Goal: Register for event/course

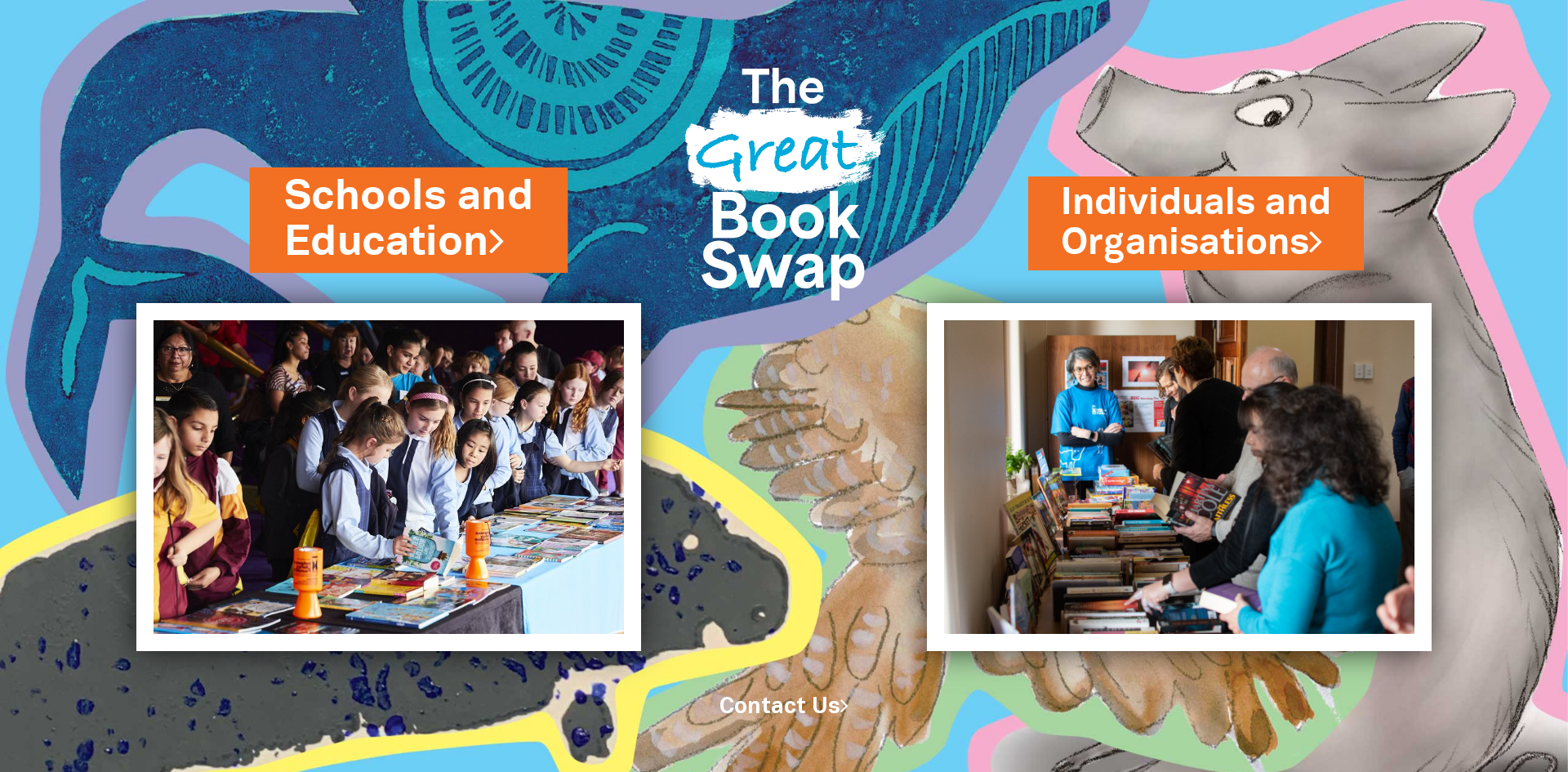
click at [340, 189] on link "Schools and Education" at bounding box center [409, 220] width 250 height 103
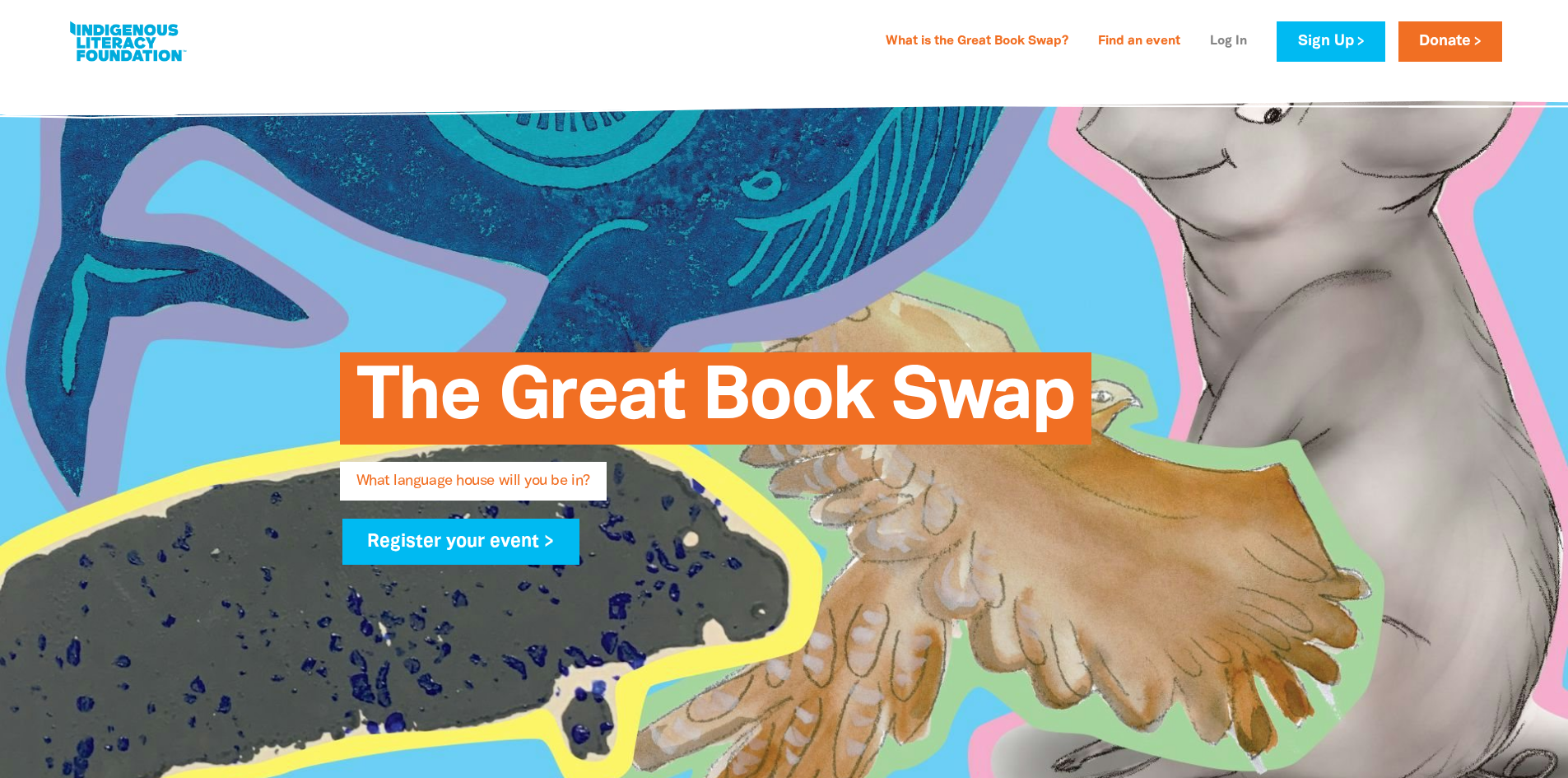
type input "[PERSON_NAME][EMAIL_ADDRESS][PERSON_NAME][DOMAIN_NAME]"
click at [1238, 38] on link "Log In" at bounding box center [1228, 41] width 57 height 26
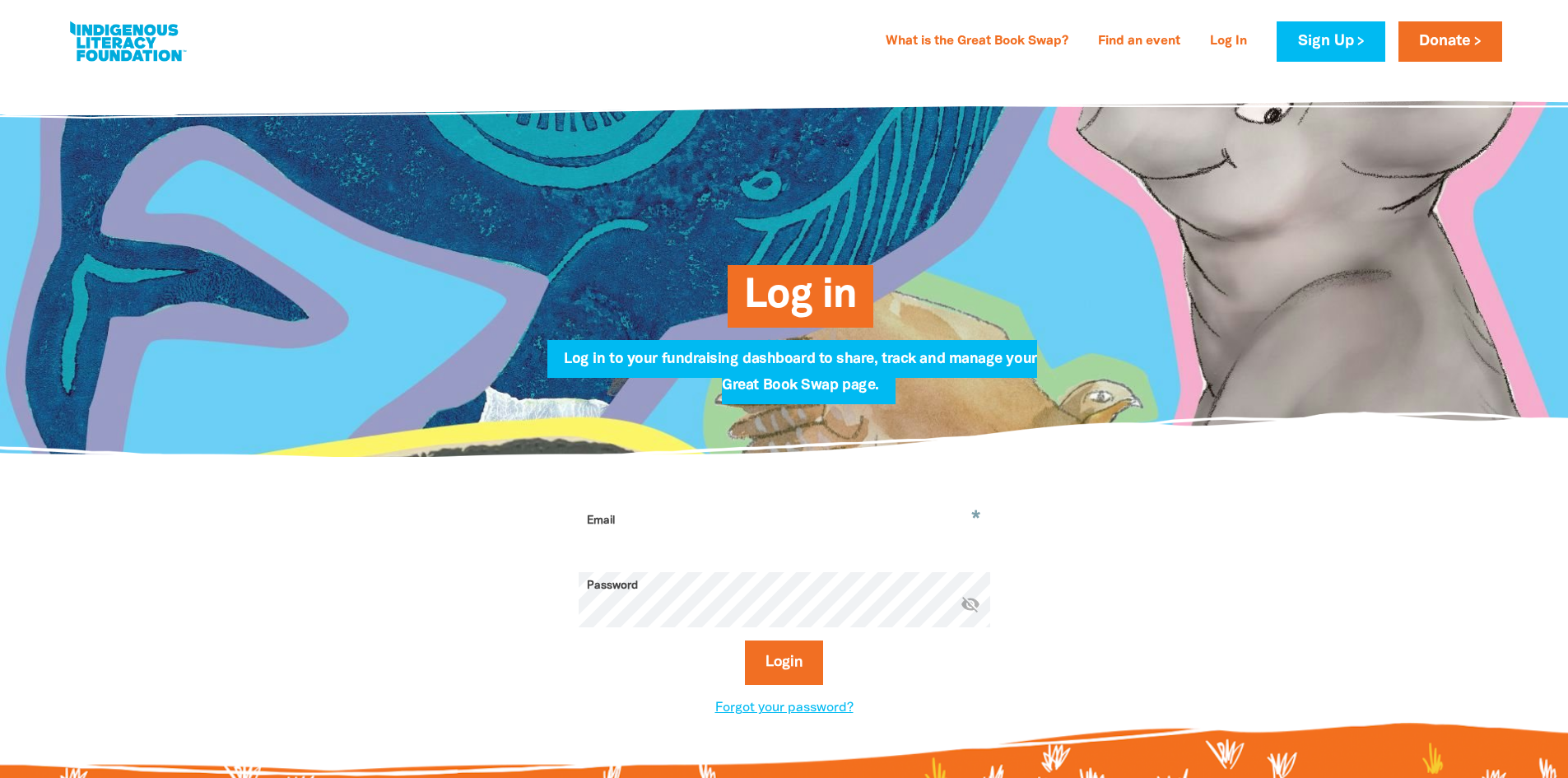
type input "[PERSON_NAME][EMAIL_ADDRESS][PERSON_NAME][DOMAIN_NAME]"
click at [785, 670] on button "Login" at bounding box center [784, 662] width 78 height 44
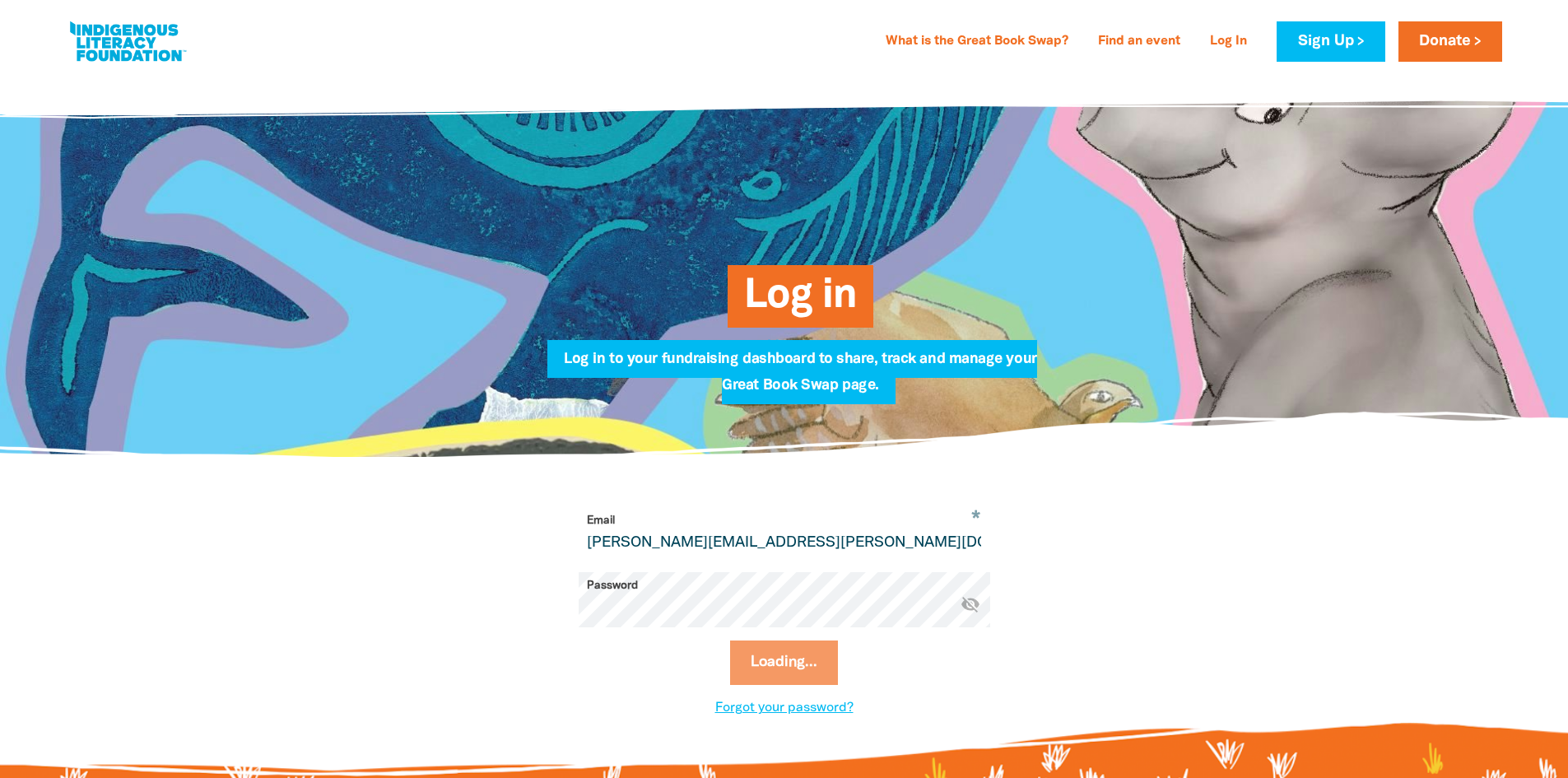
select select "primary-school"
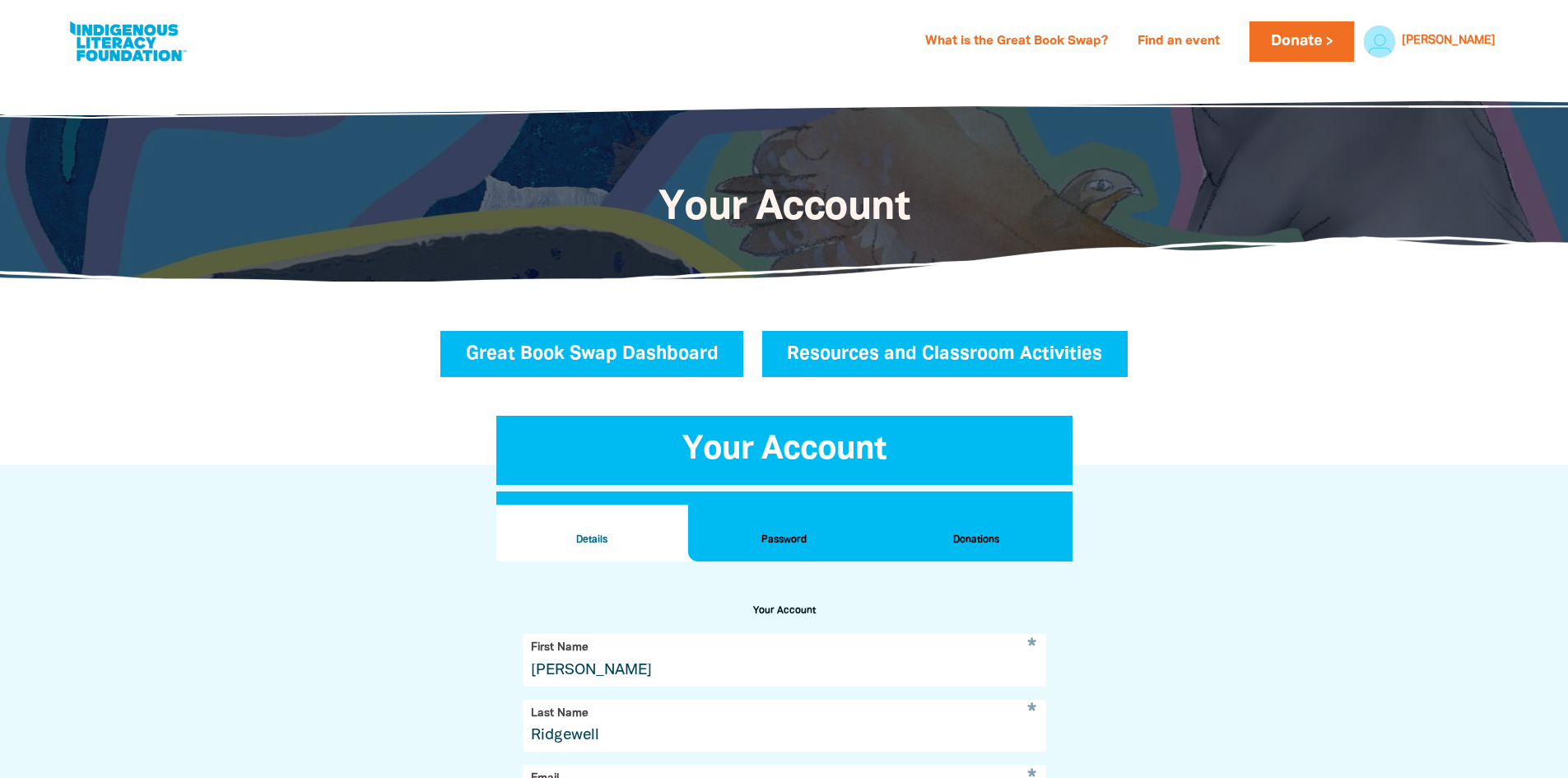
click at [586, 346] on link "Great Book Swap Dashboard" at bounding box center [591, 354] width 303 height 46
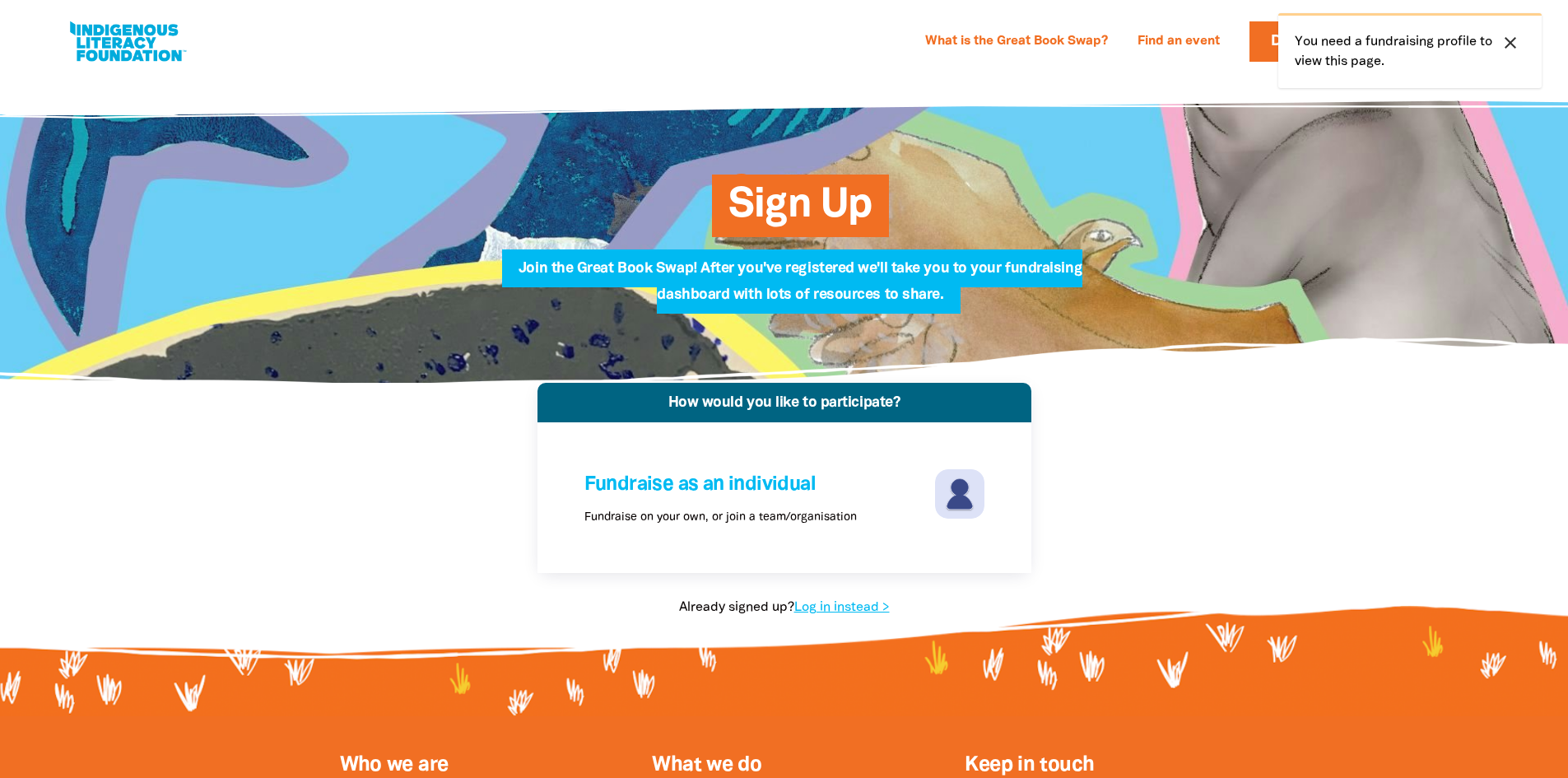
click at [1516, 42] on icon "close" at bounding box center [1510, 42] width 20 height 20
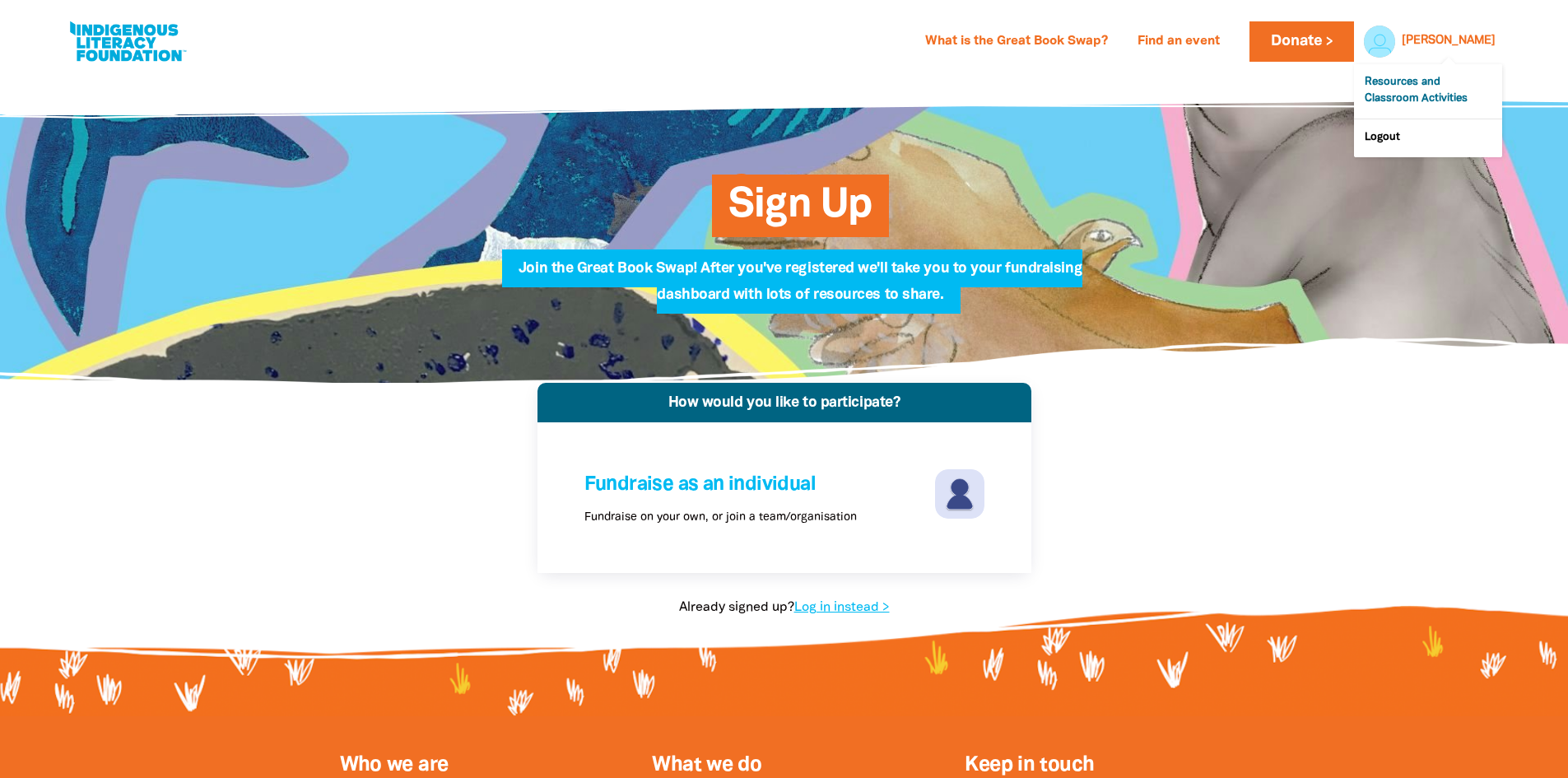
click at [1435, 98] on link "Resources and Classroom Activities" at bounding box center [1428, 91] width 148 height 54
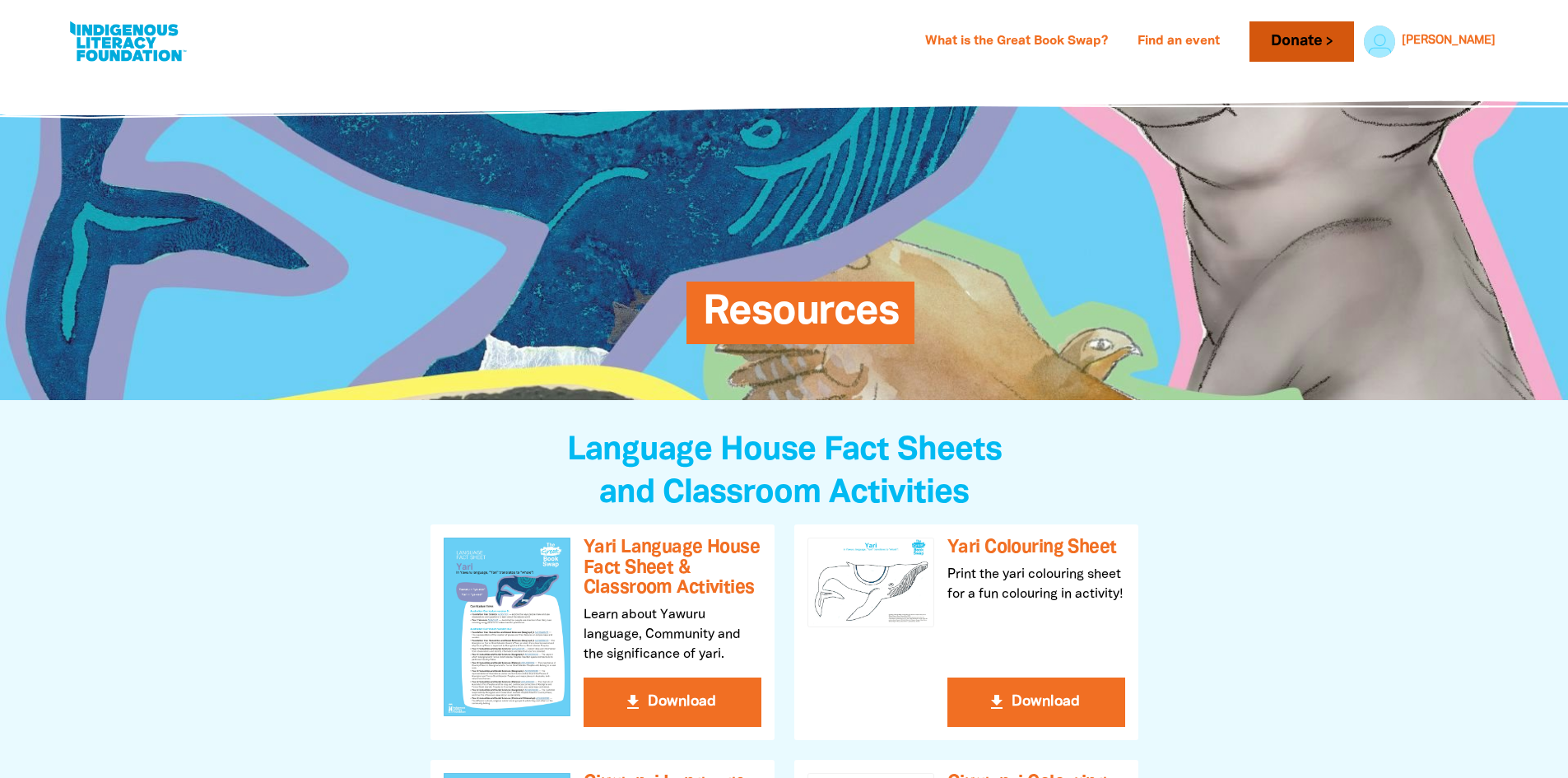
click at [1353, 40] on link "Donate" at bounding box center [1301, 41] width 104 height 40
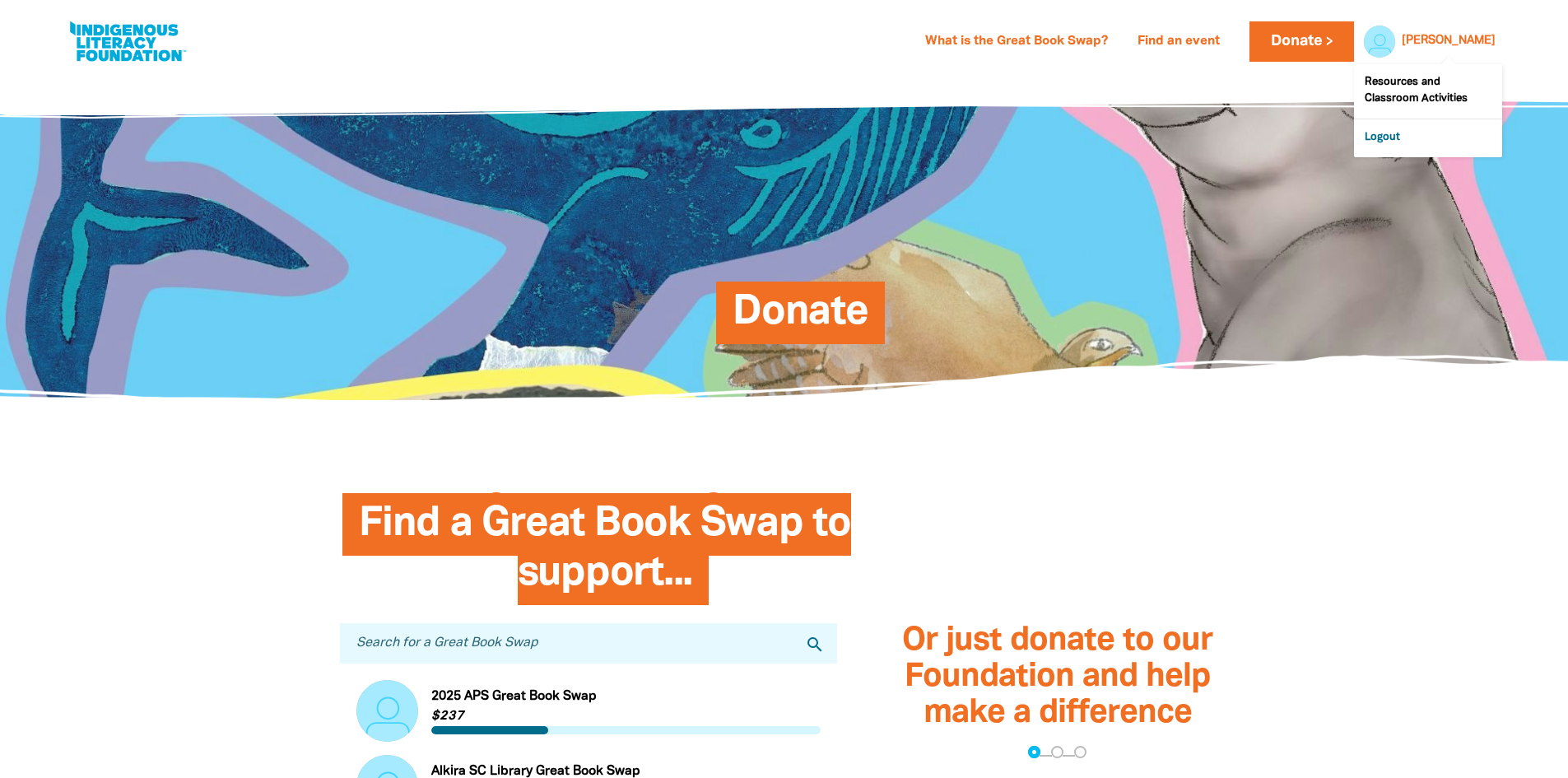
click at [1387, 131] on link "Logout" at bounding box center [1428, 138] width 148 height 38
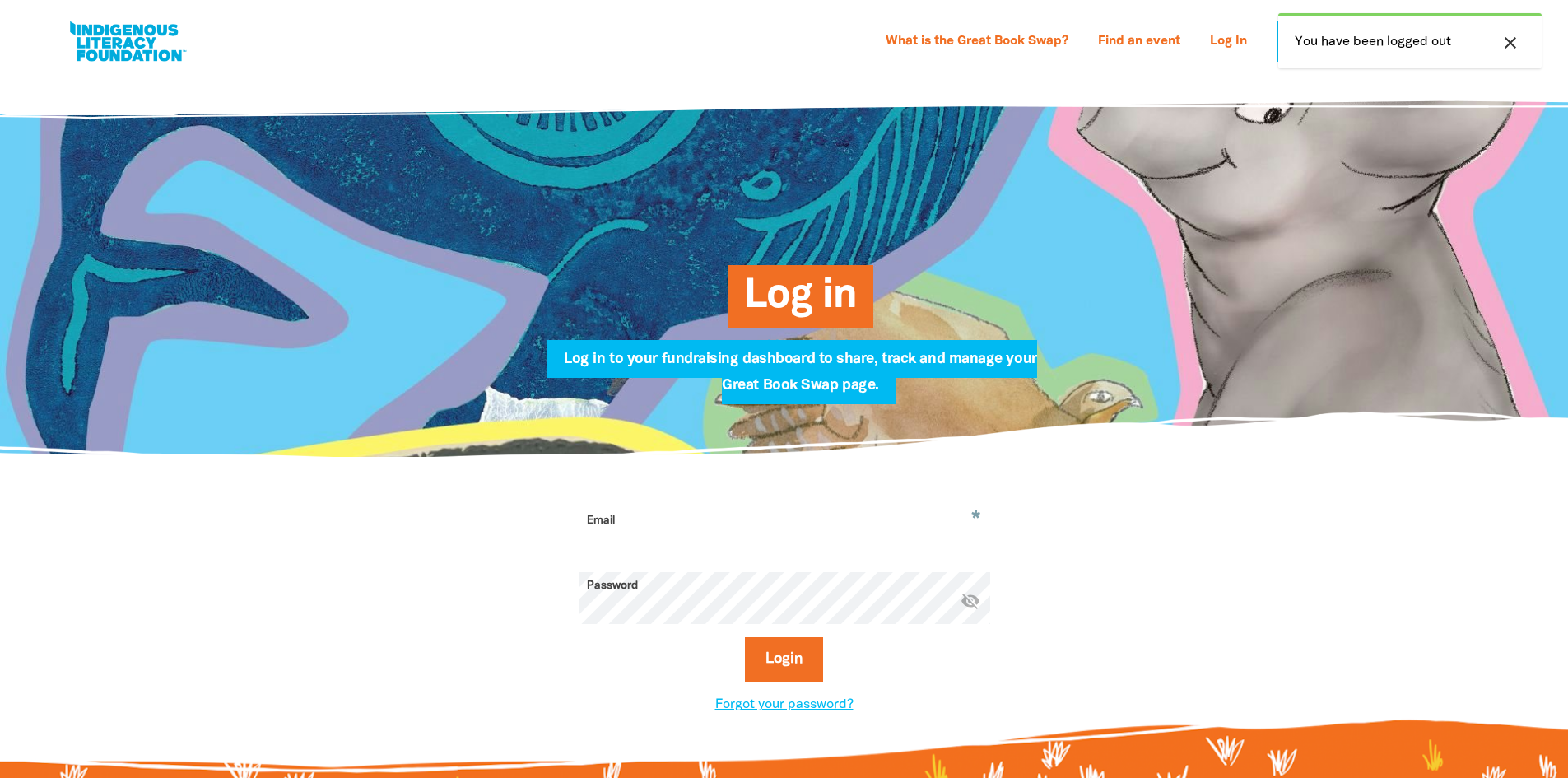
type input "[PERSON_NAME][EMAIL_ADDRESS][PERSON_NAME][DOMAIN_NAME]"
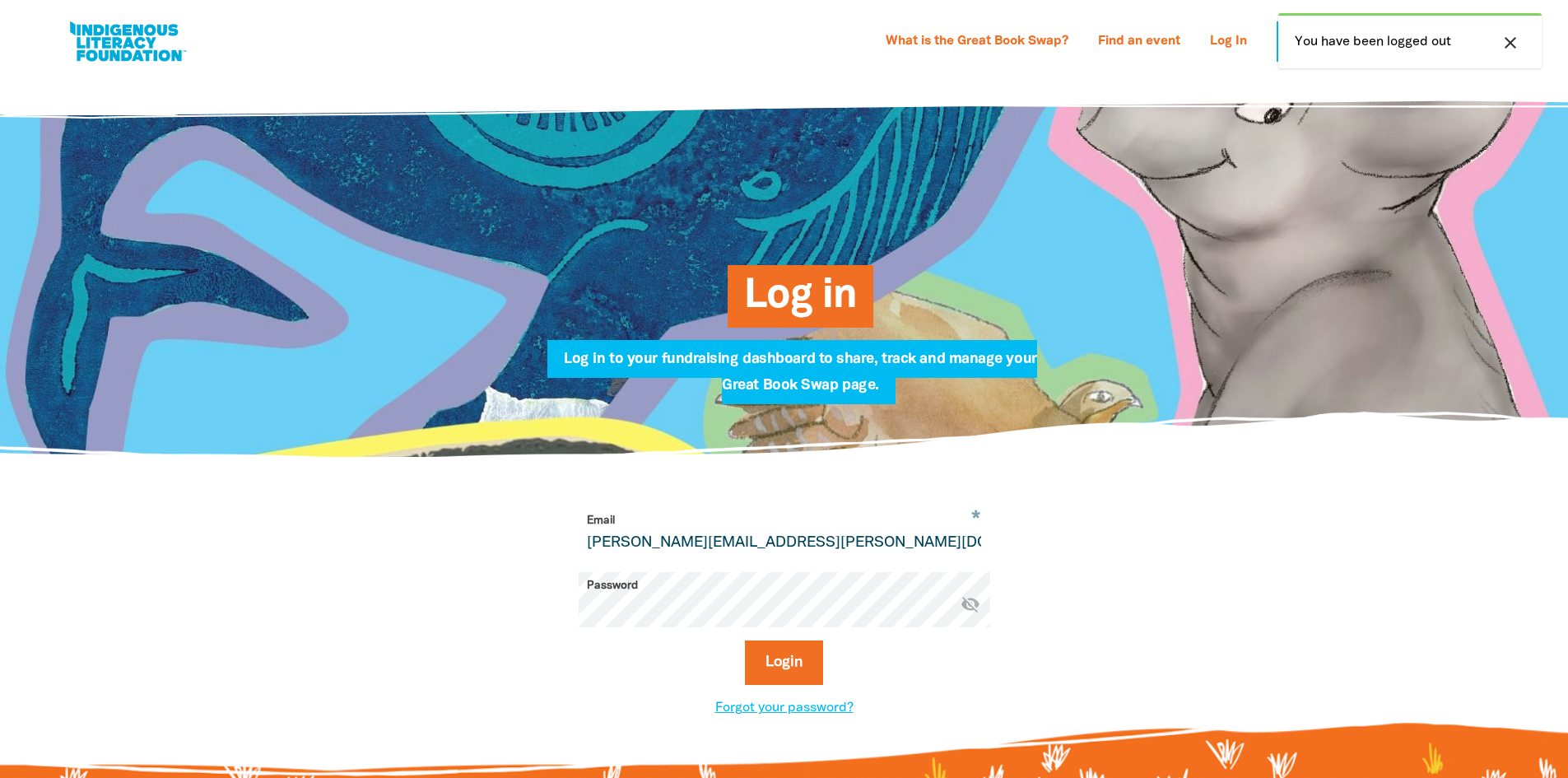
click at [1507, 50] on icon "close" at bounding box center [1510, 42] width 20 height 20
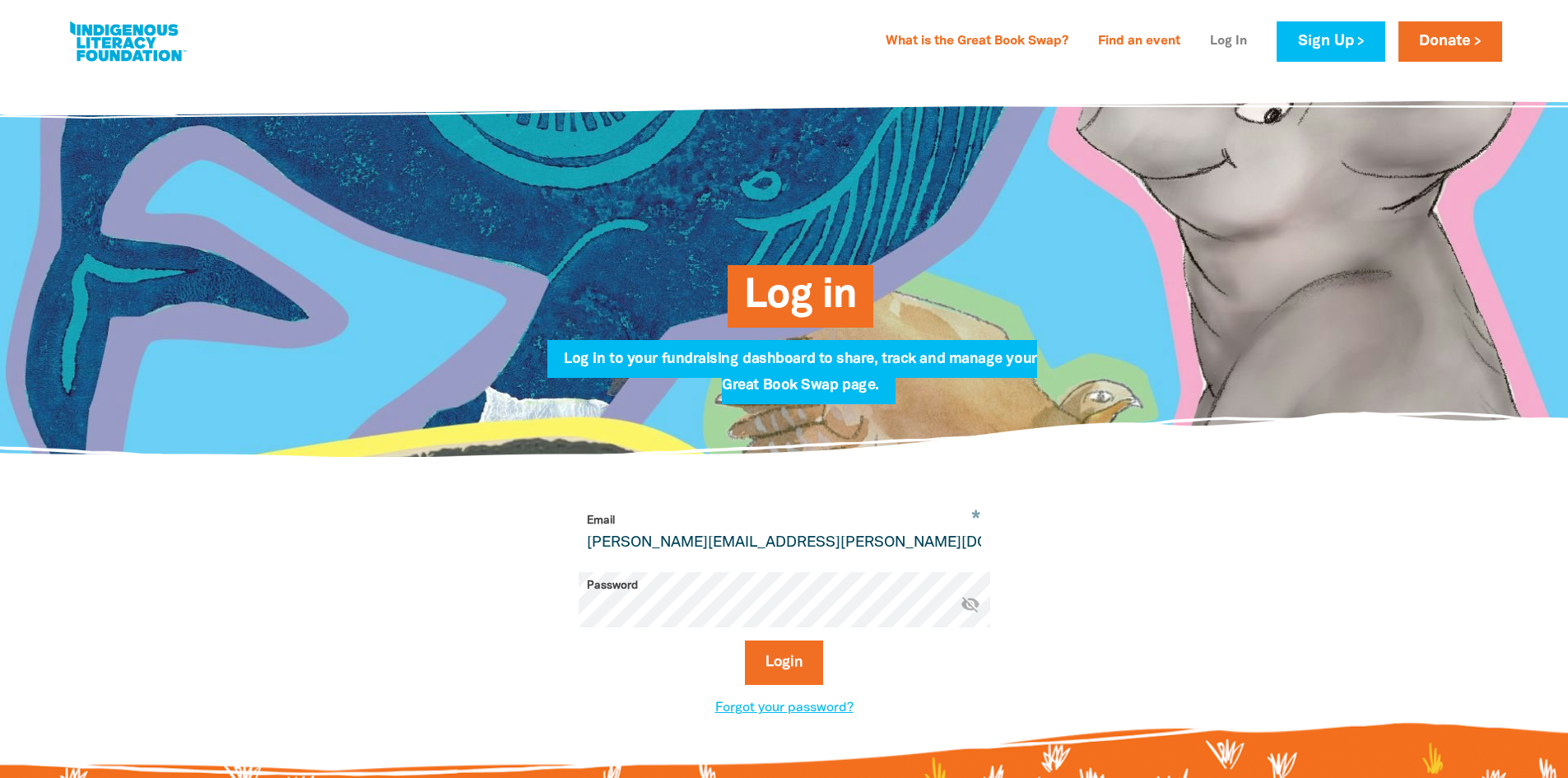
click at [1227, 38] on link "Log In" at bounding box center [1228, 41] width 57 height 26
click at [775, 656] on button "Login" at bounding box center [784, 662] width 78 height 44
select select "primary-school"
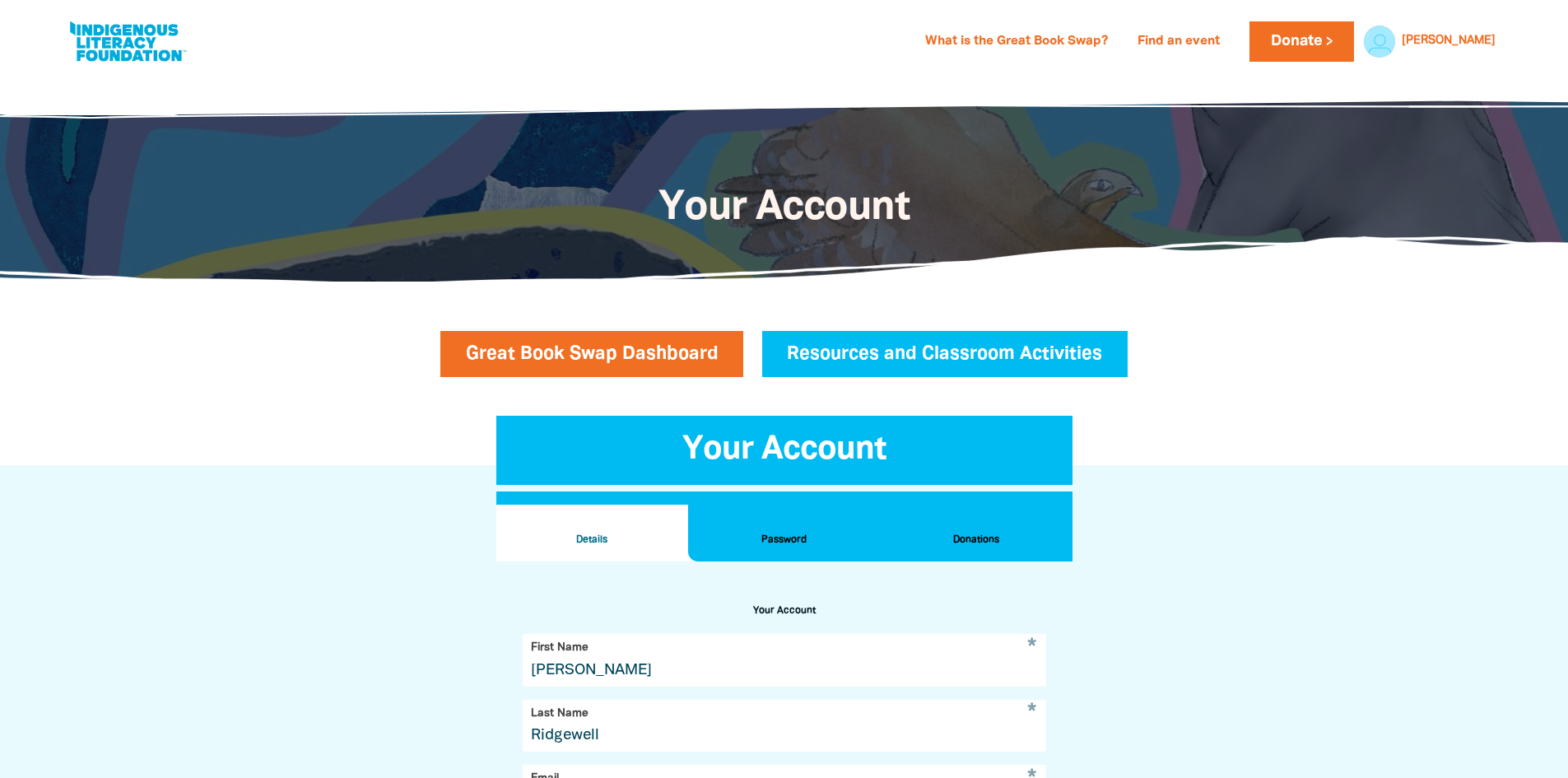
scroll to position [561, 0]
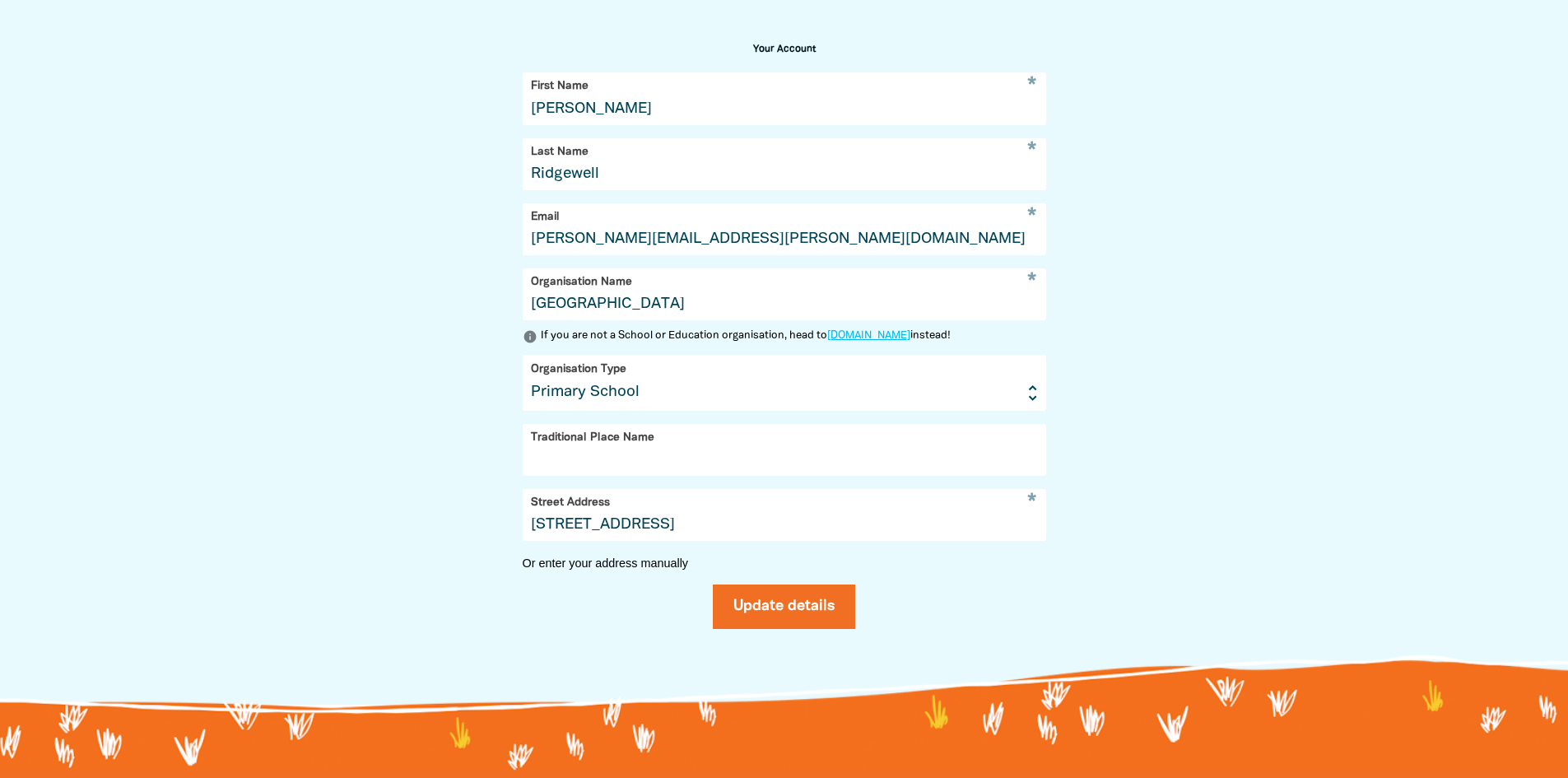
click at [1014, 470] on input "Traditional Place Name" at bounding box center [785, 450] width 524 height 52
click at [1262, 469] on div "Your Account Details Password Donations Your Account * First Name Paul * Last N…" at bounding box center [785, 304] width 988 height 801
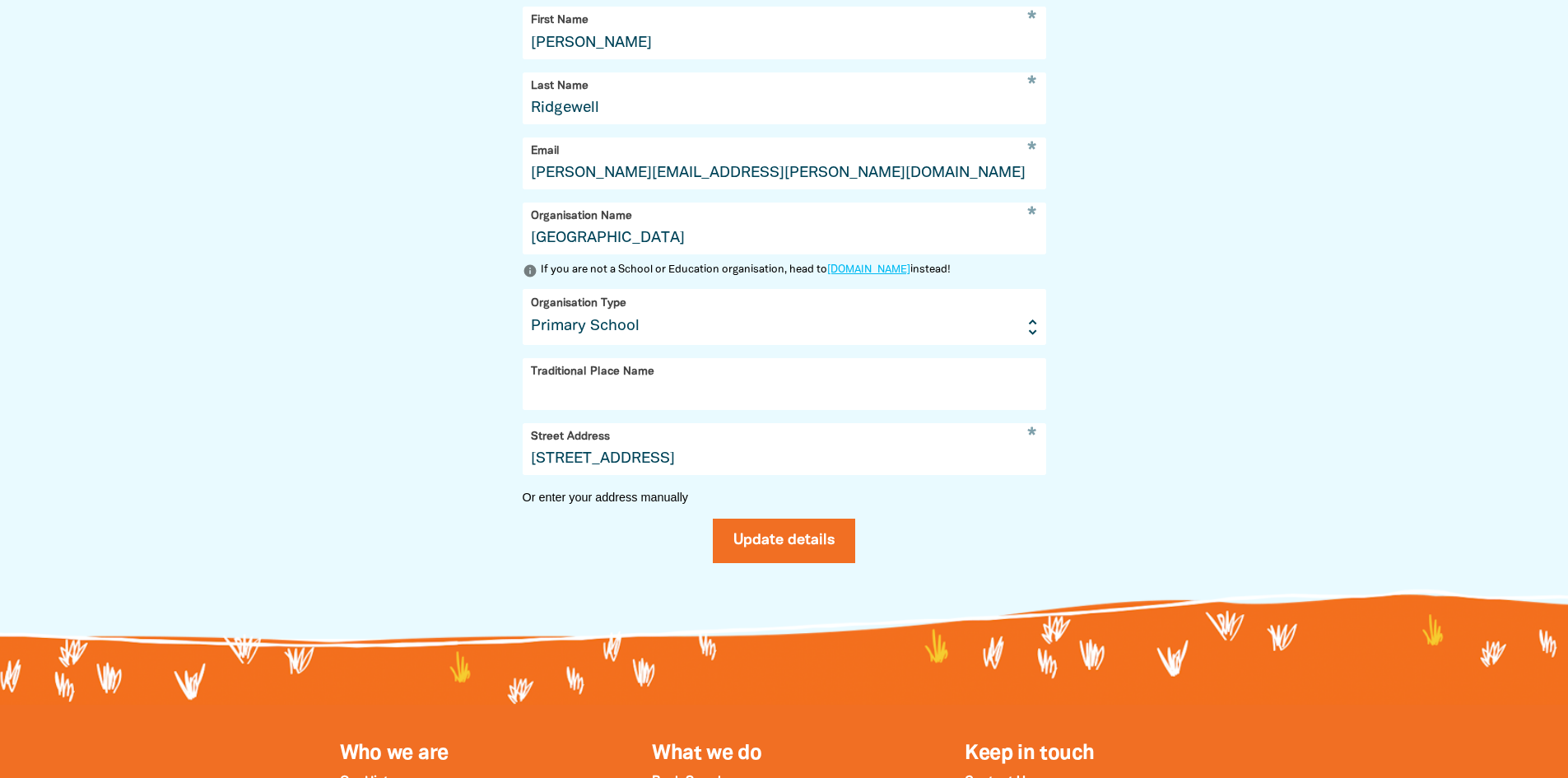
scroll to position [891, 0]
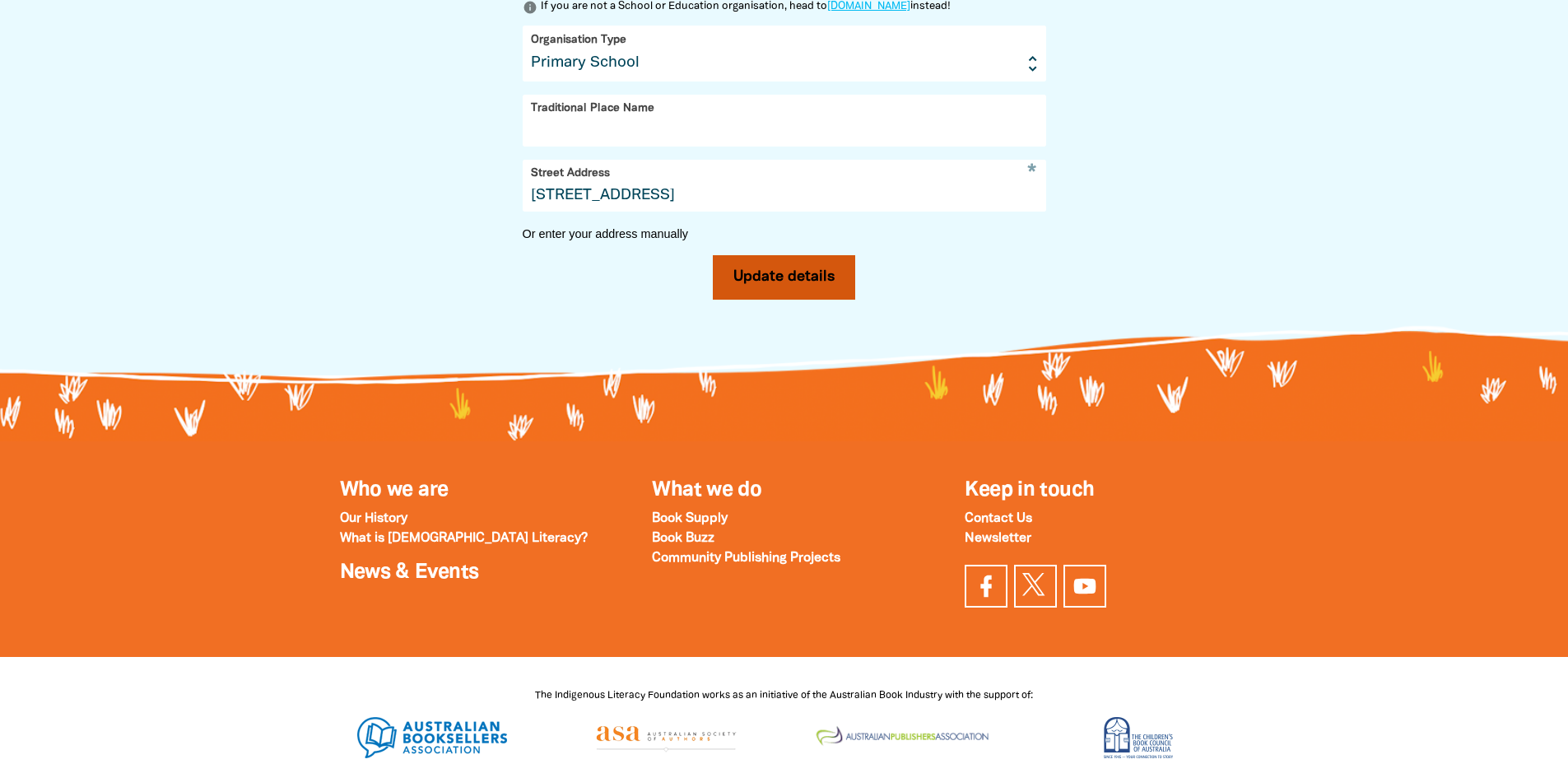
click at [770, 290] on button "Update details" at bounding box center [784, 277] width 143 height 44
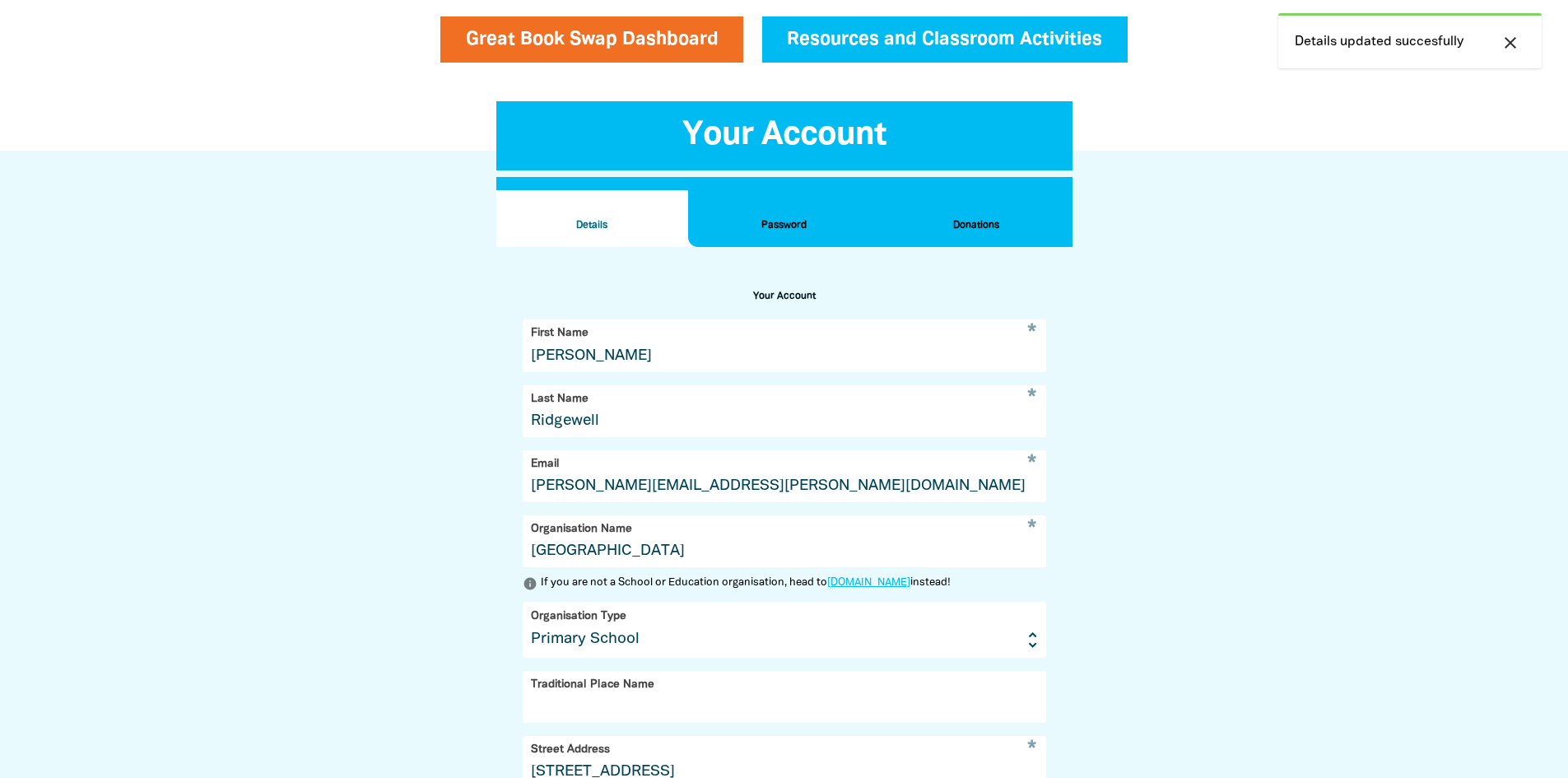
scroll to position [0, 0]
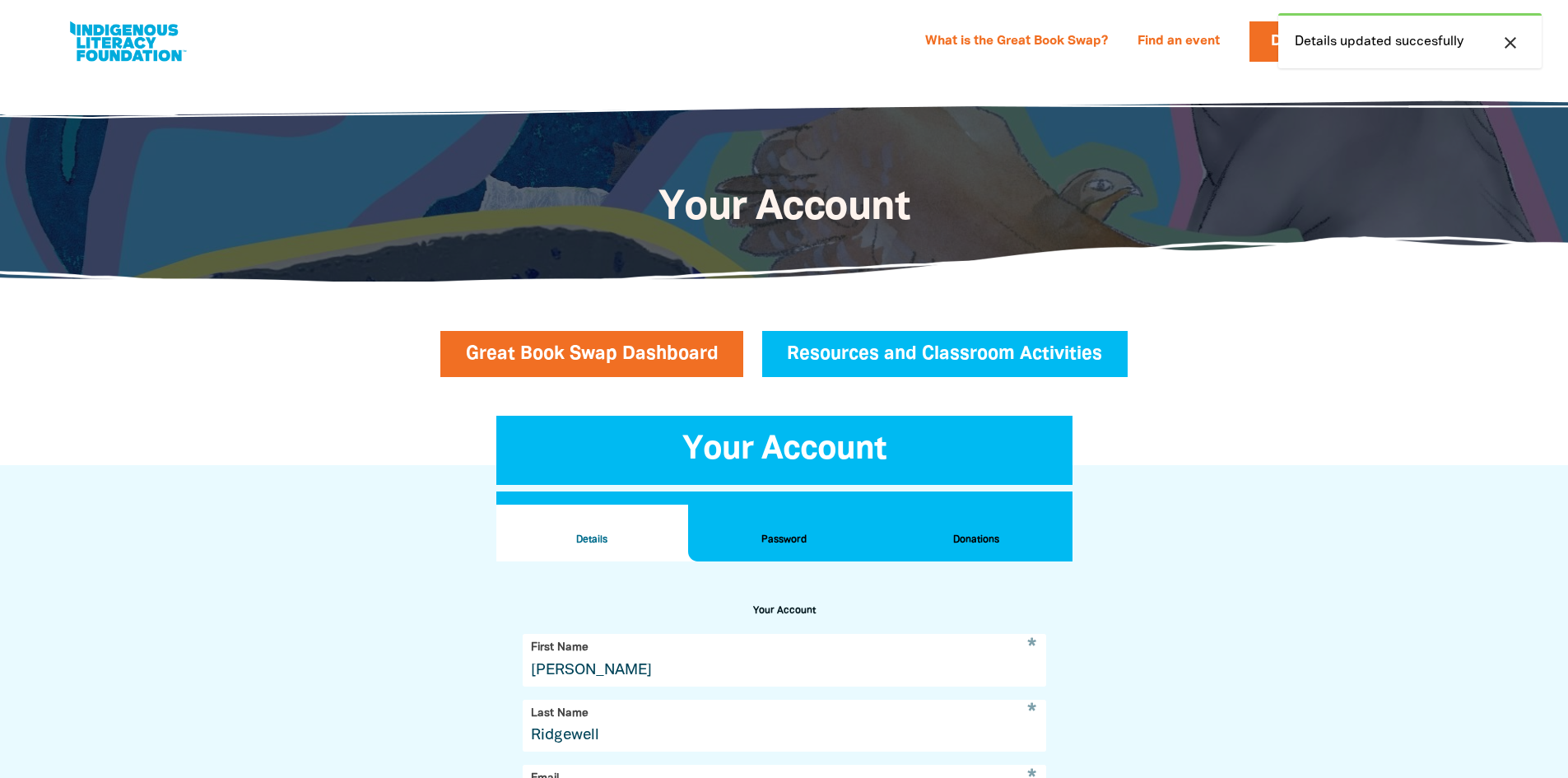
click at [1509, 39] on icon "close" at bounding box center [1510, 42] width 20 height 20
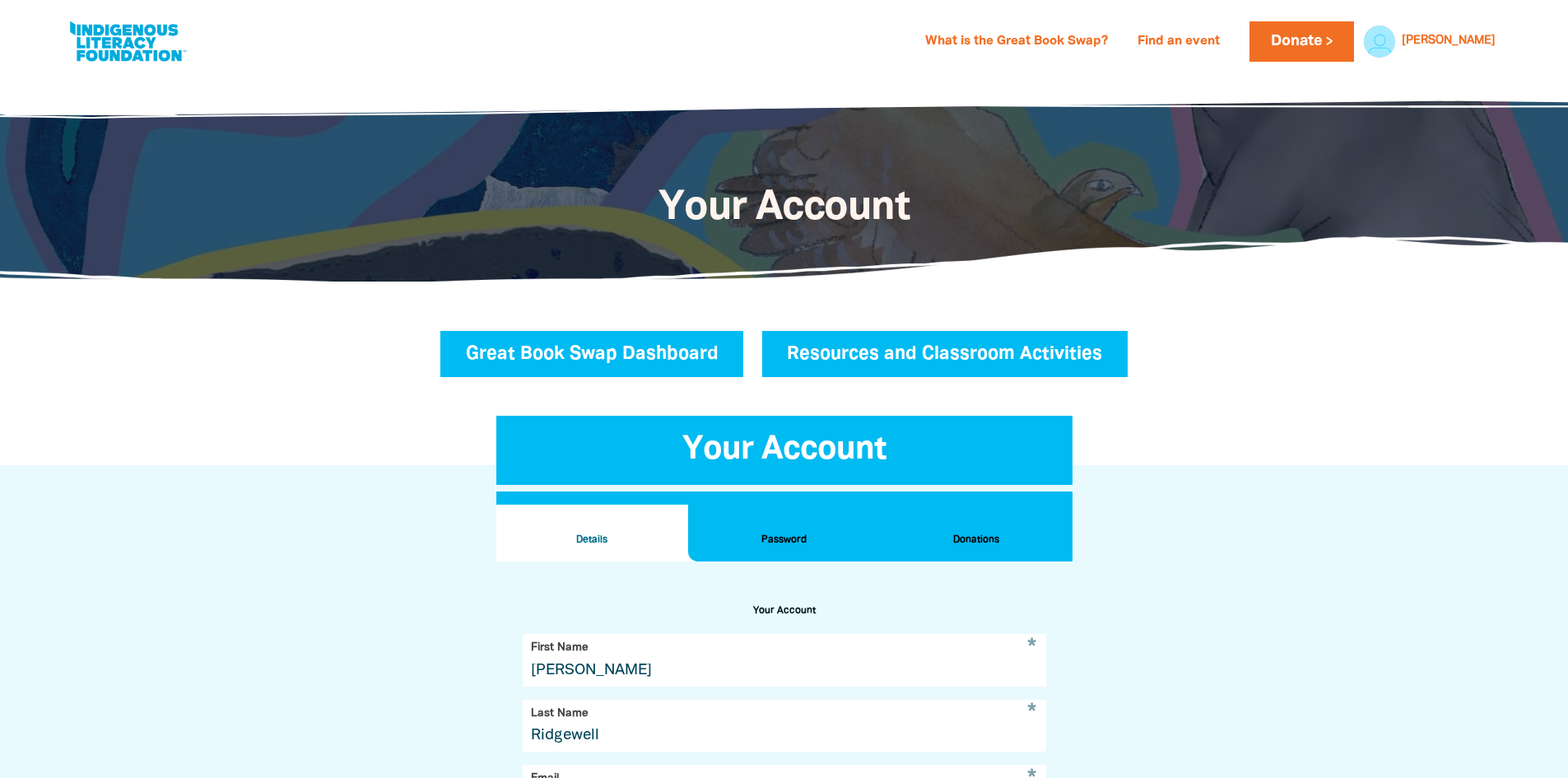
click at [540, 370] on link "Great Book Swap Dashboard" at bounding box center [591, 354] width 303 height 46
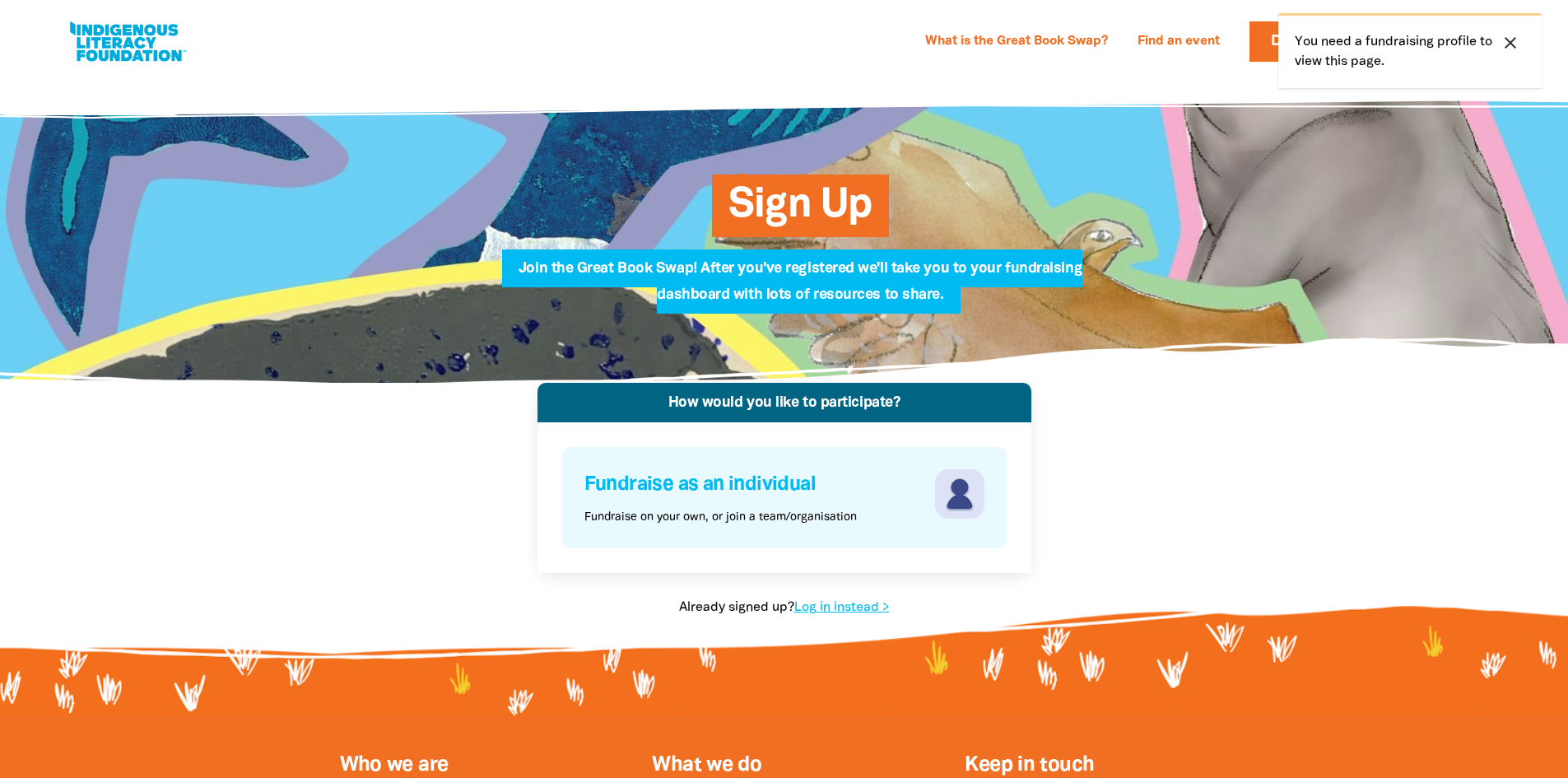
click at [709, 483] on h4 "Fundraise as an individual" at bounding box center [758, 484] width 347 height 31
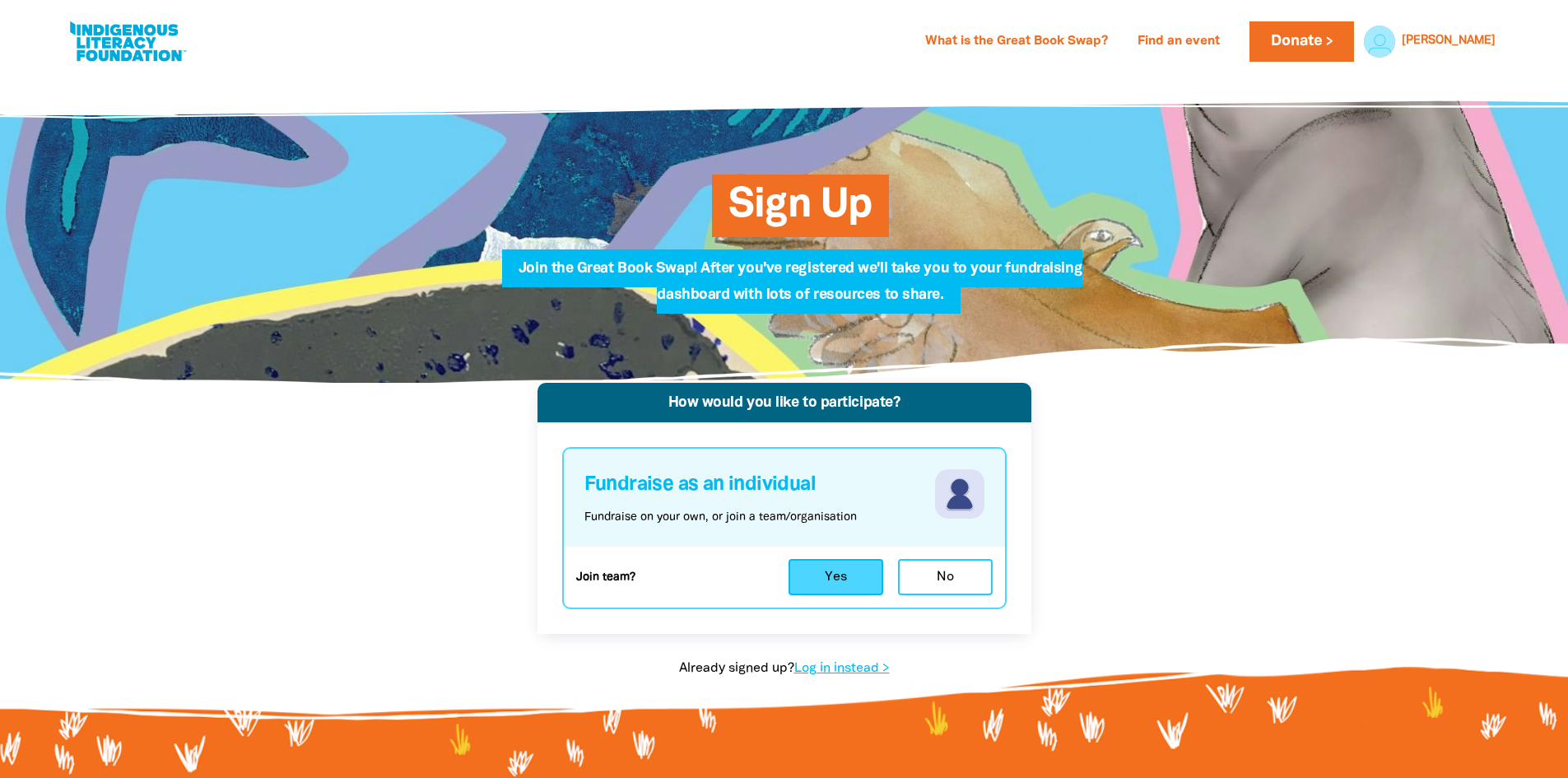
click at [844, 577] on button "Yes" at bounding box center [836, 577] width 94 height 37
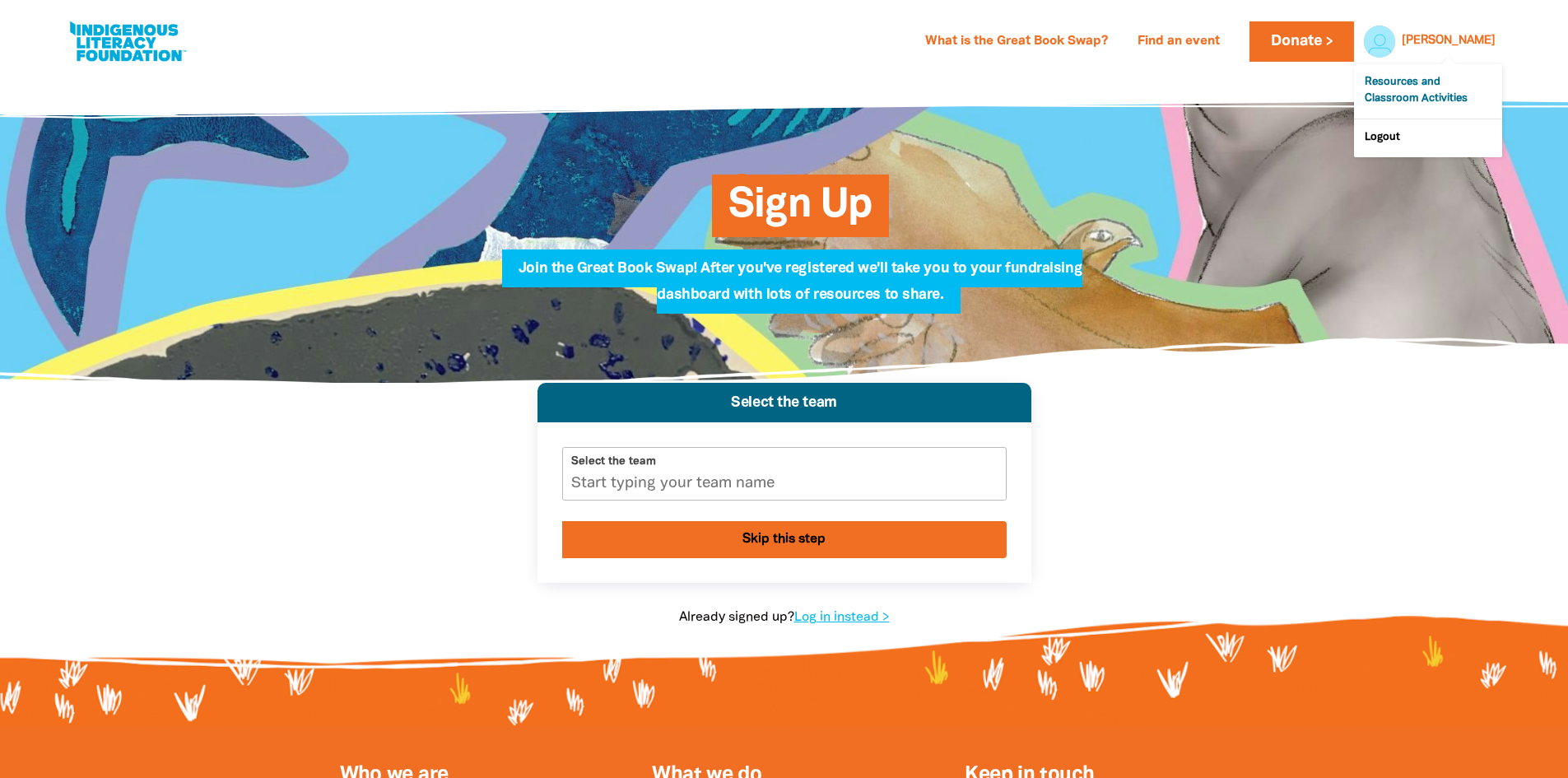
click at [1431, 82] on link "Resources and Classroom Activities" at bounding box center [1428, 91] width 148 height 54
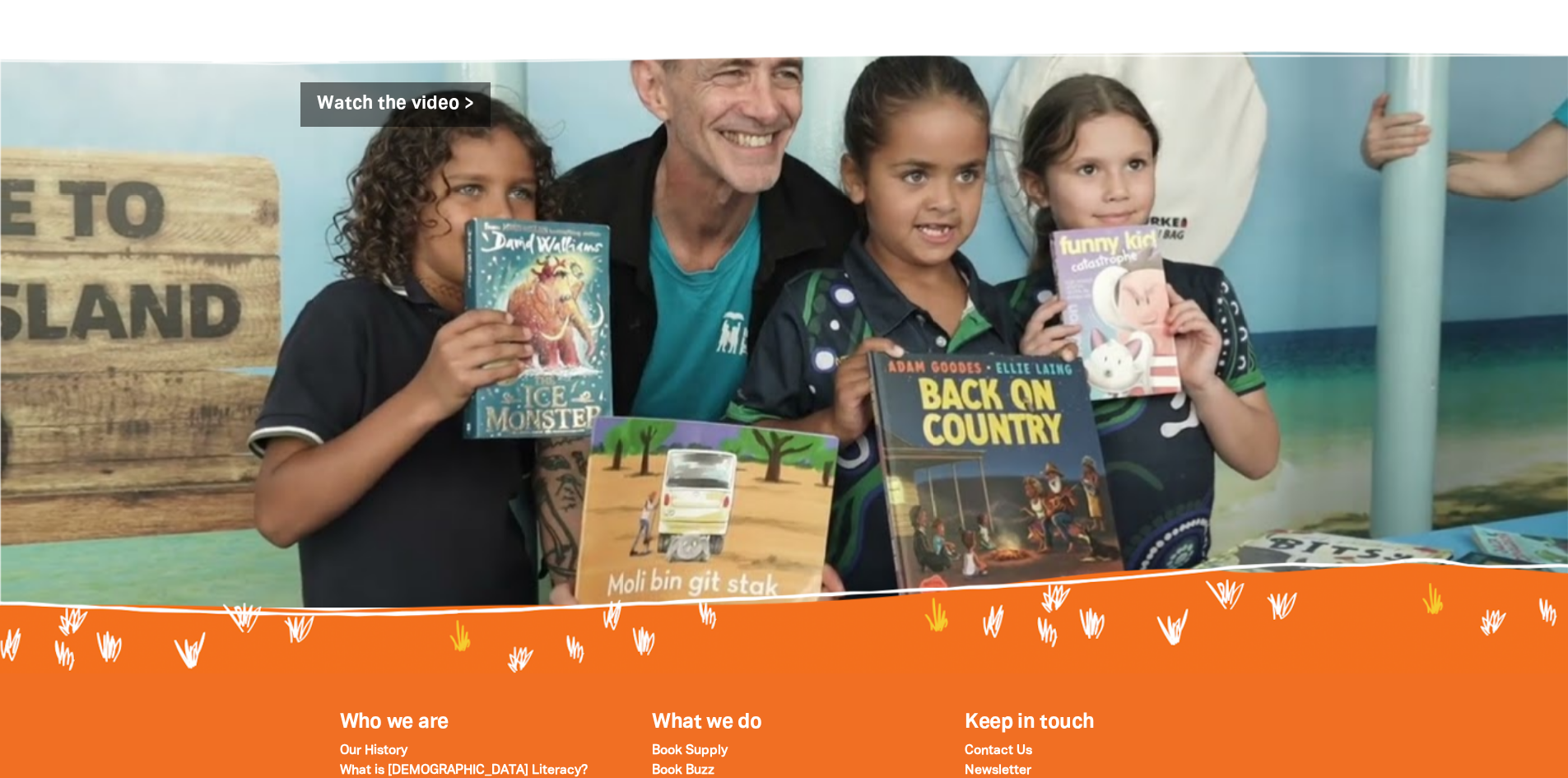
scroll to position [5409, 0]
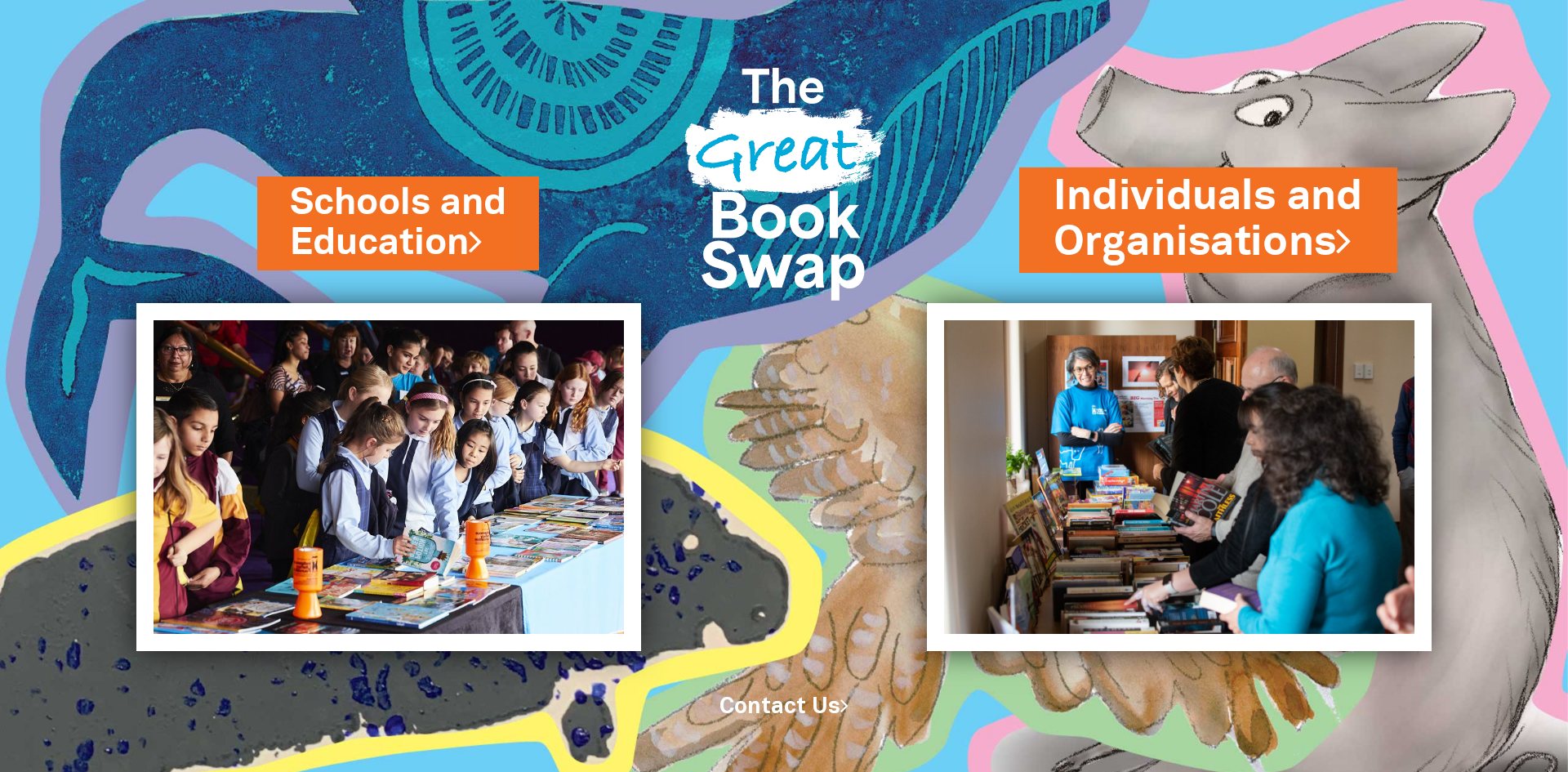
click at [1285, 216] on link "Individuals and Organisations" at bounding box center [1209, 220] width 310 height 103
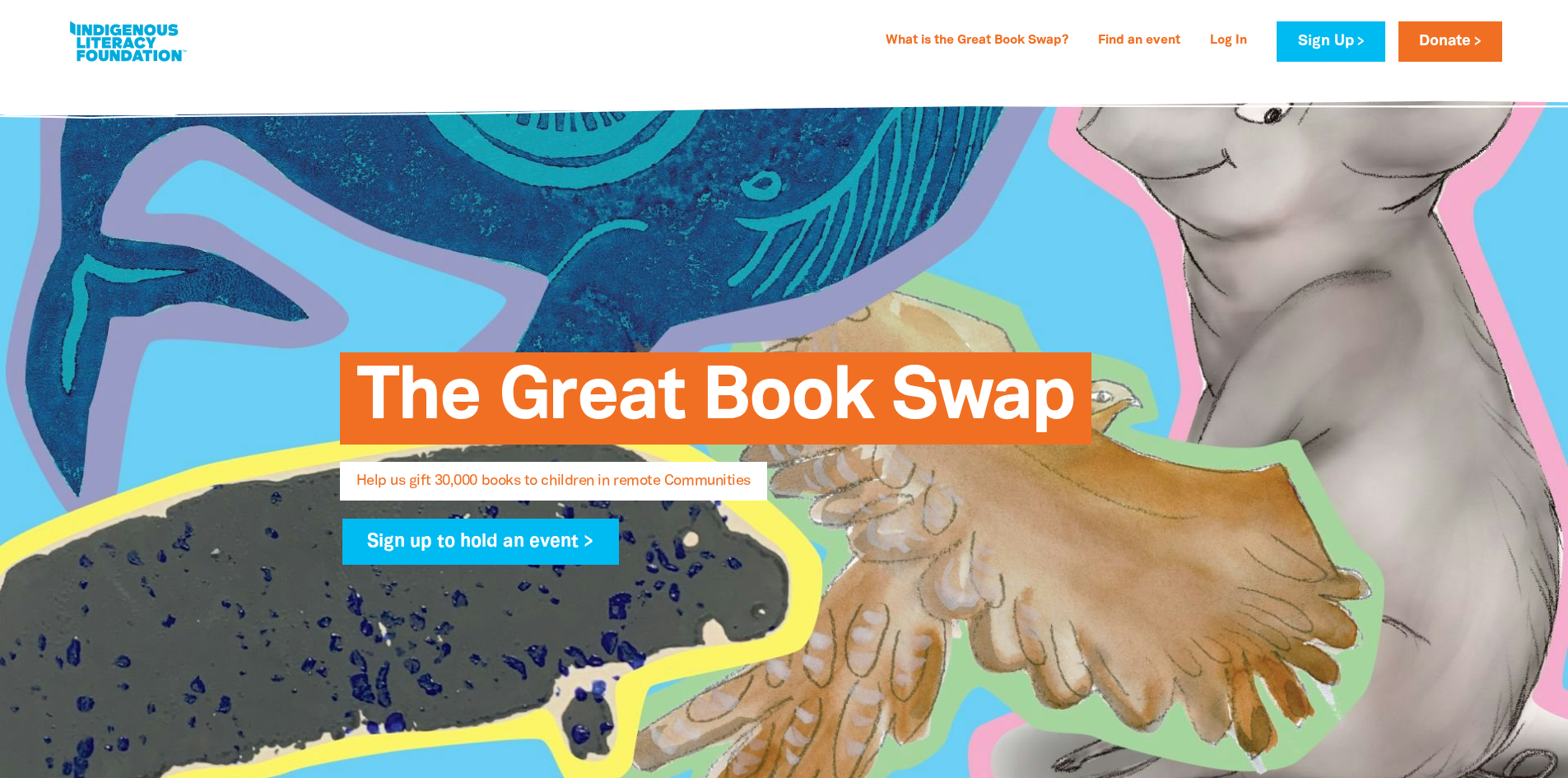
select select "AU"
click at [1320, 48] on link "Sign Up" at bounding box center [1331, 41] width 108 height 40
select select "AU"
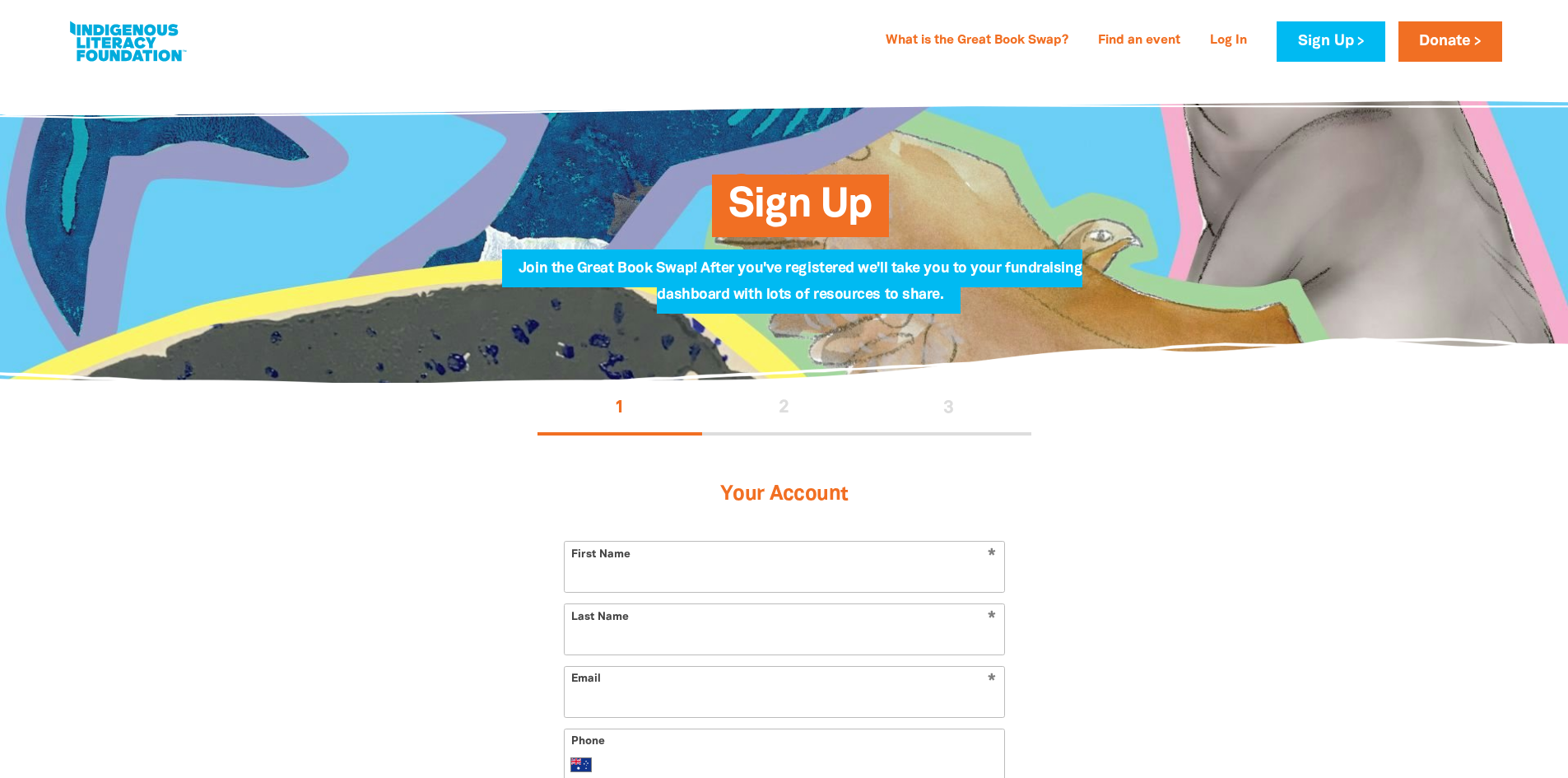
click at [745, 579] on input "First Name" at bounding box center [784, 566] width 439 height 50
type input "[PERSON_NAME]"
click at [640, 637] on input "Last Name" at bounding box center [784, 629] width 439 height 50
type input "Ridgewell"
click at [662, 701] on input "Email" at bounding box center [784, 691] width 439 height 50
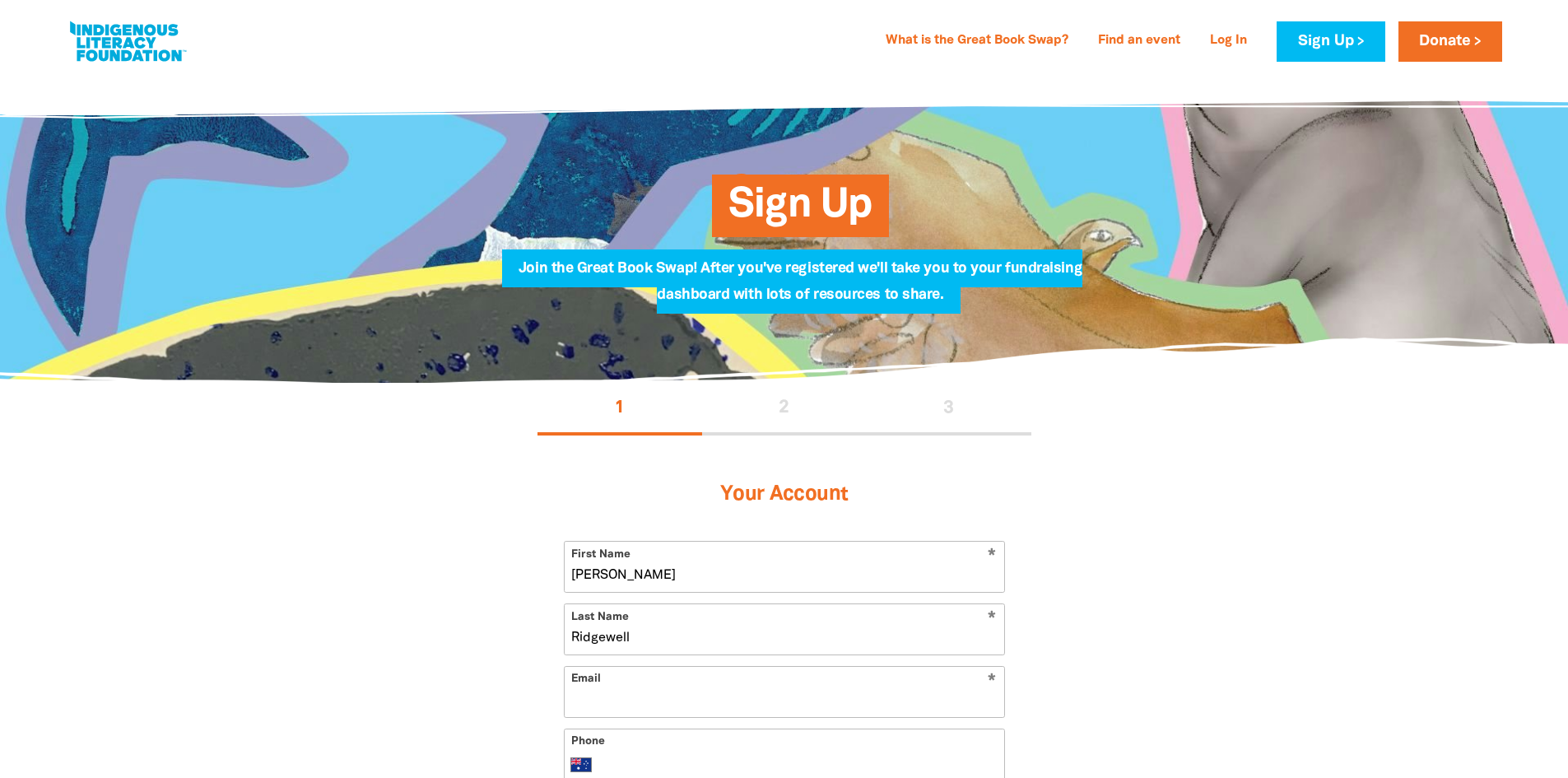
type input "[PERSON_NAME][EMAIL_ADDRESS][PERSON_NAME][DOMAIN_NAME]"
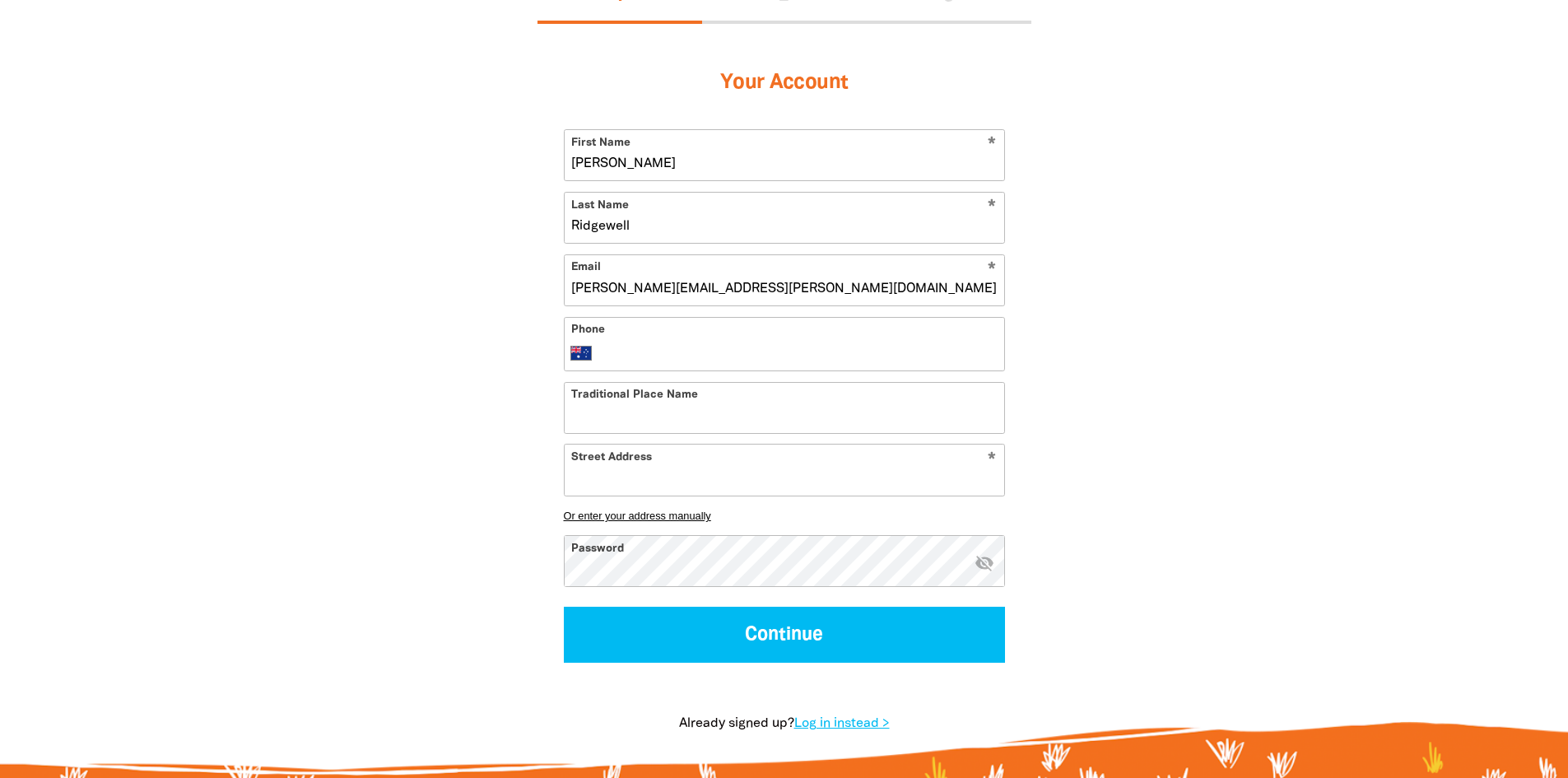
click at [646, 361] on input "Phone" at bounding box center [800, 352] width 393 height 20
click at [846, 724] on link "Log in instead >" at bounding box center [842, 723] width 95 height 12
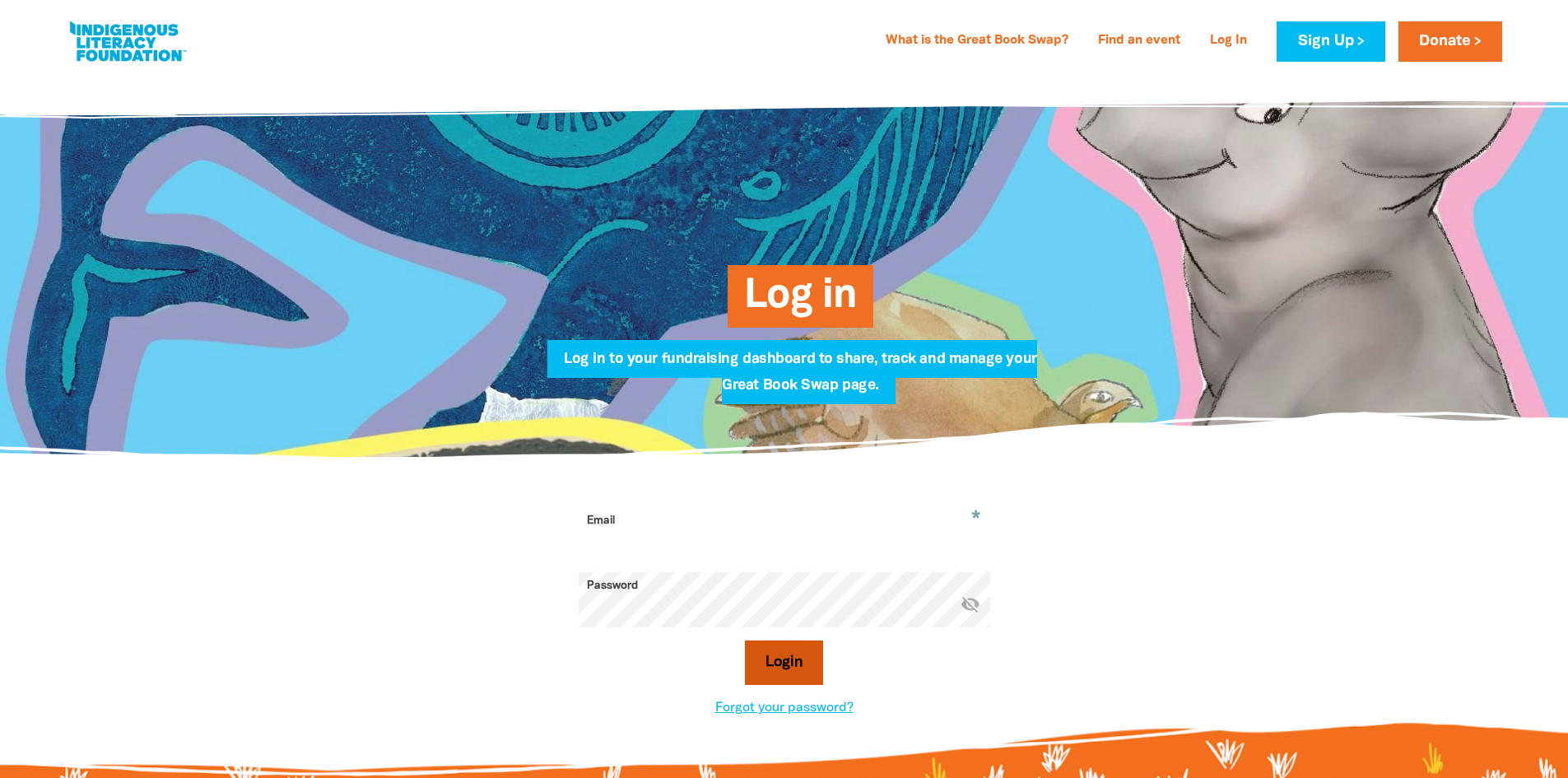
type input "[PERSON_NAME][EMAIL_ADDRESS][PERSON_NAME][DOMAIN_NAME]"
click at [796, 661] on button "Login" at bounding box center [784, 662] width 78 height 44
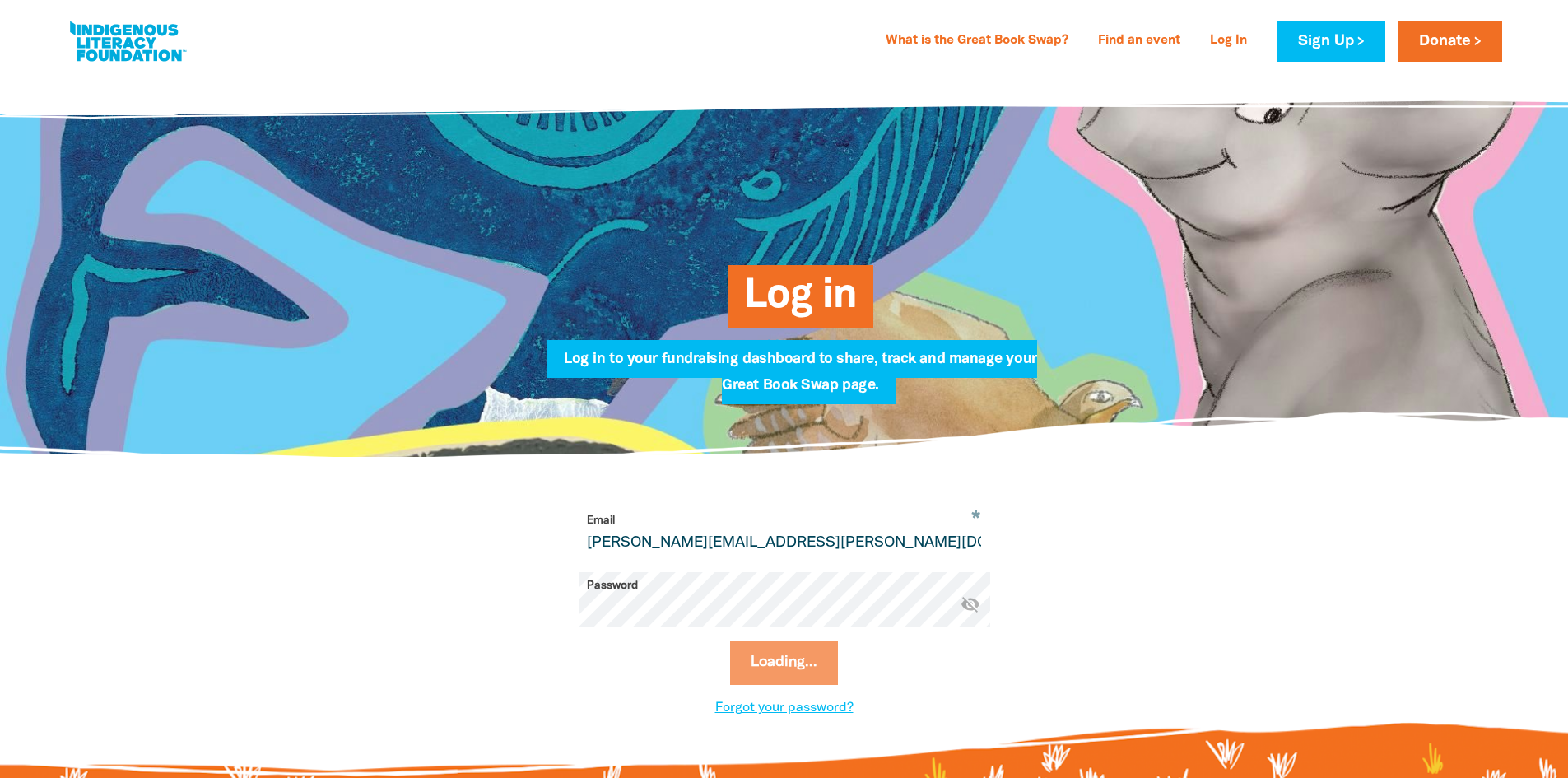
select select "AU"
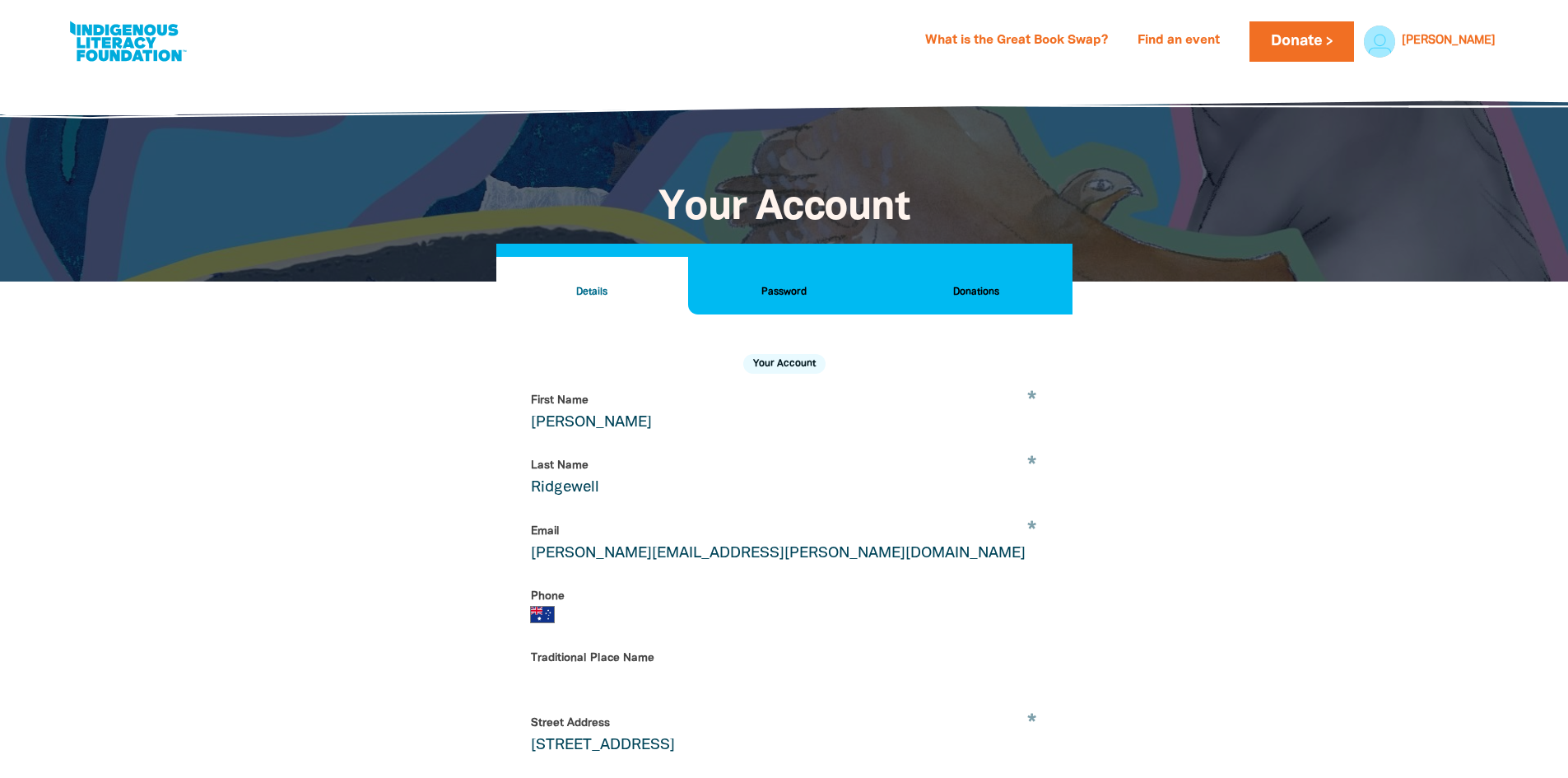
click at [994, 286] on h2 "Donations" at bounding box center [976, 292] width 166 height 18
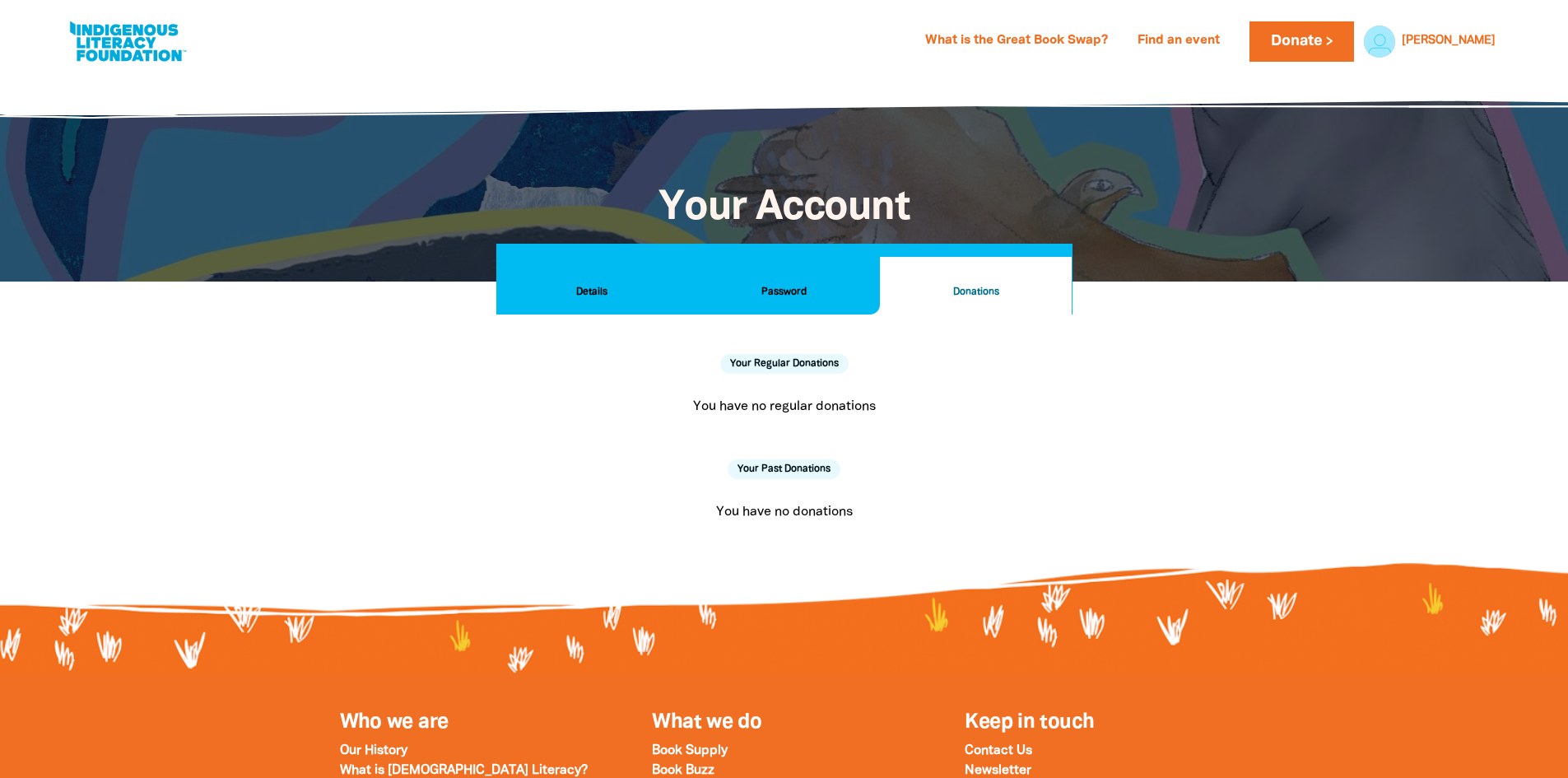
click at [797, 297] on h2 "Password" at bounding box center [784, 292] width 166 height 18
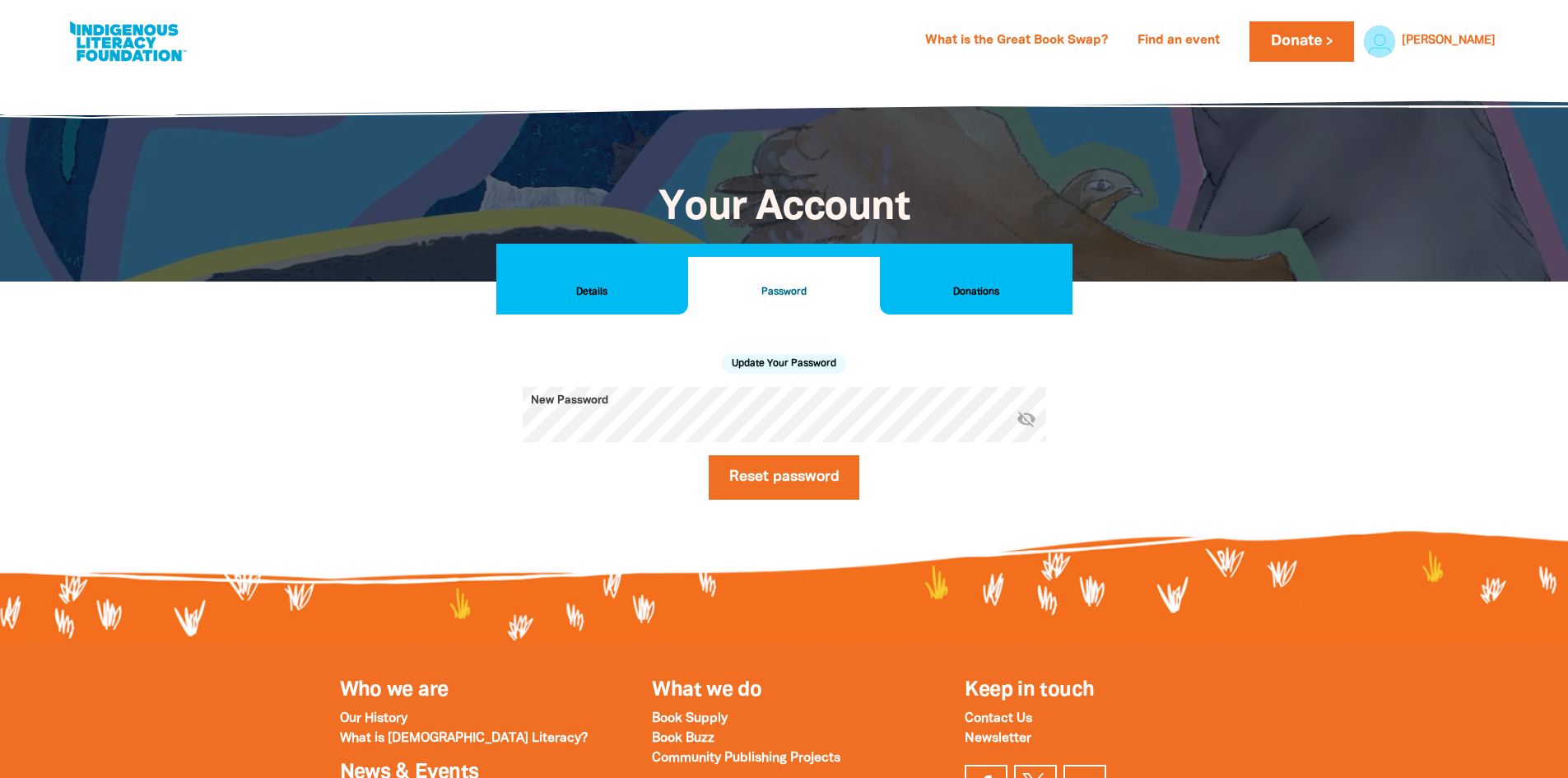
click at [553, 296] on h2 "Details" at bounding box center [592, 292] width 166 height 18
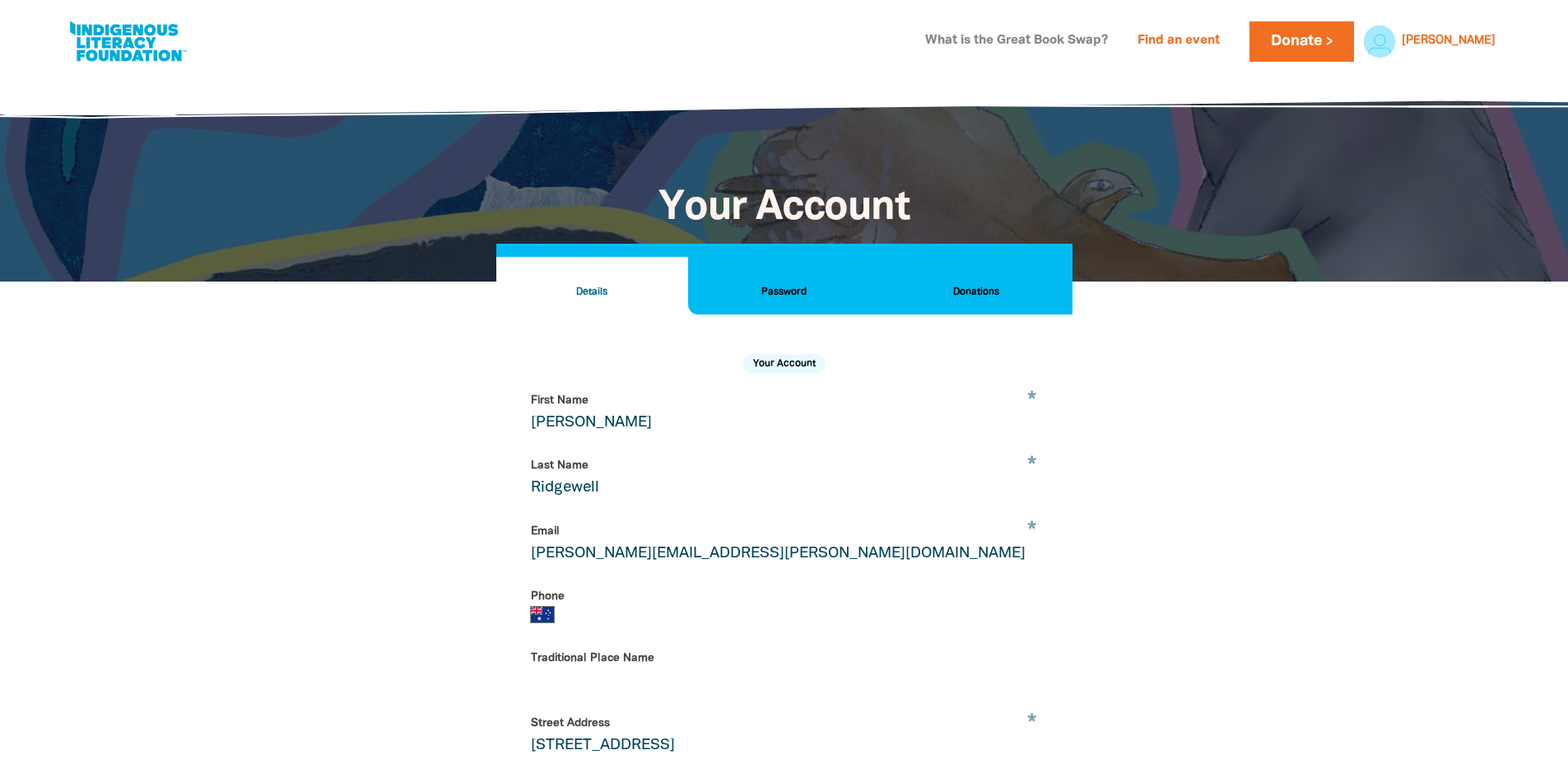
click at [1118, 44] on link "What is the Great Book Swap?" at bounding box center [1016, 40] width 202 height 26
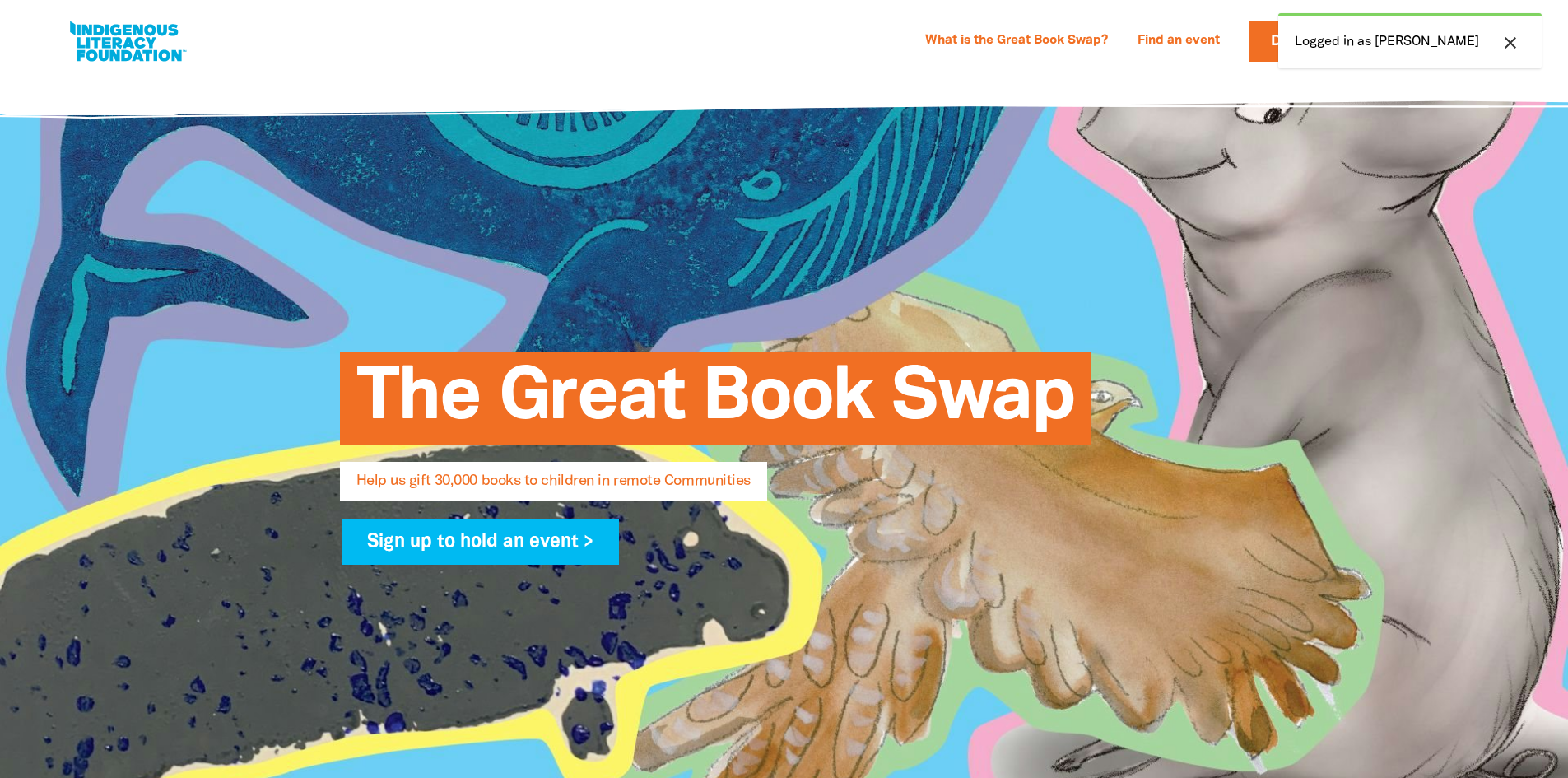
select select "AU"
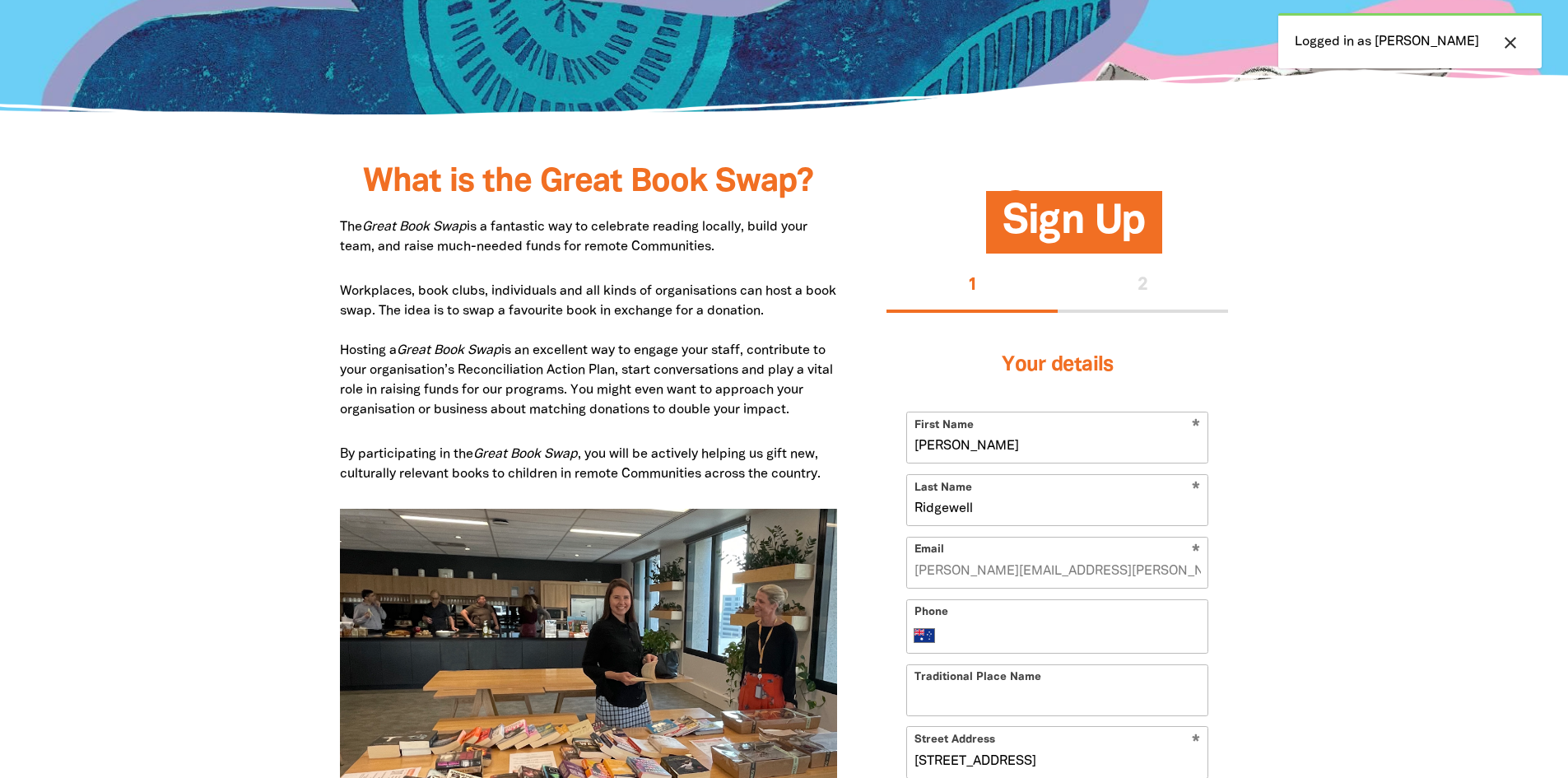
scroll to position [299, 0]
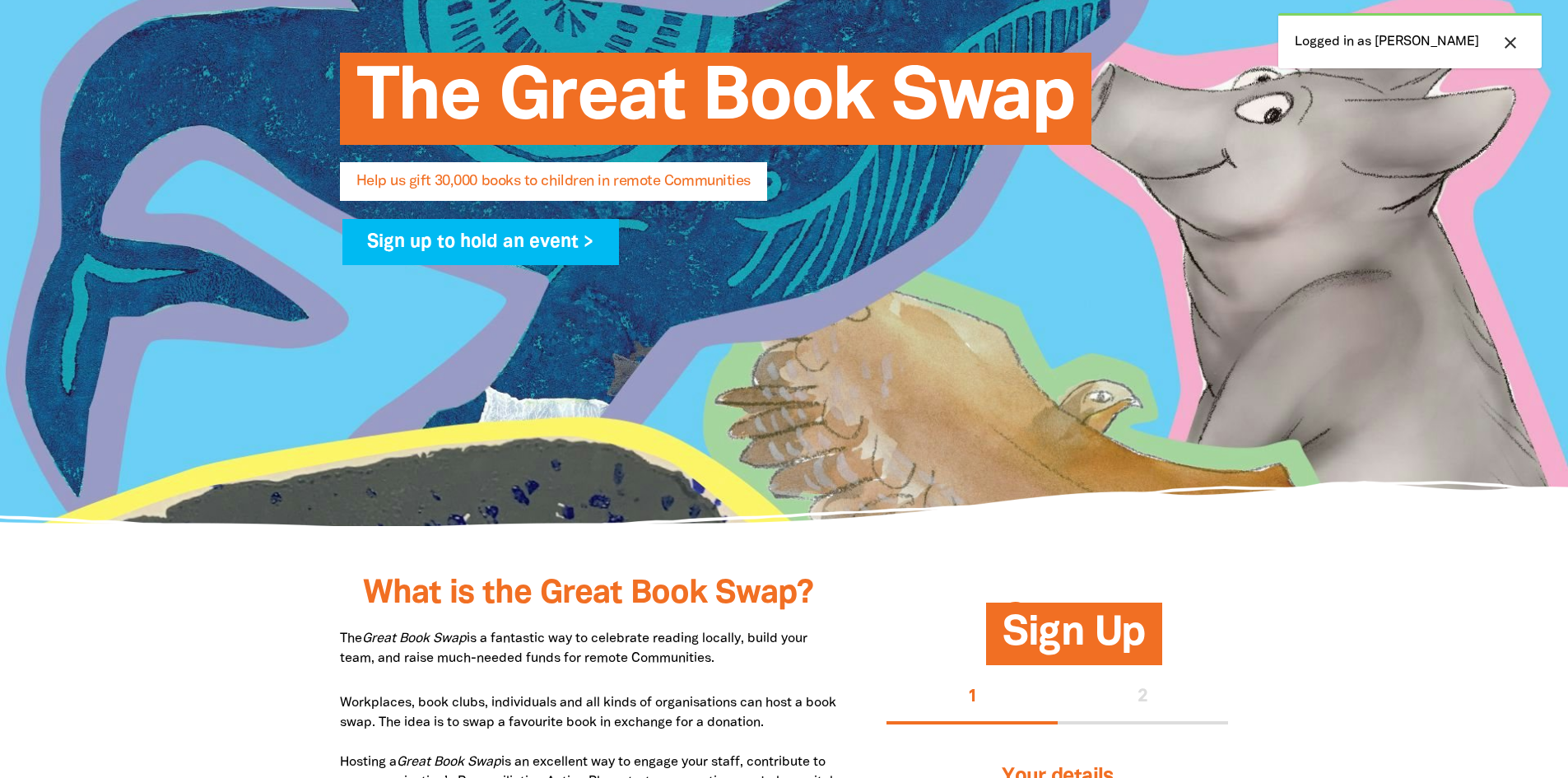
click at [1514, 39] on icon "close" at bounding box center [1510, 42] width 20 height 20
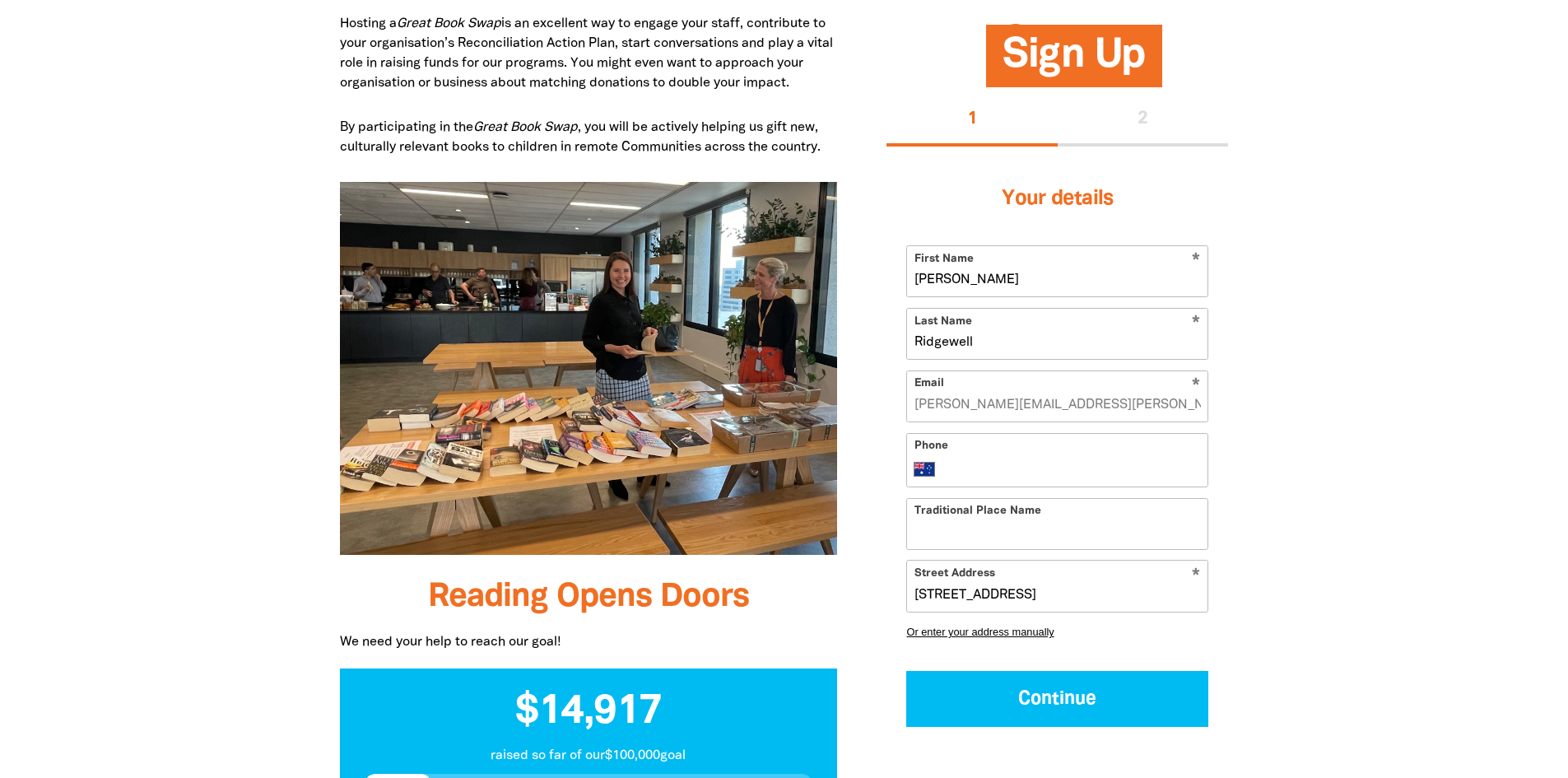
scroll to position [1040, 0]
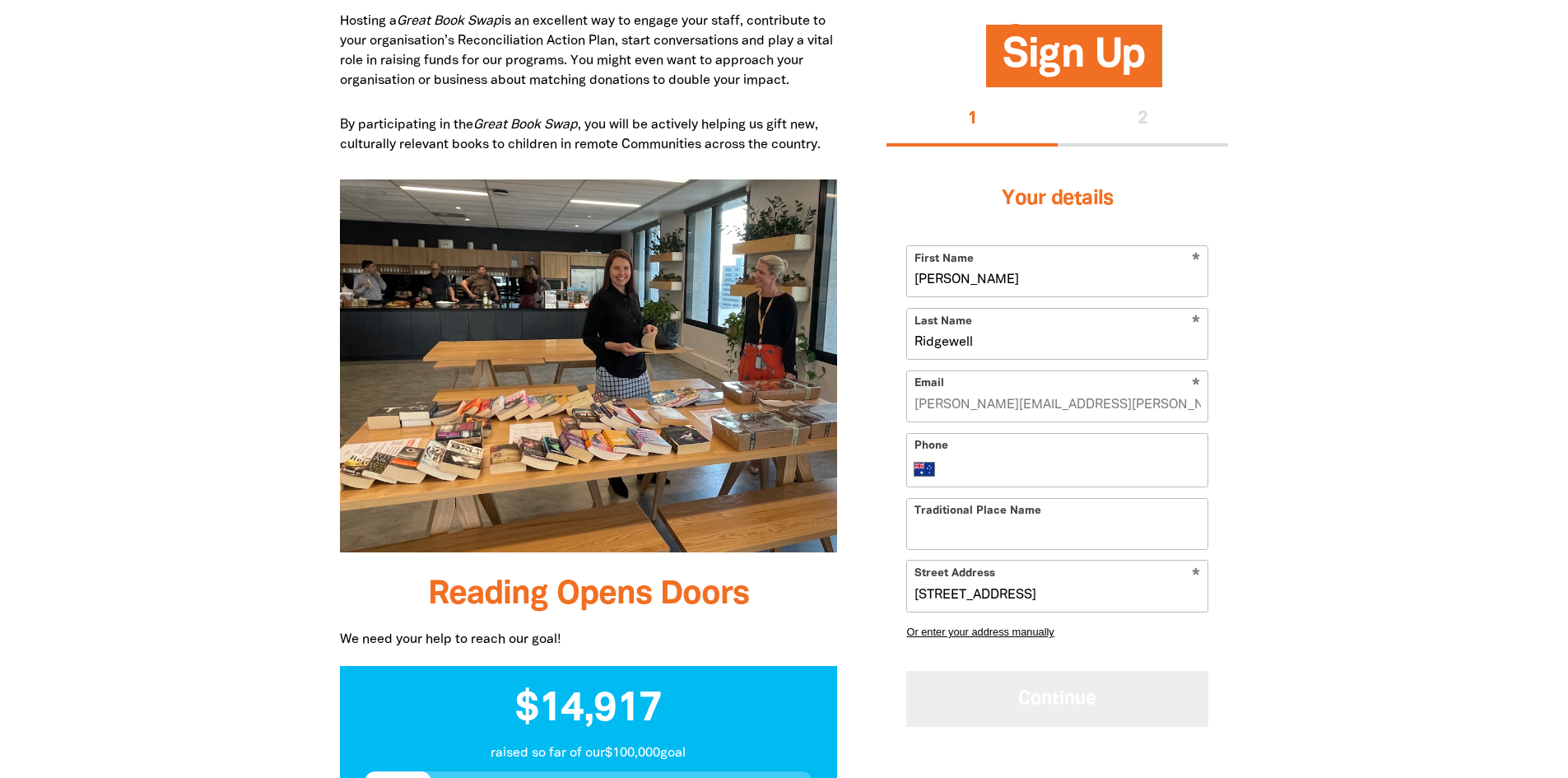
click at [1053, 698] on button "Continue" at bounding box center [1058, 698] width 302 height 55
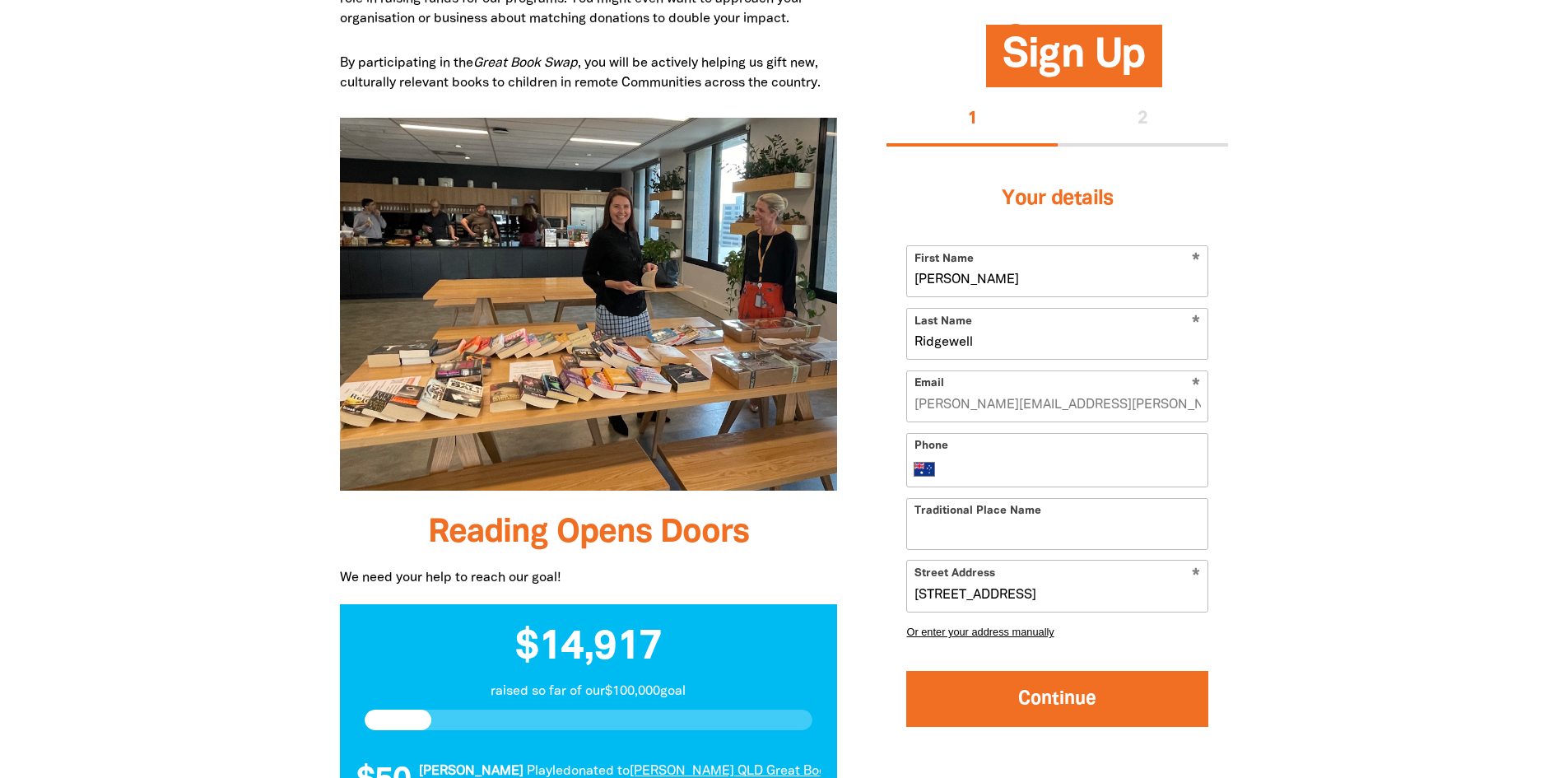
select select "No"
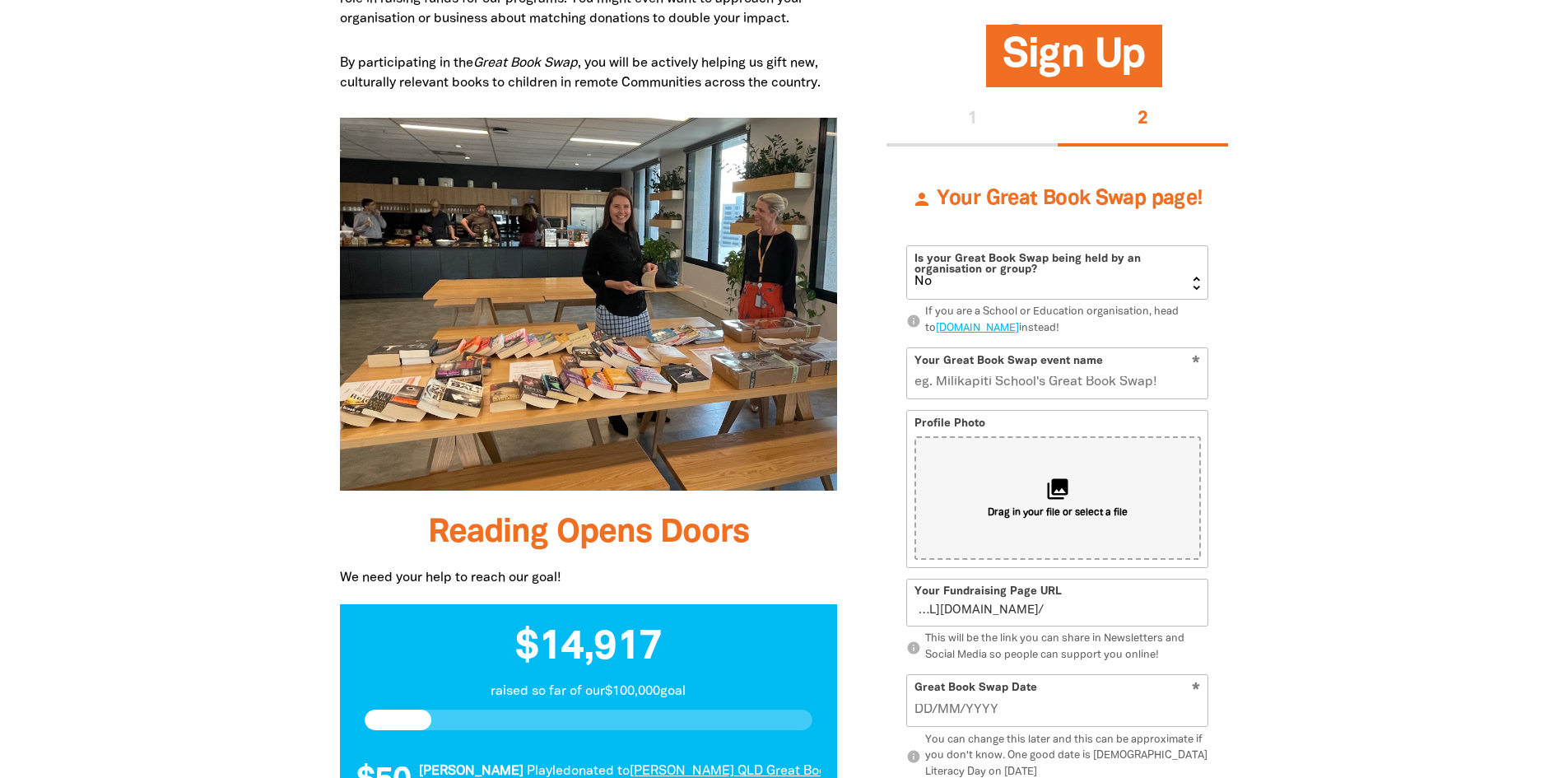
scroll to position [1110, 0]
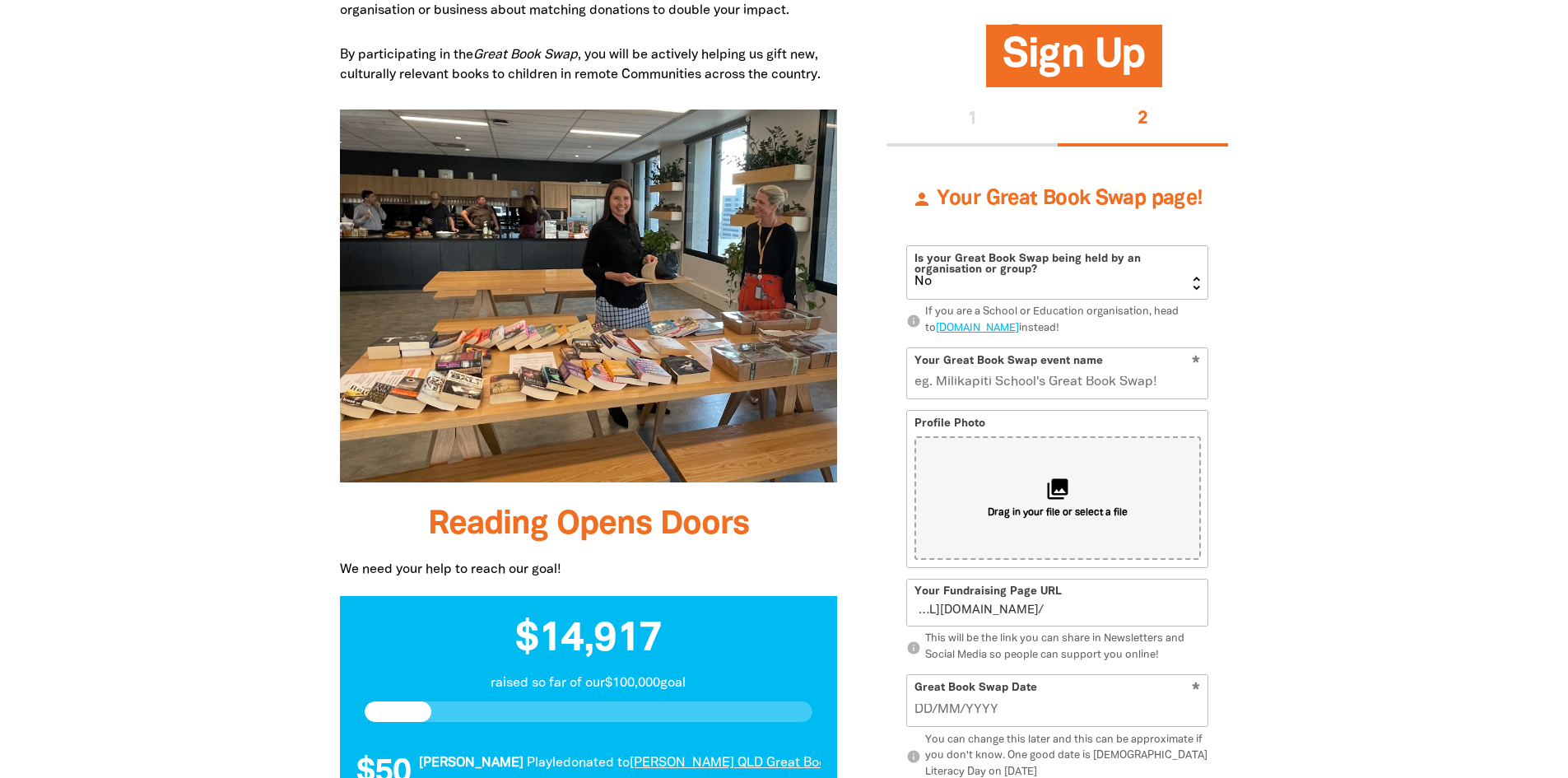
click at [966, 133] on button "1" at bounding box center [973, 119] width 171 height 53
select select "AU"
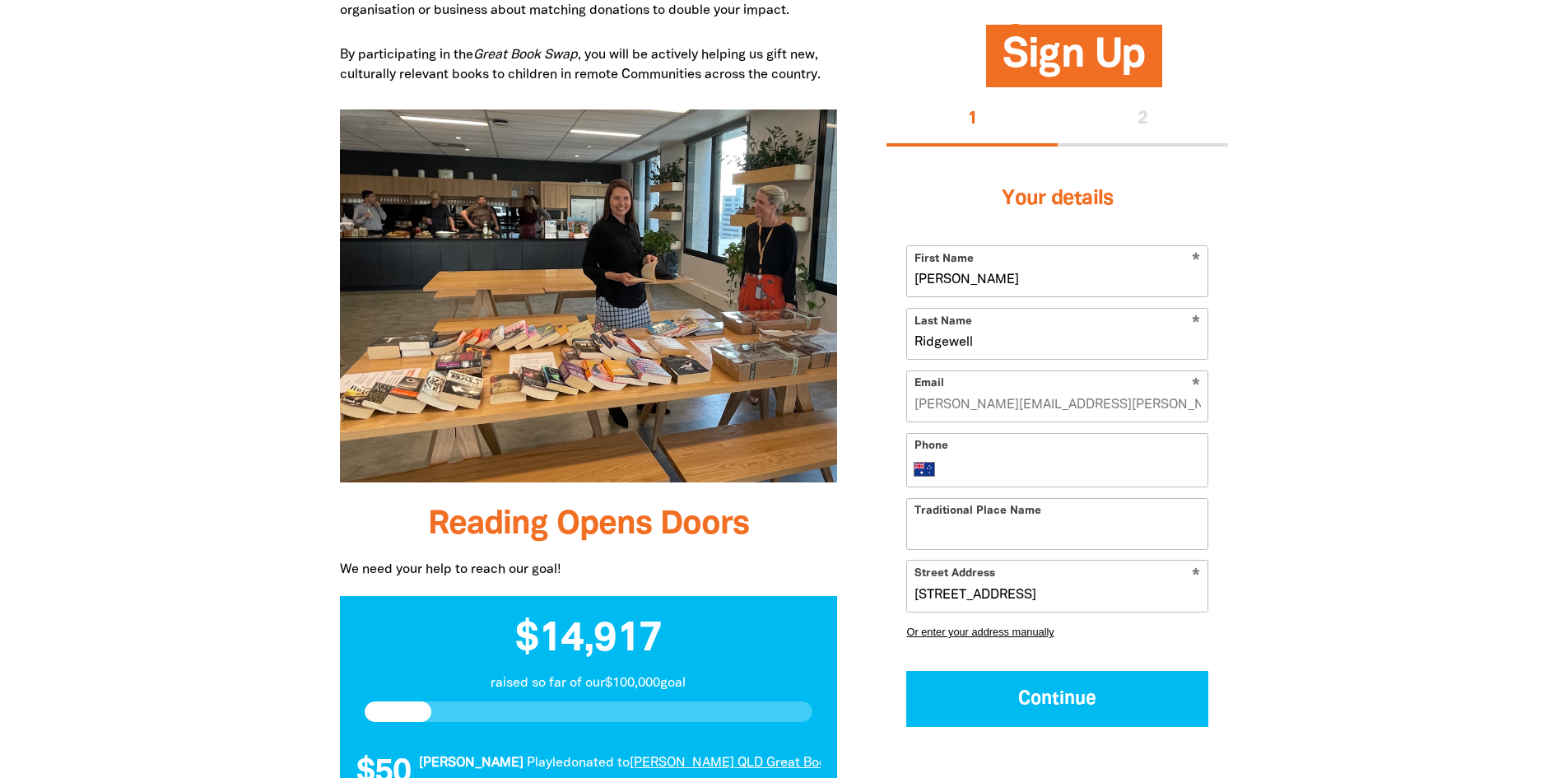
click at [1138, 124] on div "1 2" at bounding box center [1058, 119] width 342 height 53
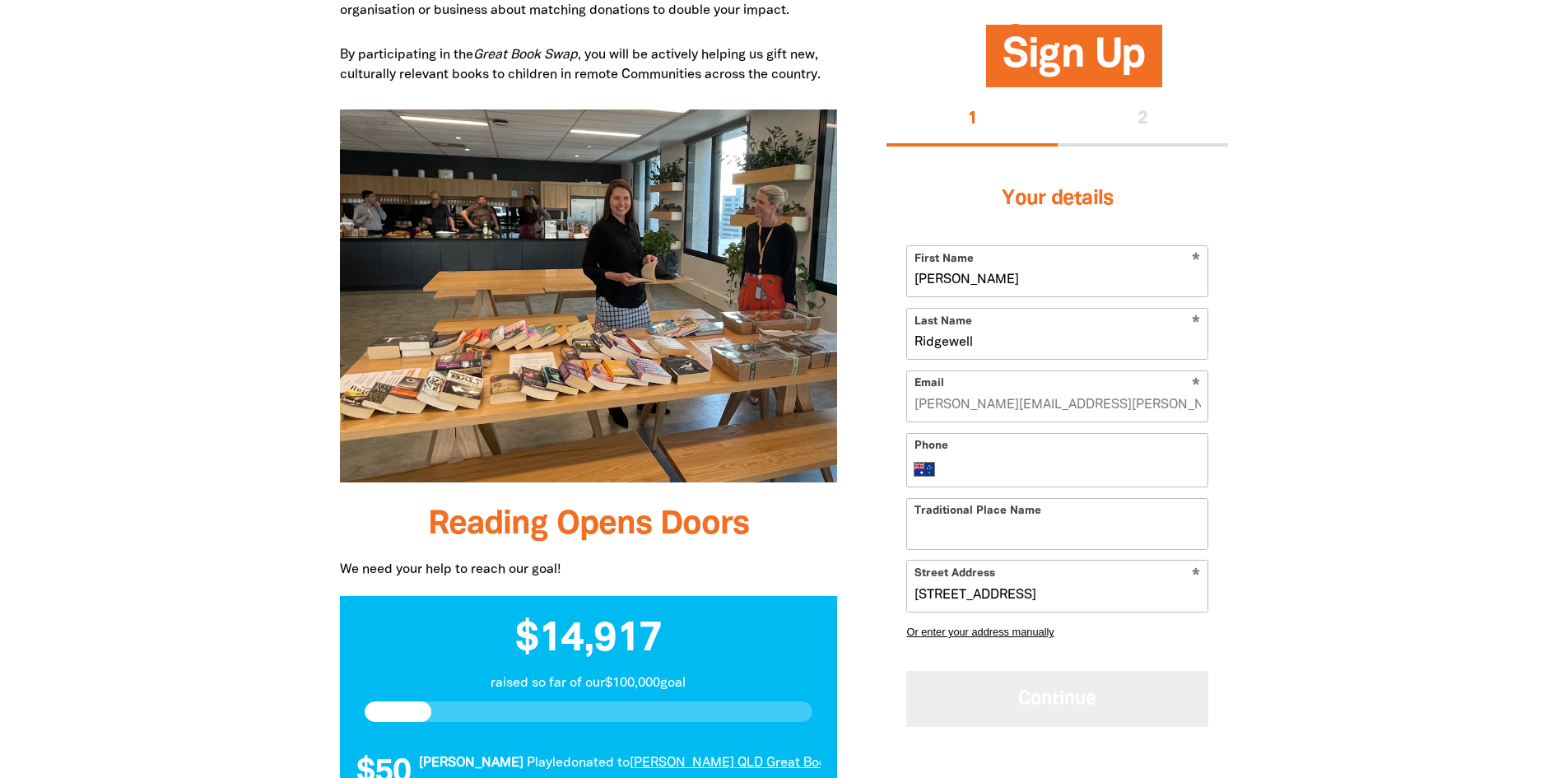
click at [1058, 699] on button "Continue" at bounding box center [1058, 698] width 302 height 55
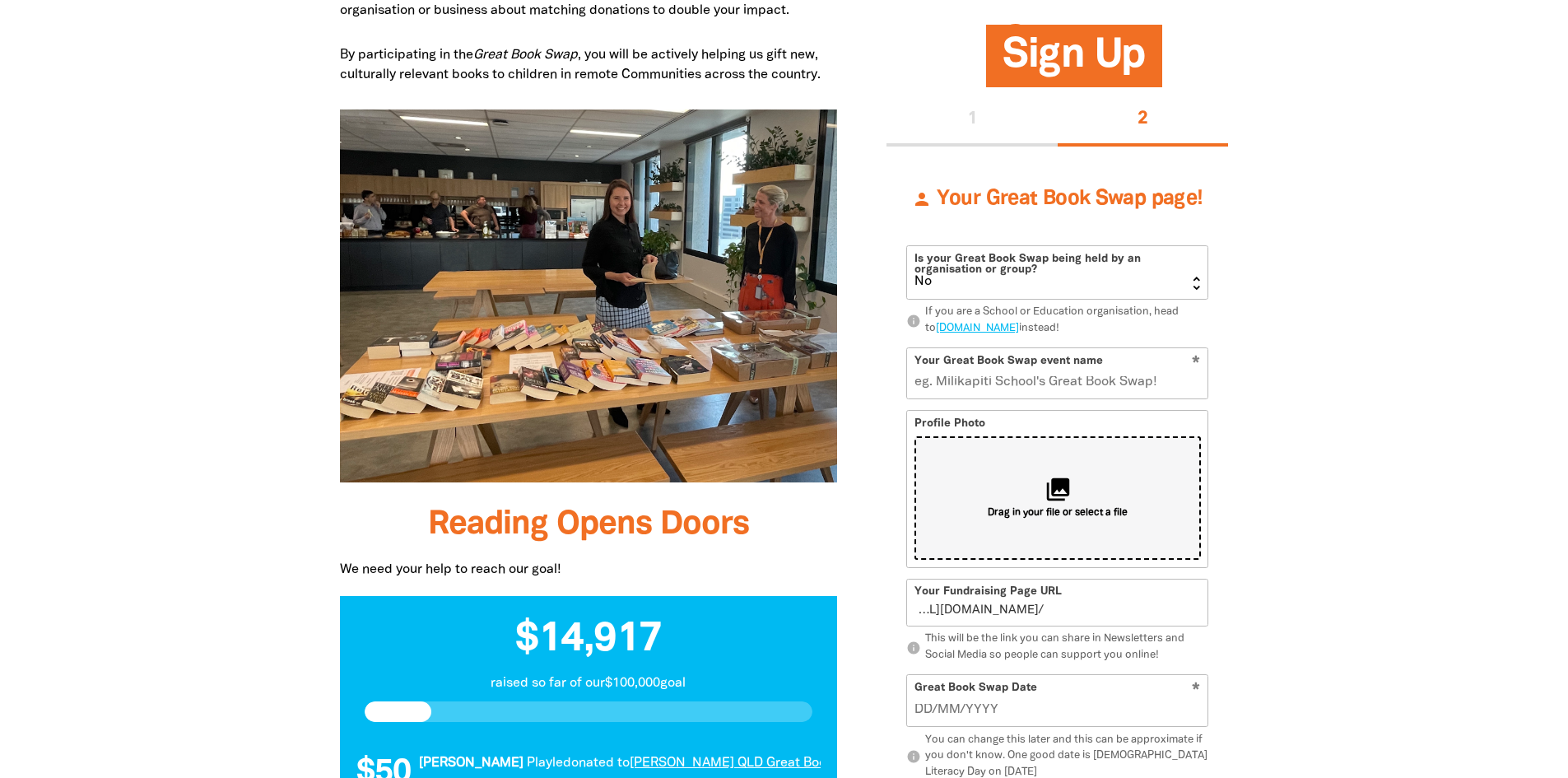
scroll to position [1180, 0]
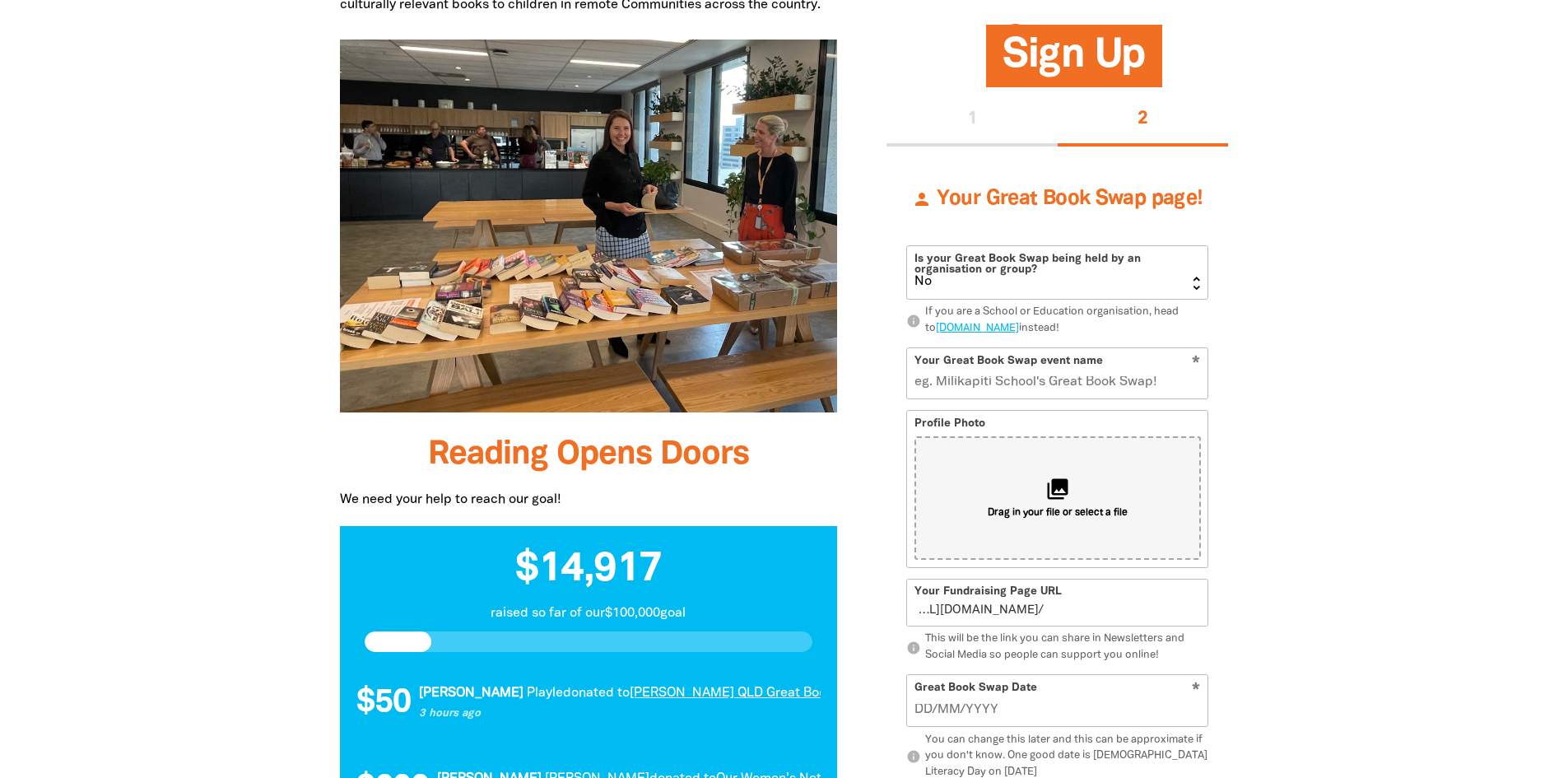
click at [1149, 269] on select "Yes No" at bounding box center [1058, 272] width 301 height 53
select select "Yes"
click at [907, 246] on select "Yes No" at bounding box center [1058, 272] width 301 height 53
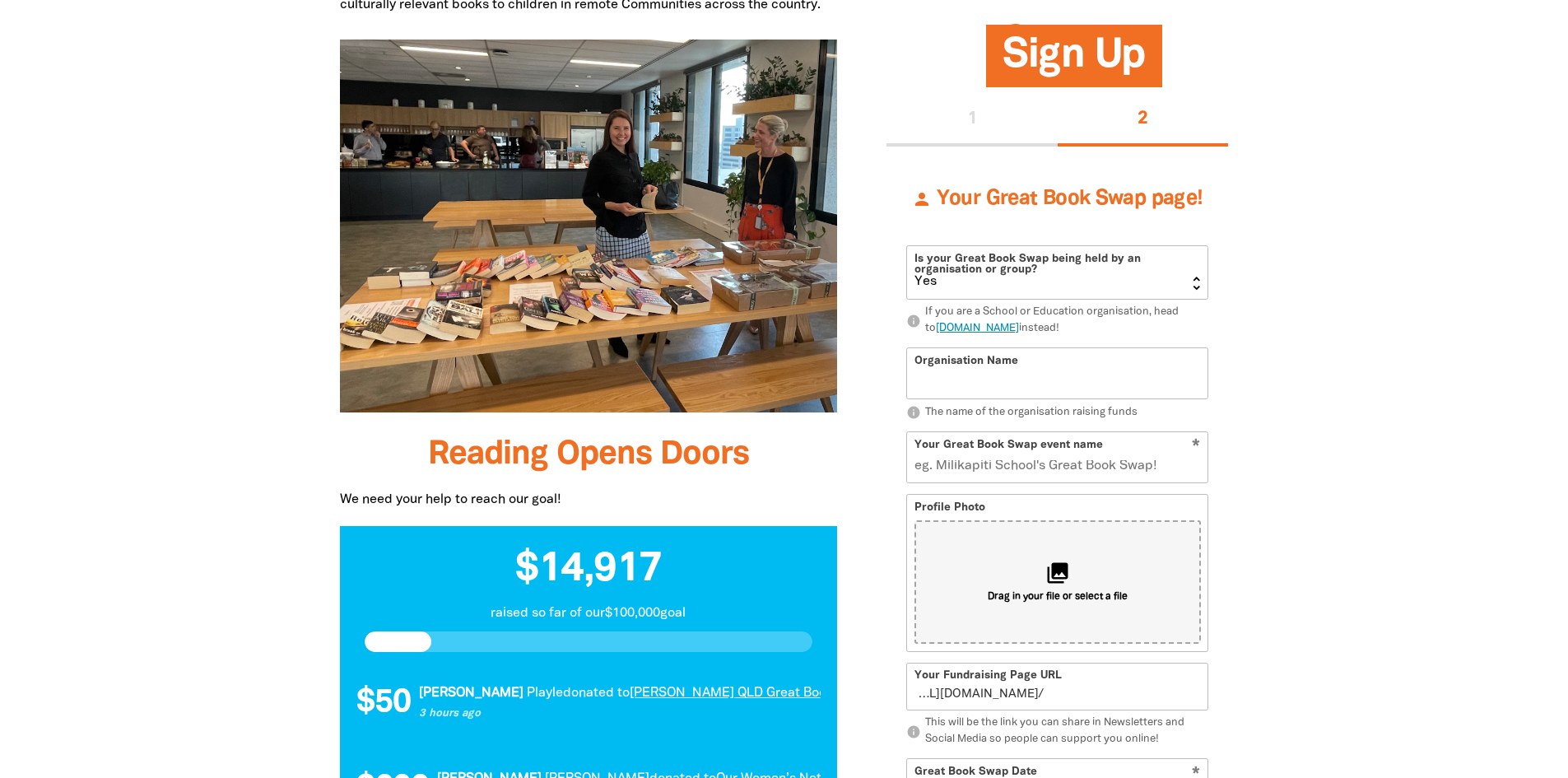
click at [1019, 327] on link "[DOMAIN_NAME]" at bounding box center [978, 328] width 83 height 10
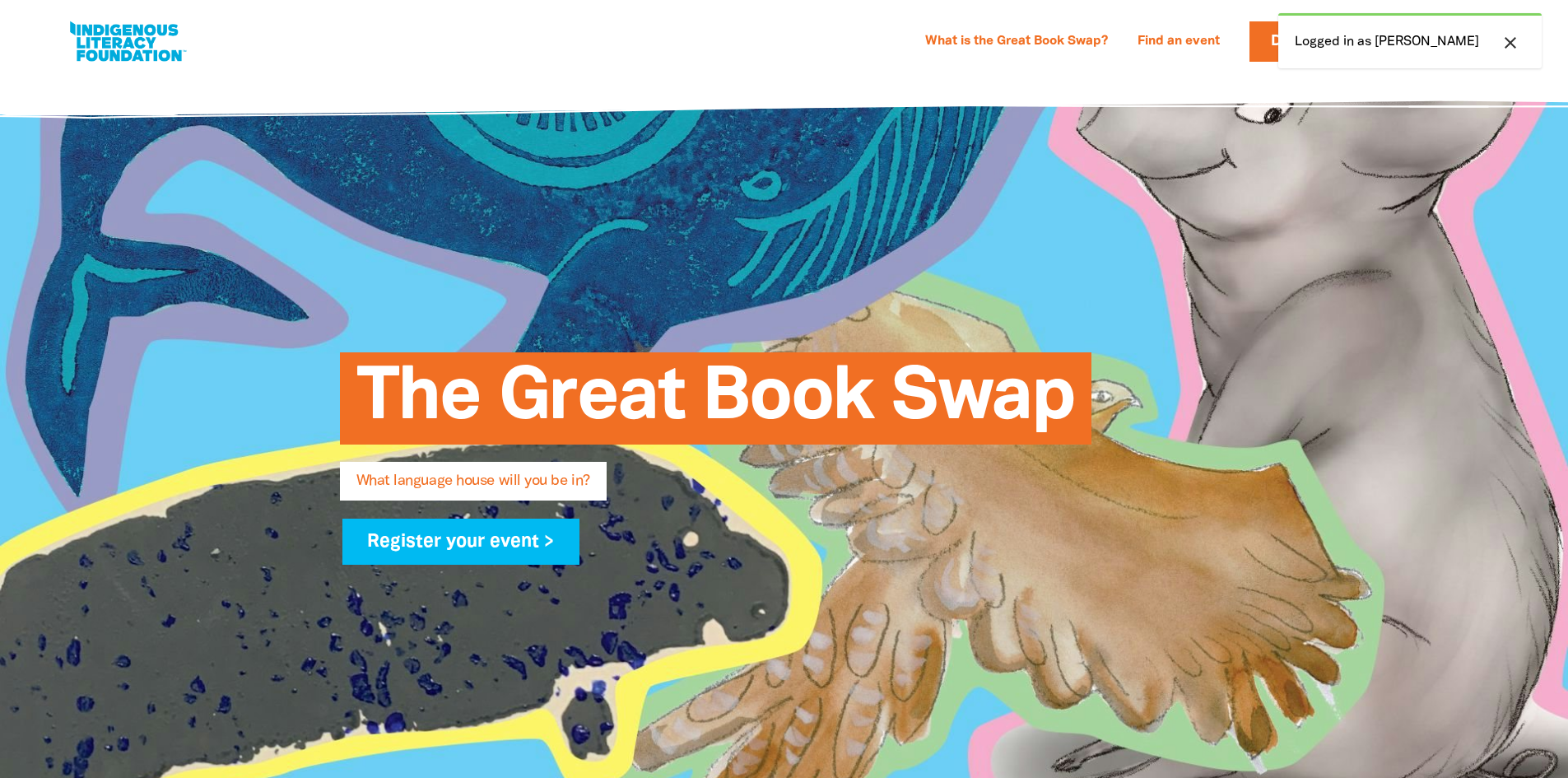
select select "primary-school"
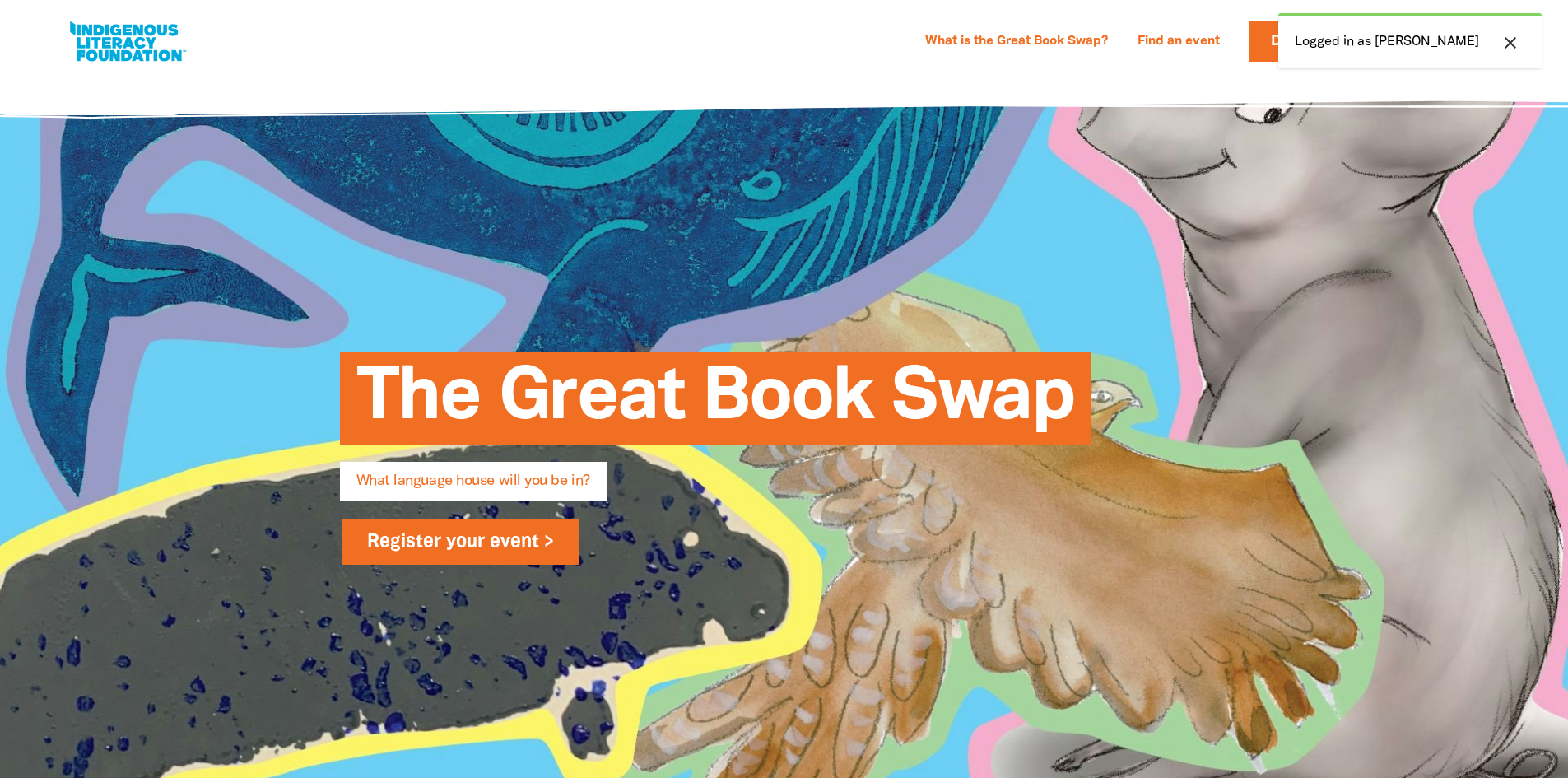
click at [448, 548] on link "Register your event >" at bounding box center [461, 541] width 238 height 46
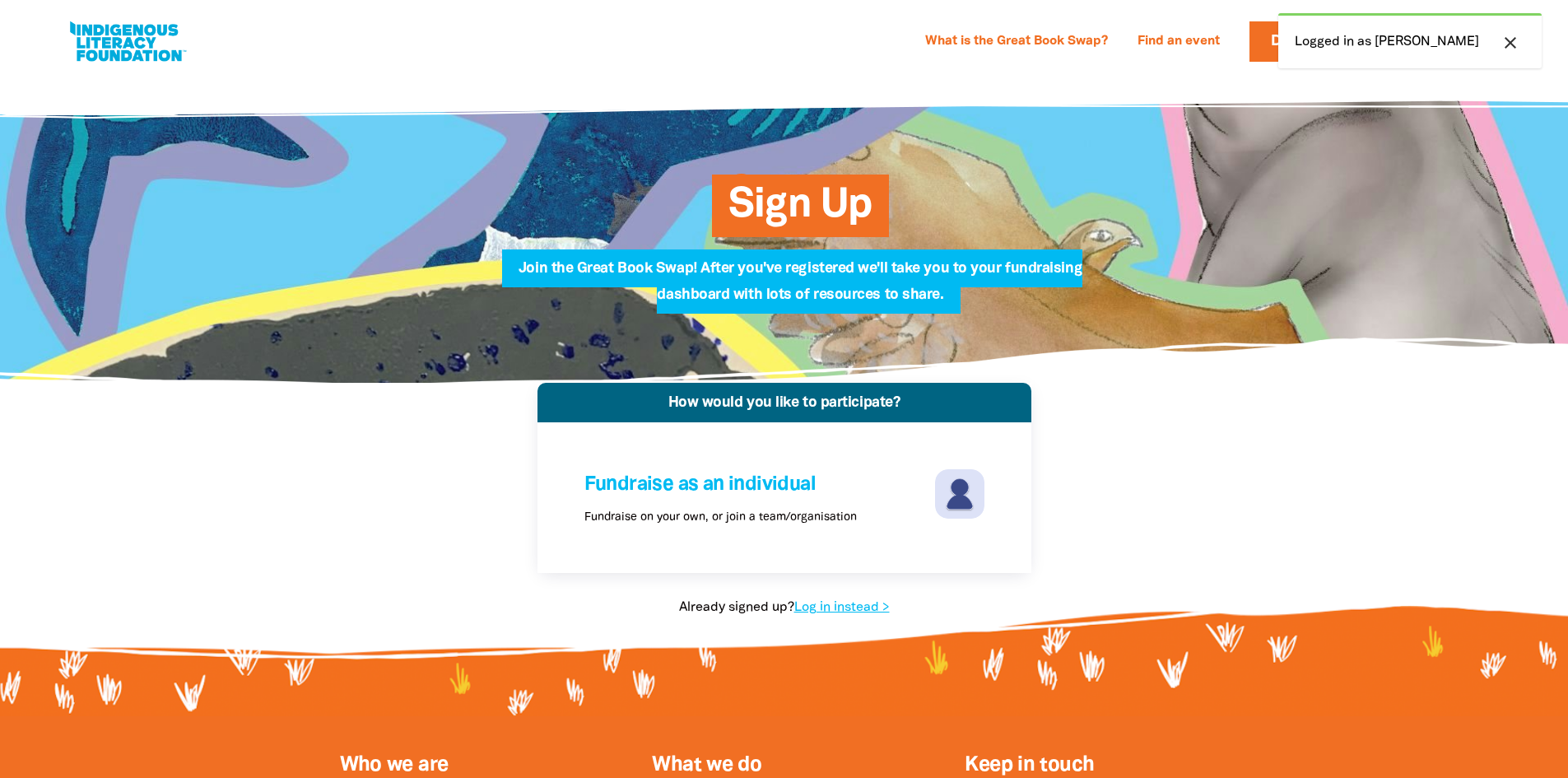
click at [1513, 40] on icon "close" at bounding box center [1510, 42] width 20 height 20
select select "primary-school"
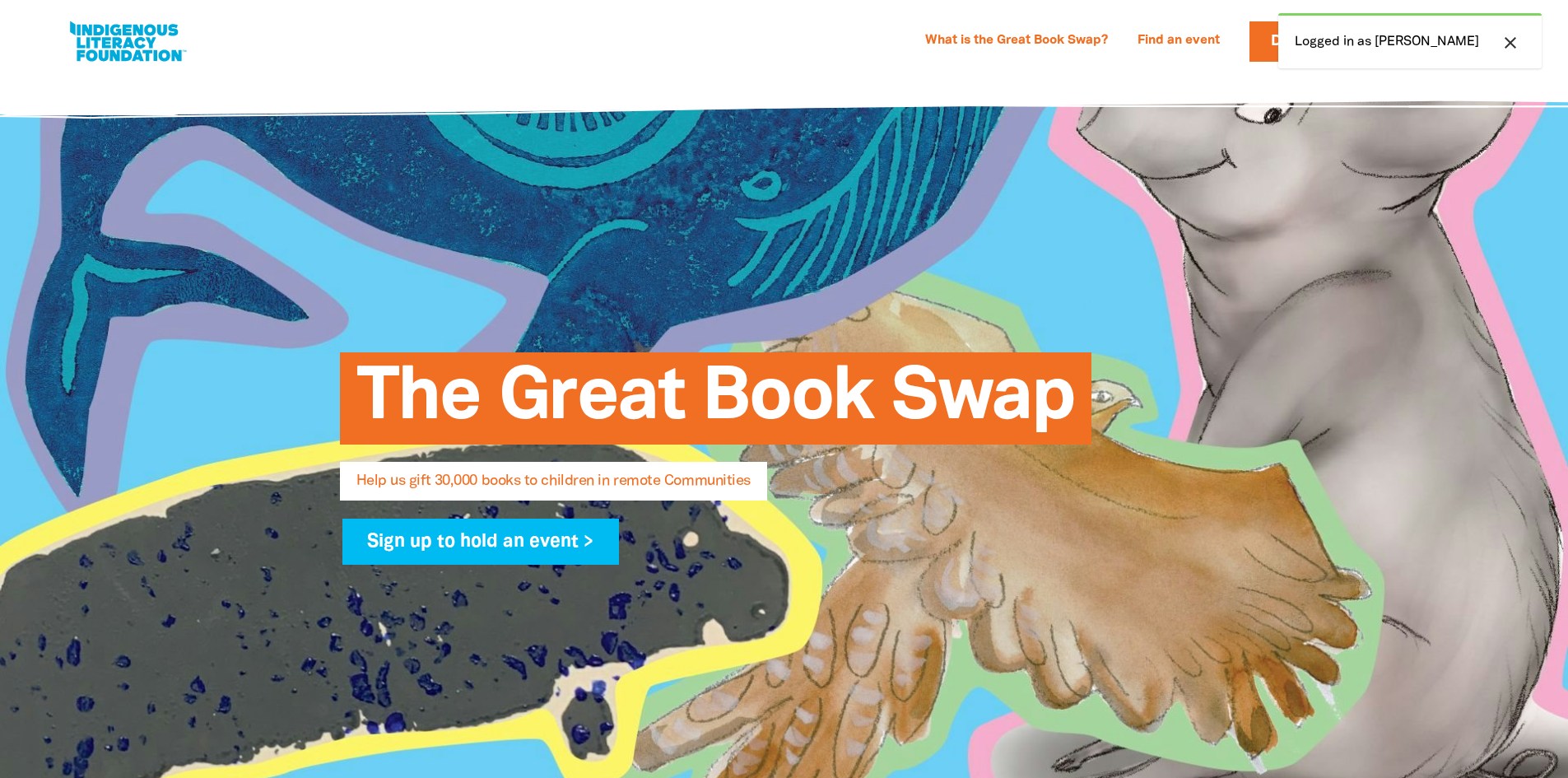
select select "AU"
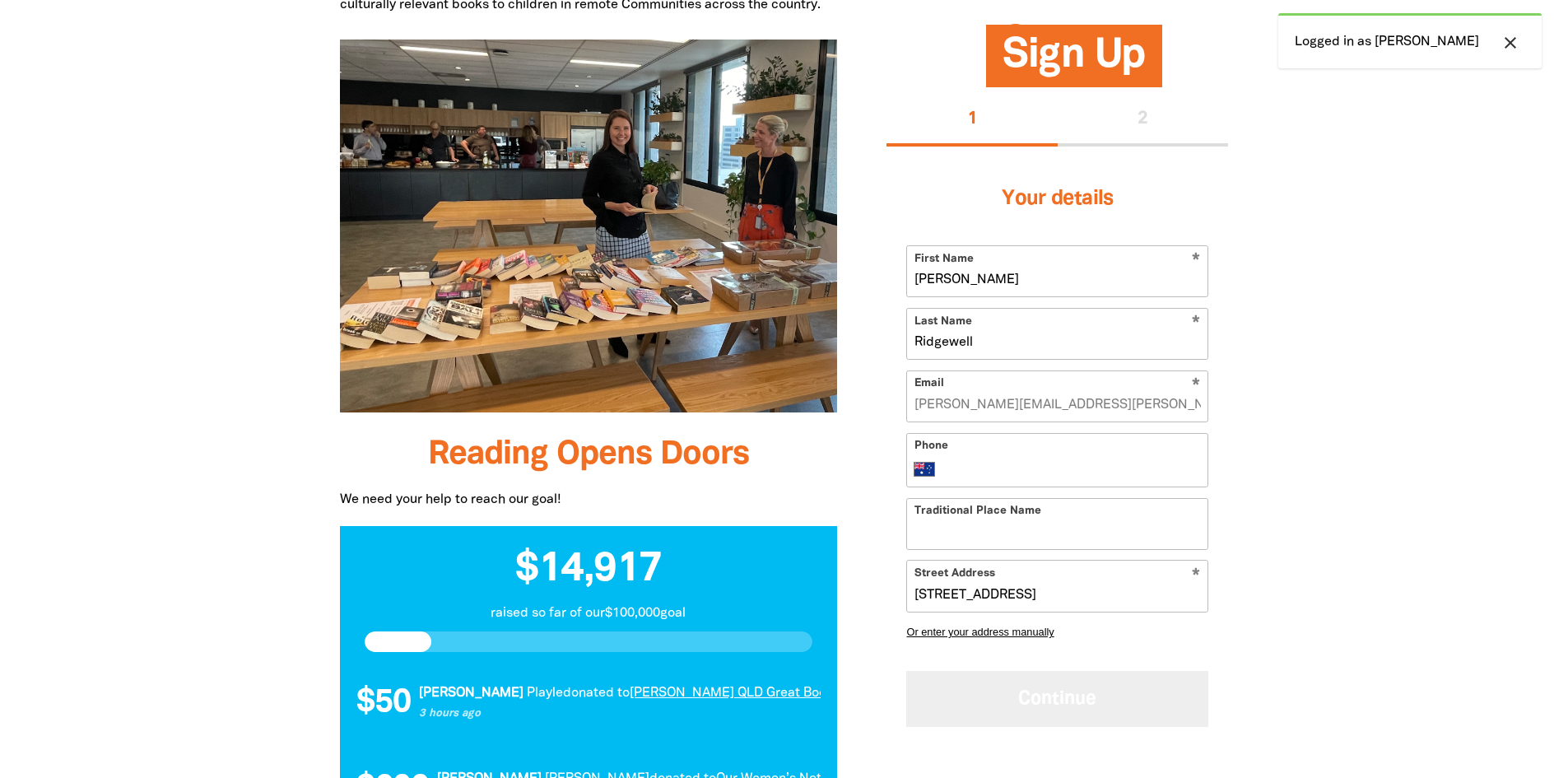
click at [1059, 699] on button "Continue" at bounding box center [1058, 698] width 302 height 55
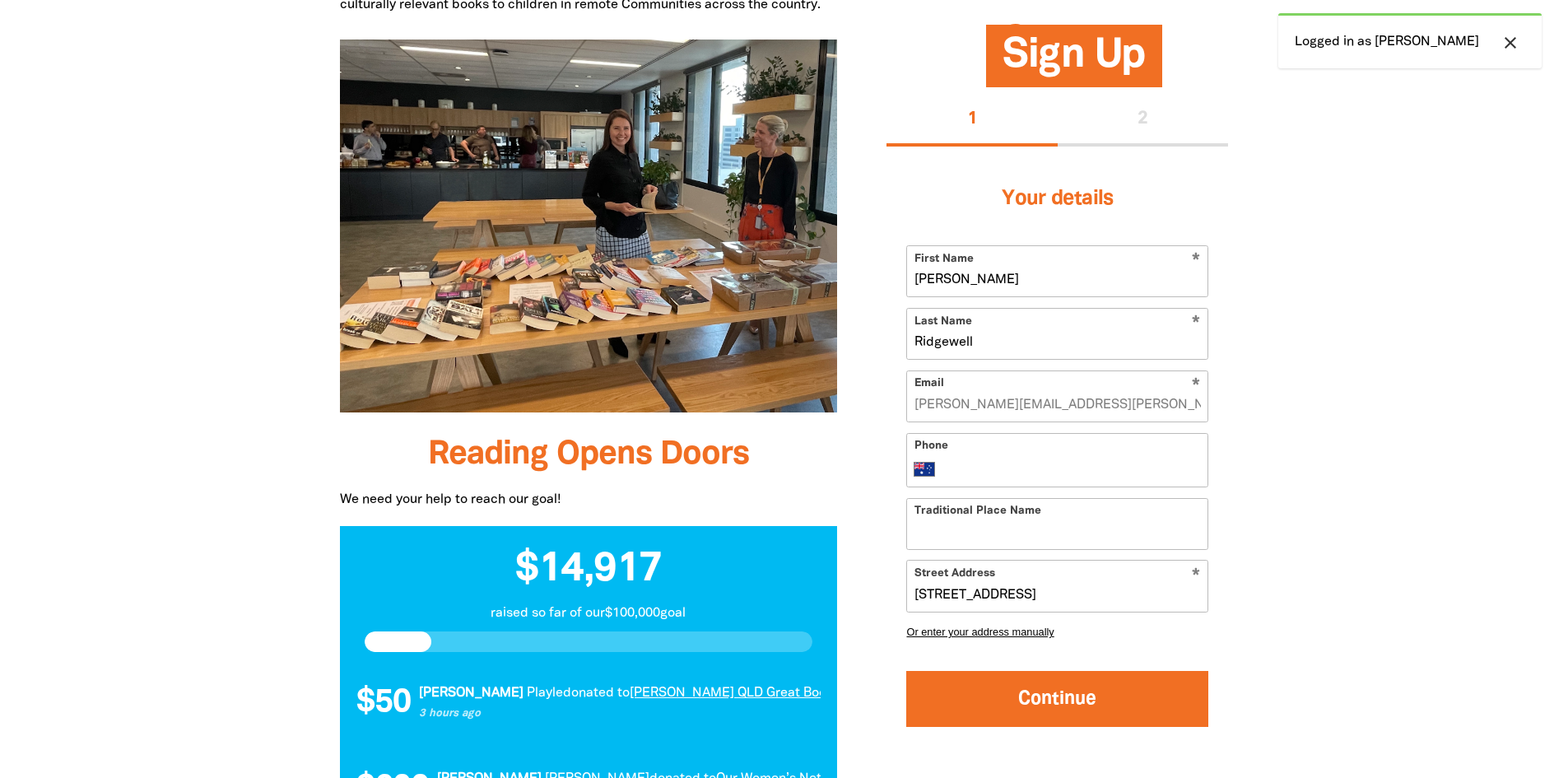
select select "No"
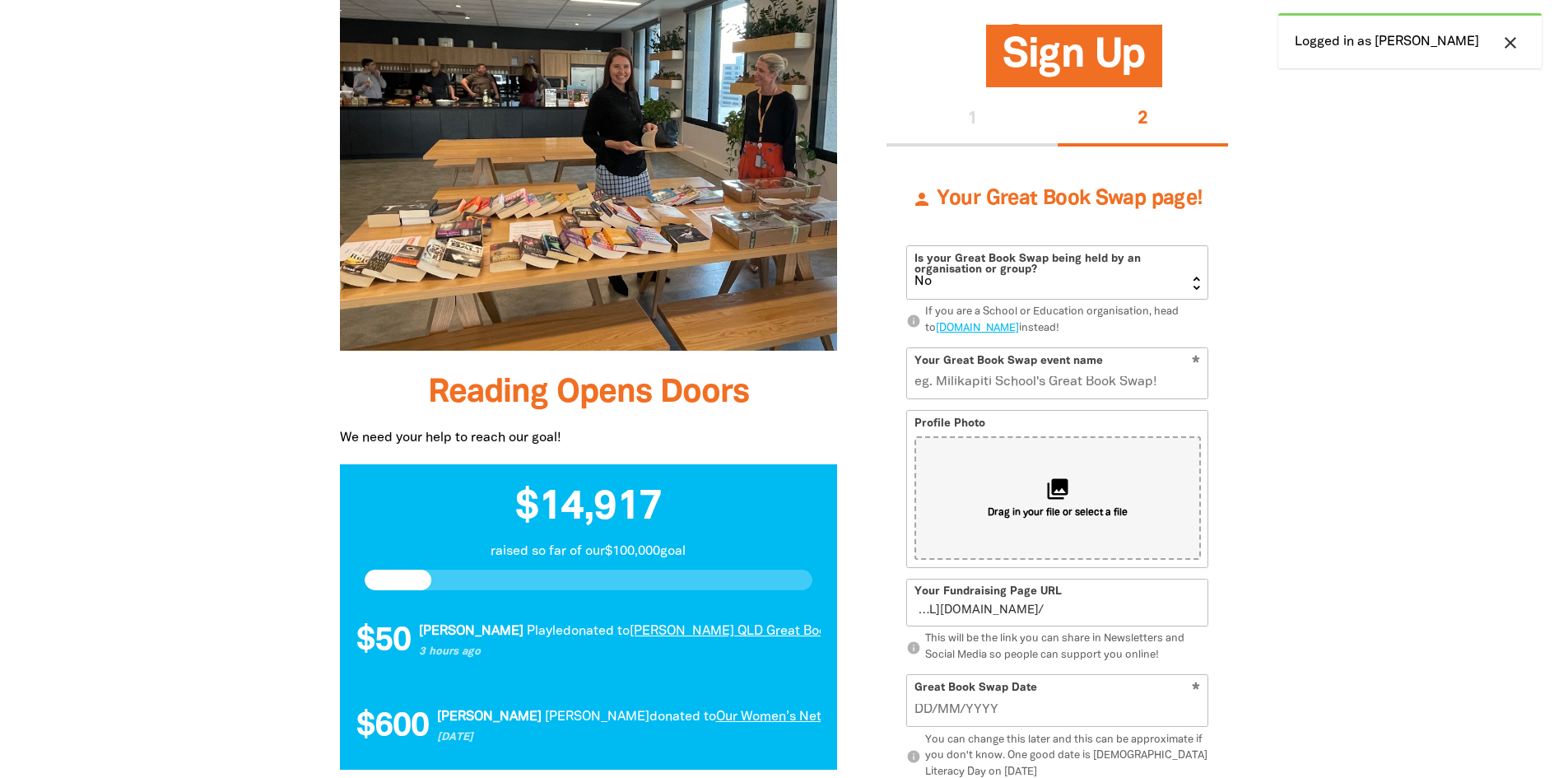
scroll to position [1250, 0]
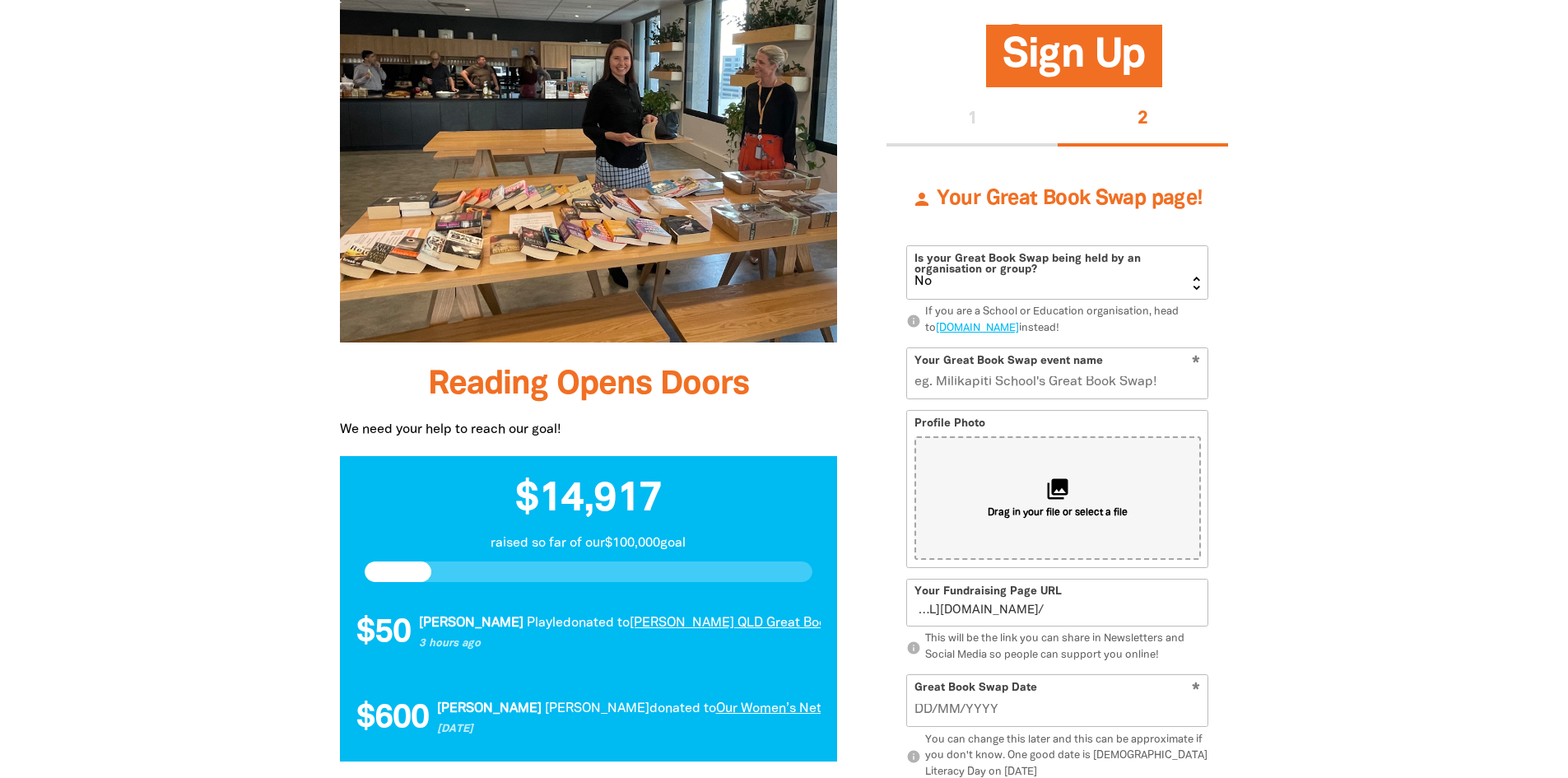
select select "No"
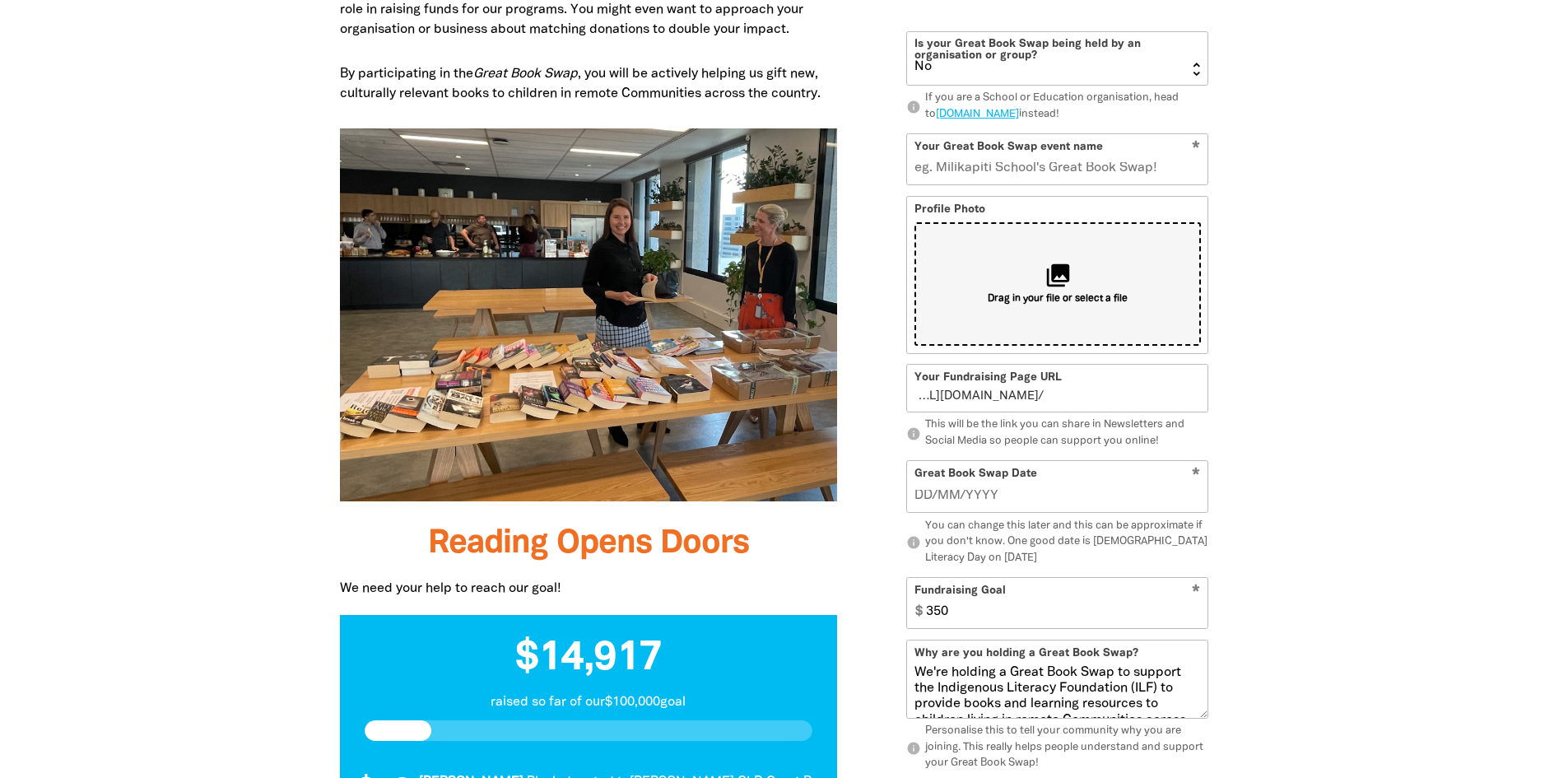
scroll to position [1085, 0]
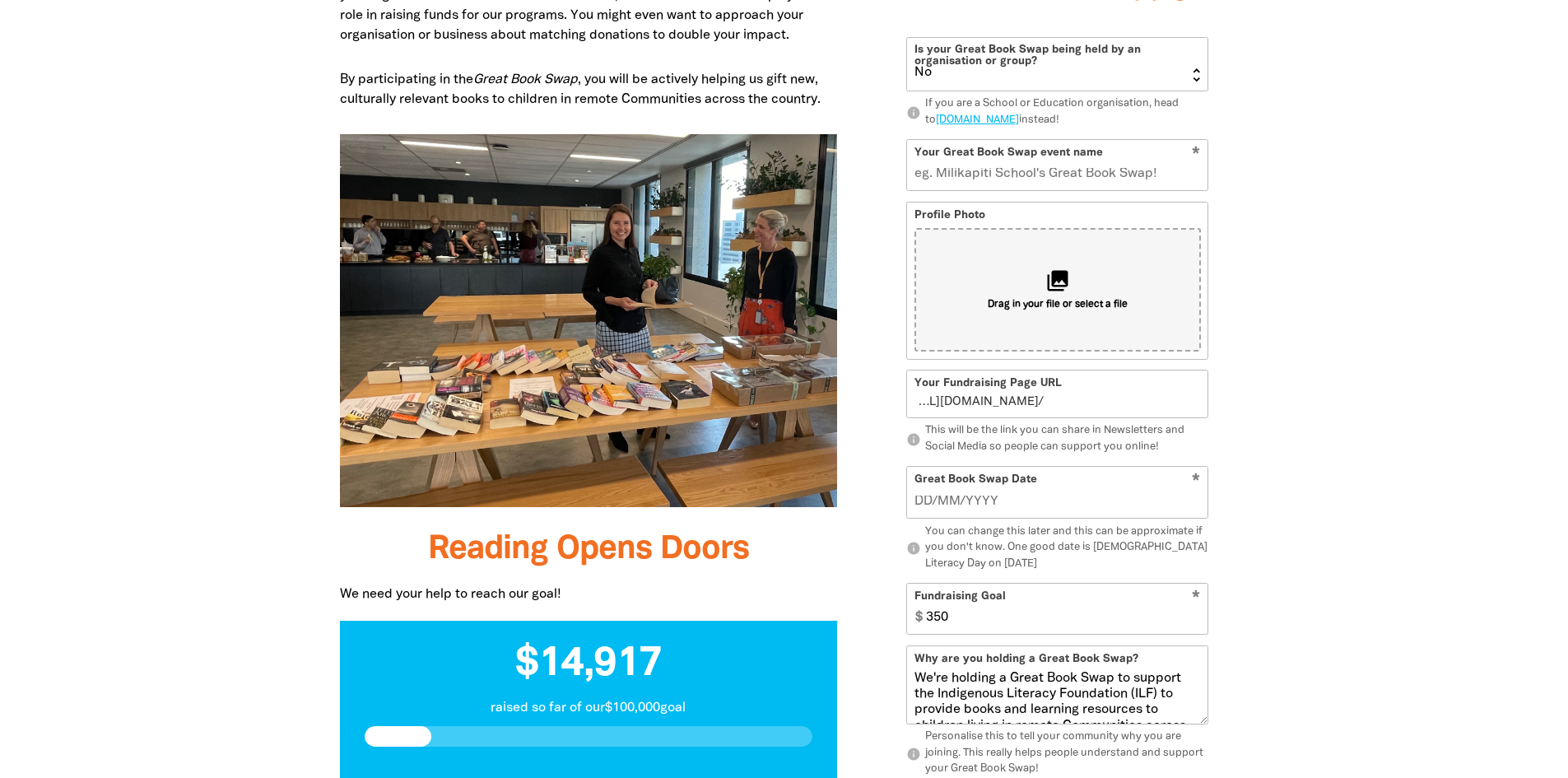
click at [1114, 177] on input "Your Great Book Swap event name" at bounding box center [1058, 165] width 301 height 50
type input "Holy Saviour's Great Book Swap 2024"
type input "holy-saviours-great-book-swap-2024"
type input "Holy Saviour's Great Book Swap 202"
type input "holysavioursgreatbookswap202"
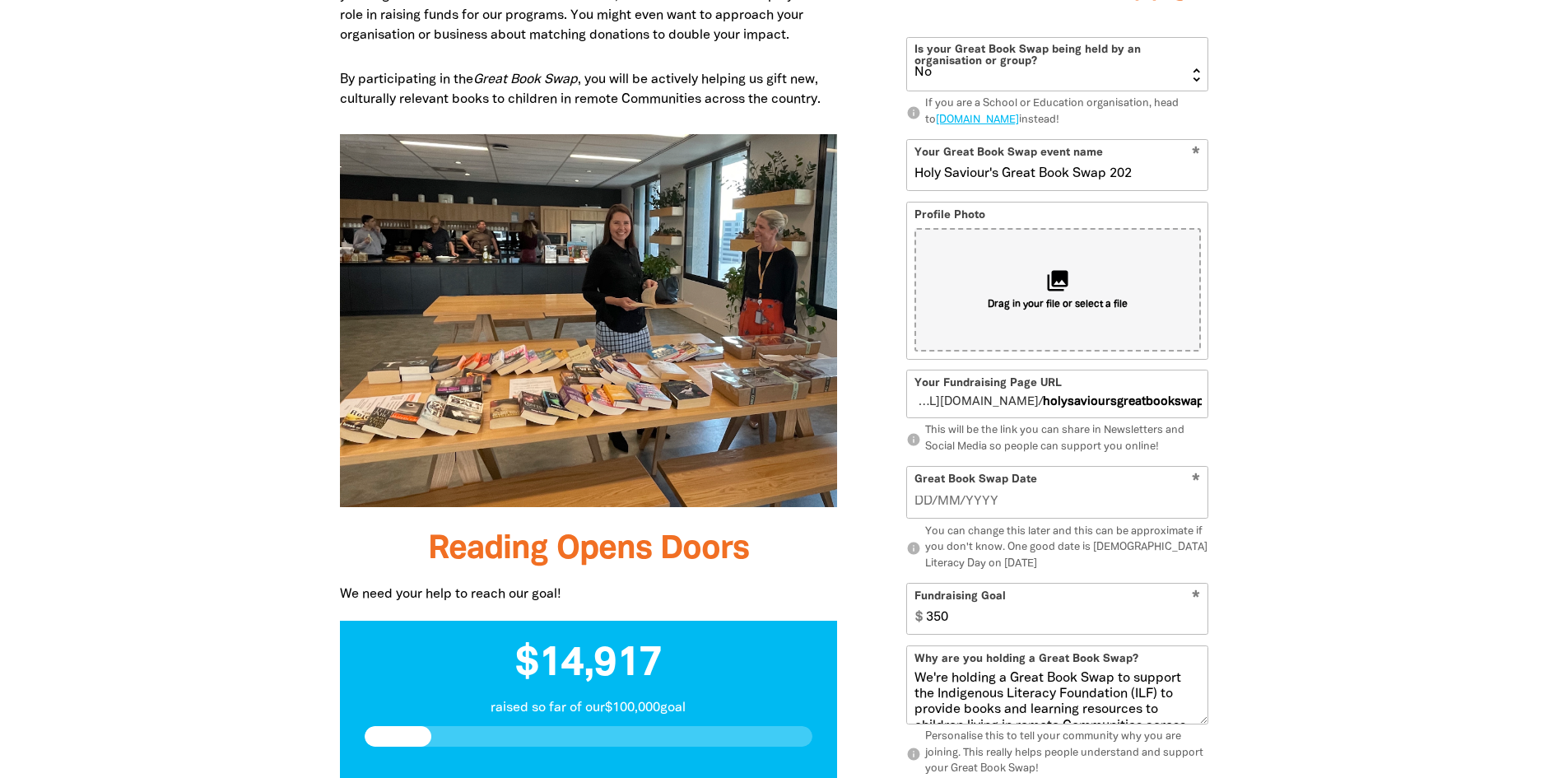
type input "Holy Saviour's Great Book Swap 2025"
type input "holysavioursgreatbookswap2025"
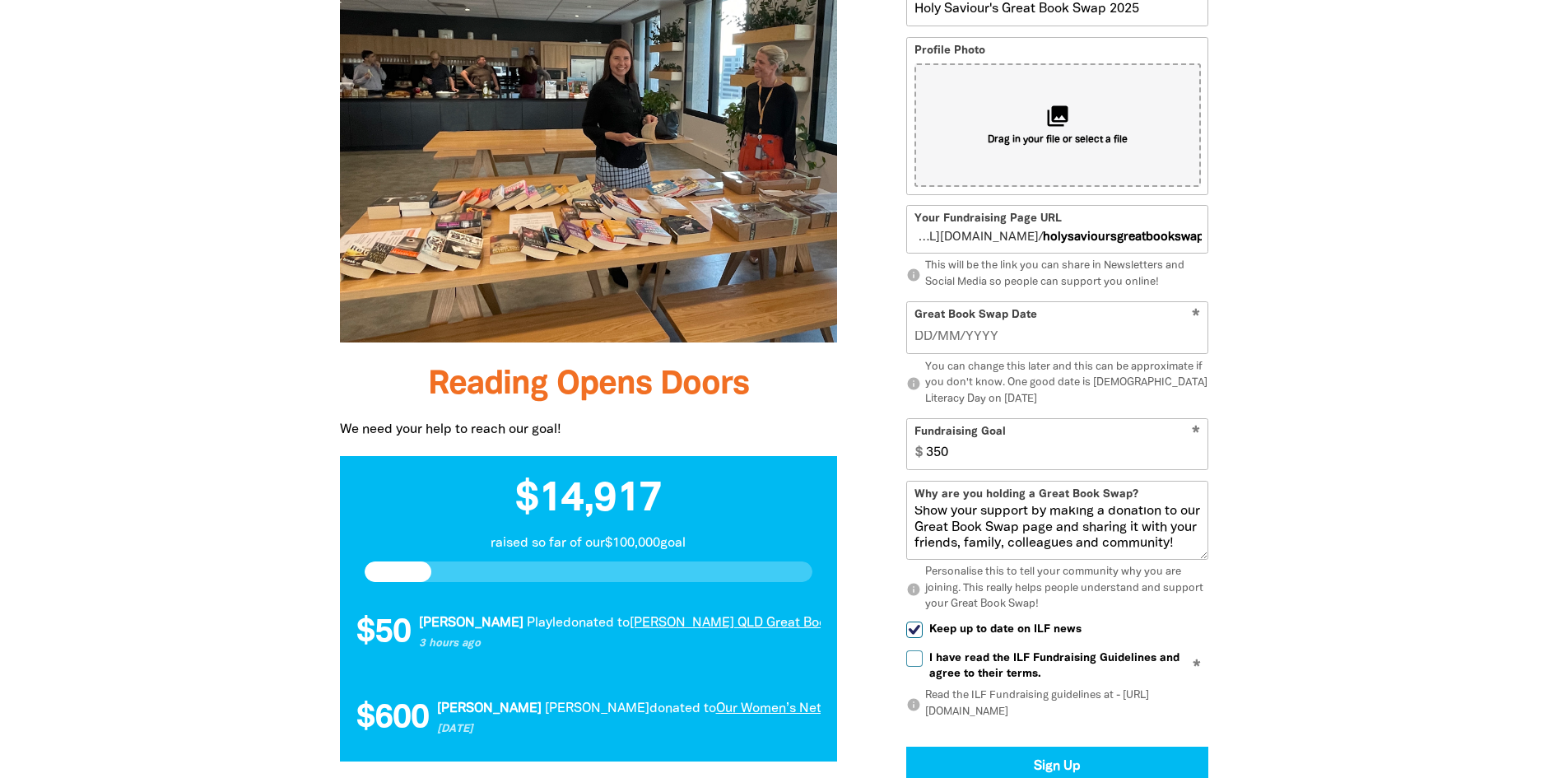
scroll to position [223, 0]
type input "Holy Saviour's Great Book Swap 2025"
click at [911, 657] on input "I have read the ILF Fundraising Guidelines and agree to their terms." at bounding box center [914, 658] width 16 height 16
checkbox input "true"
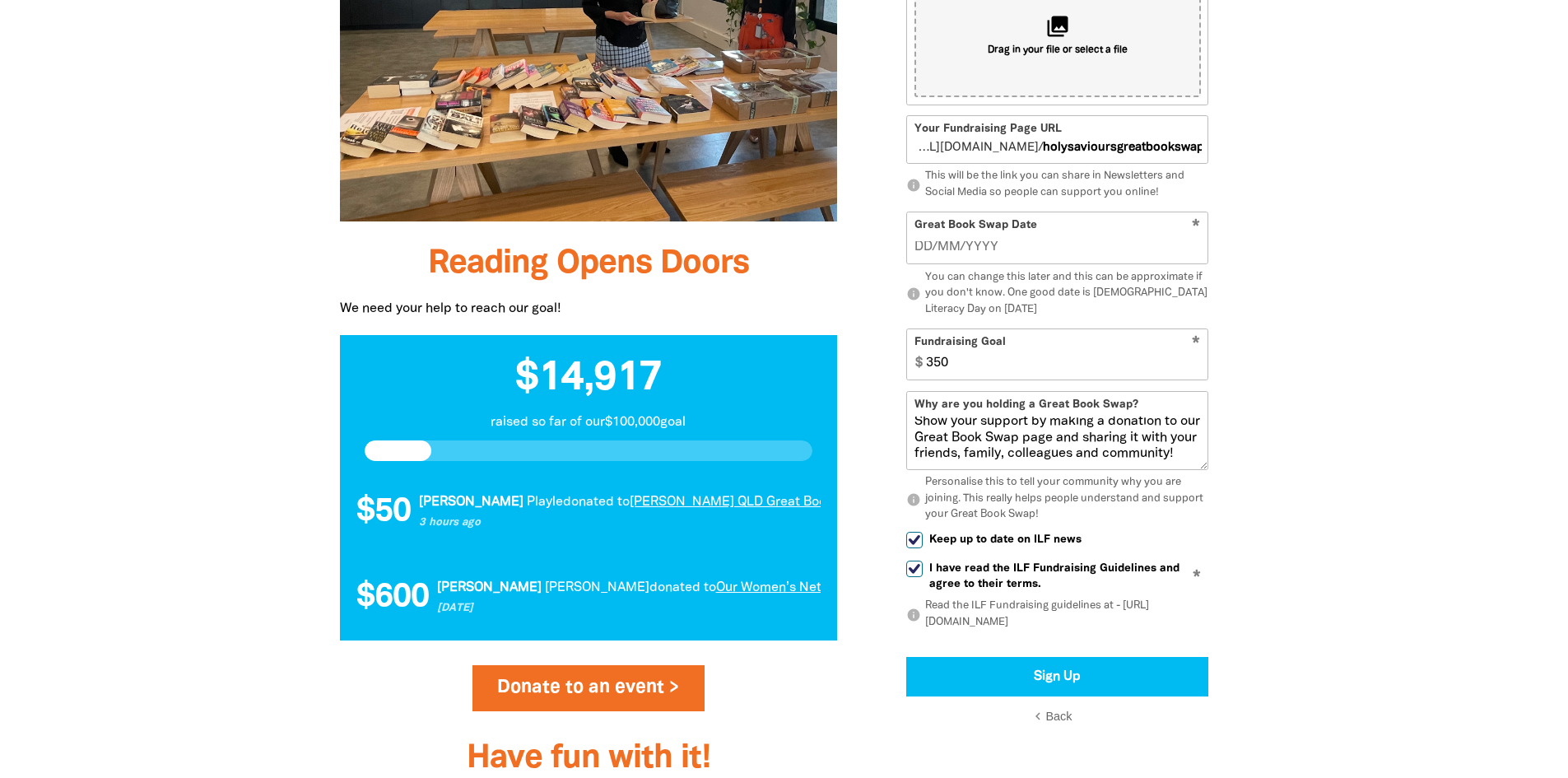
scroll to position [1168, 0]
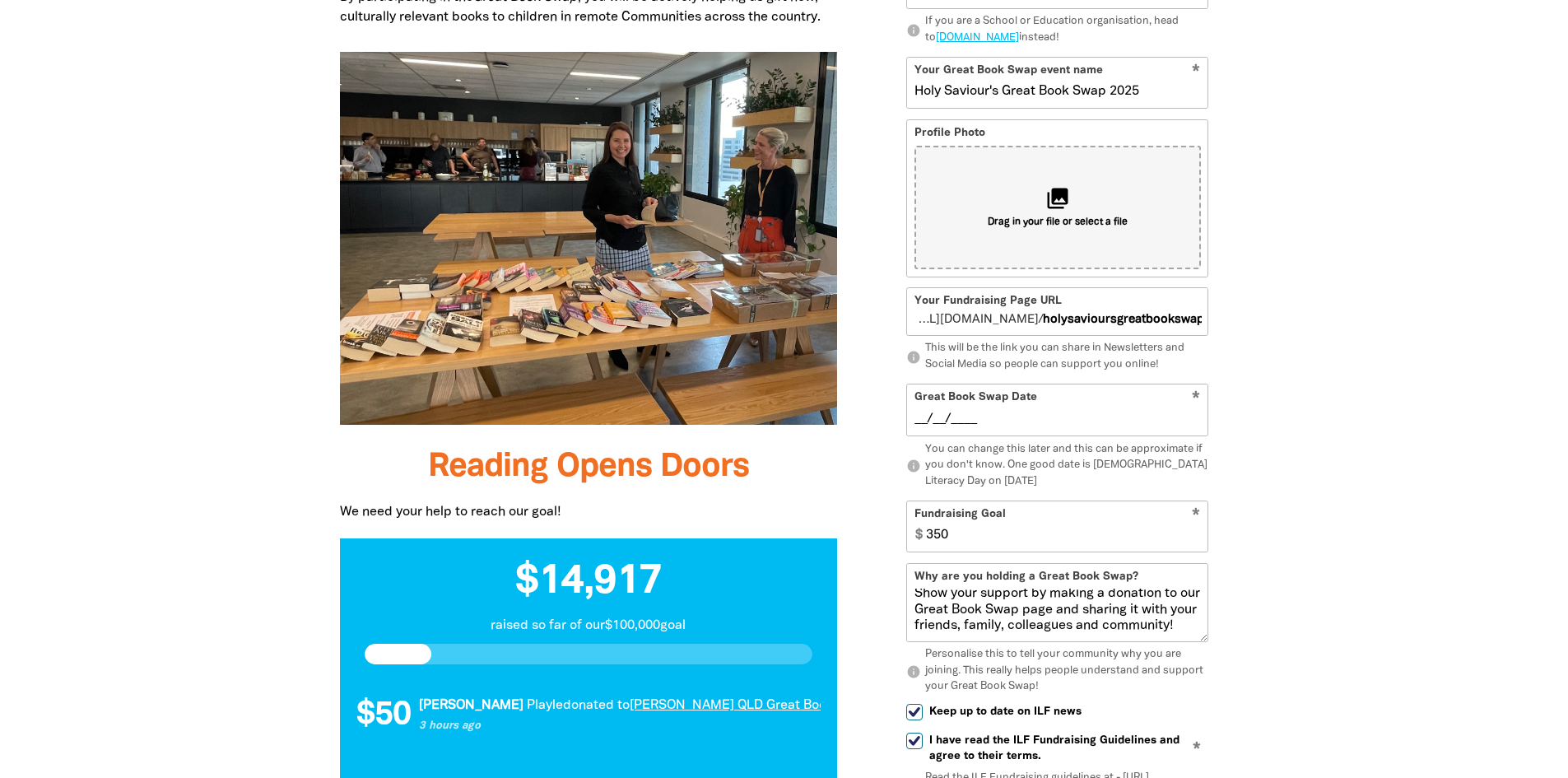
click at [929, 422] on input "__/__/____" at bounding box center [1058, 419] width 286 height 18
click at [1346, 489] on div at bounding box center [784, 604] width 1568 height 1759
click at [982, 416] on input "[DATE]__" at bounding box center [1058, 419] width 286 height 18
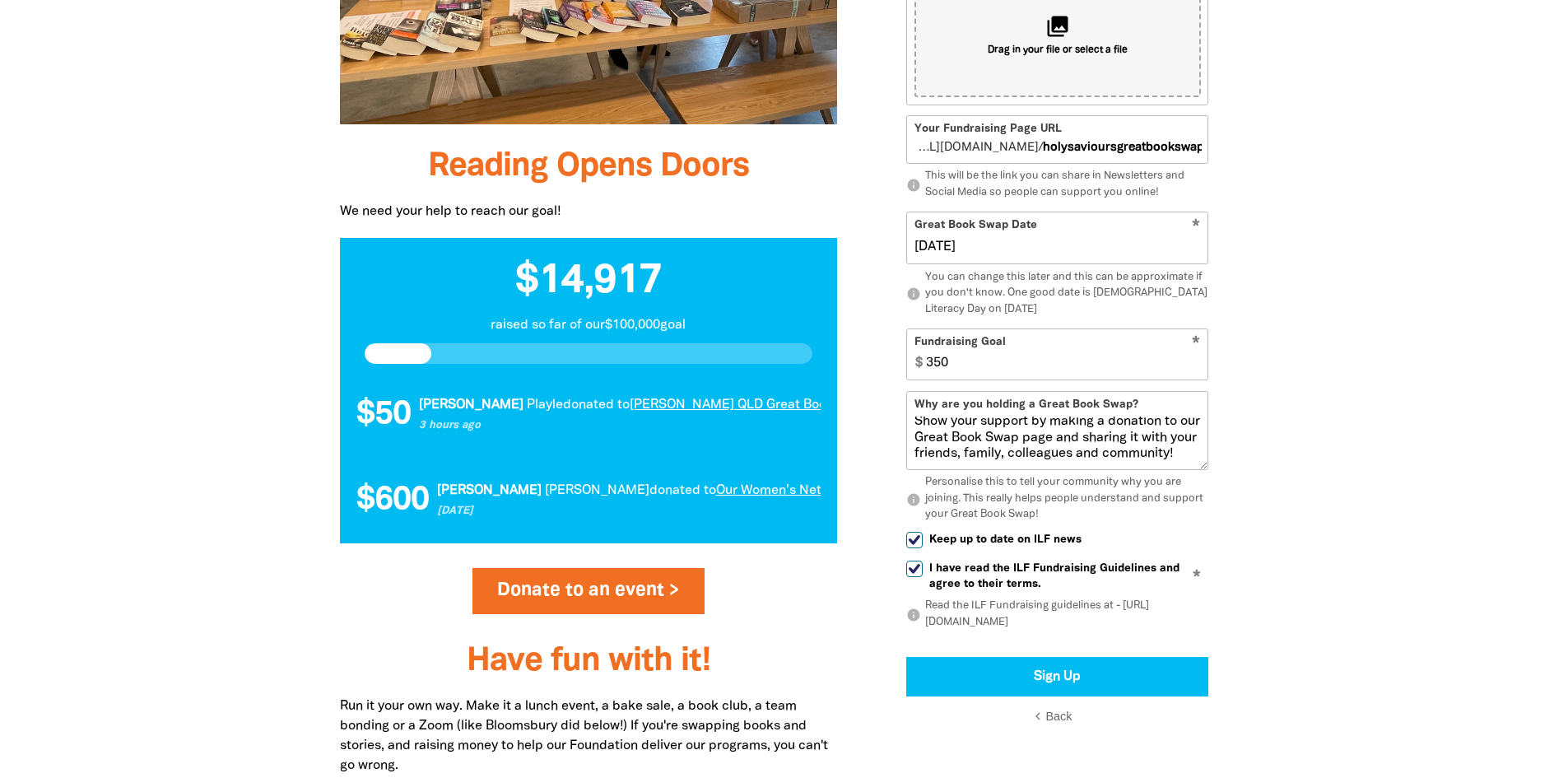
scroll to position [1497, 0]
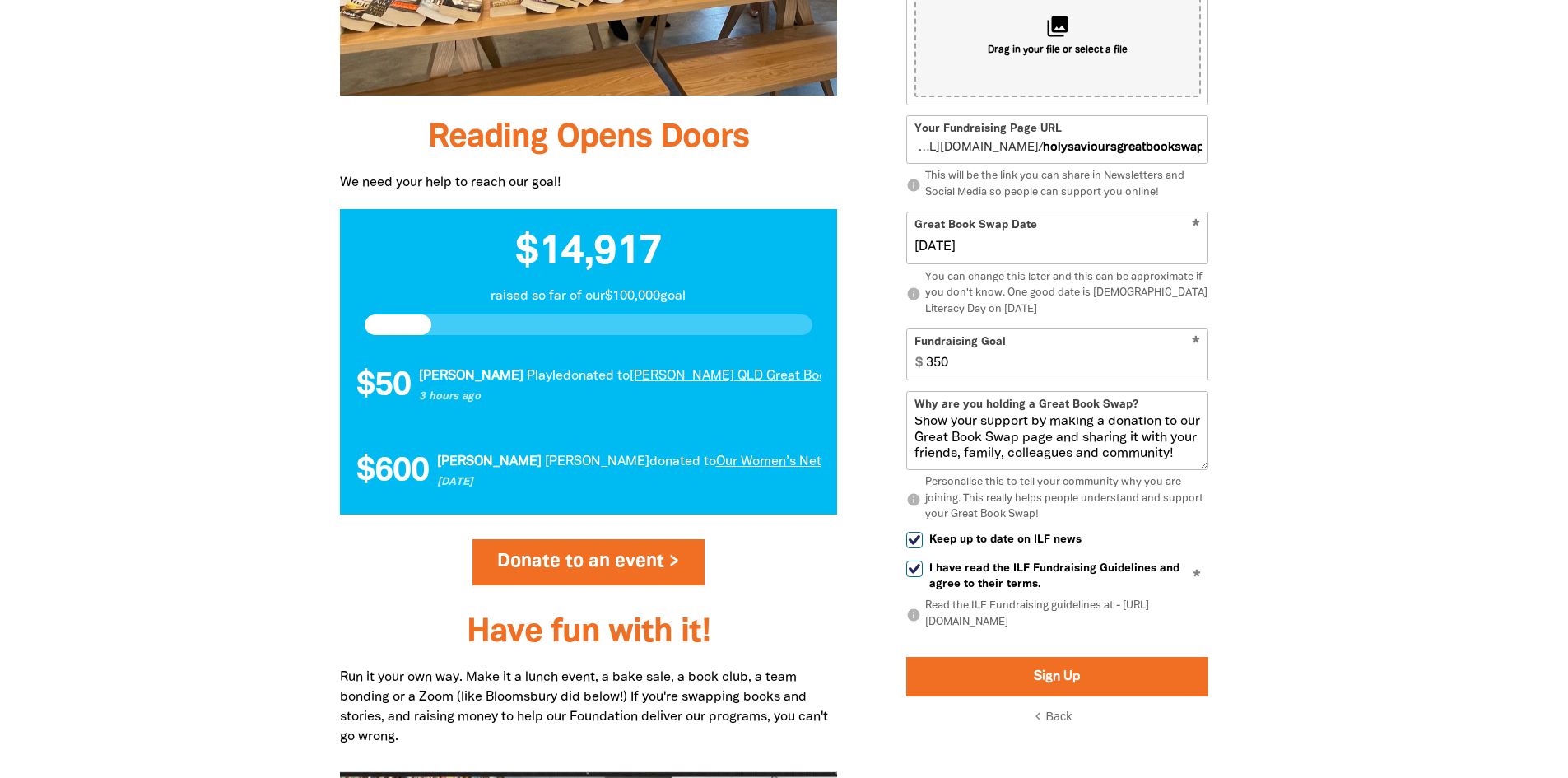
type input "[DATE]"
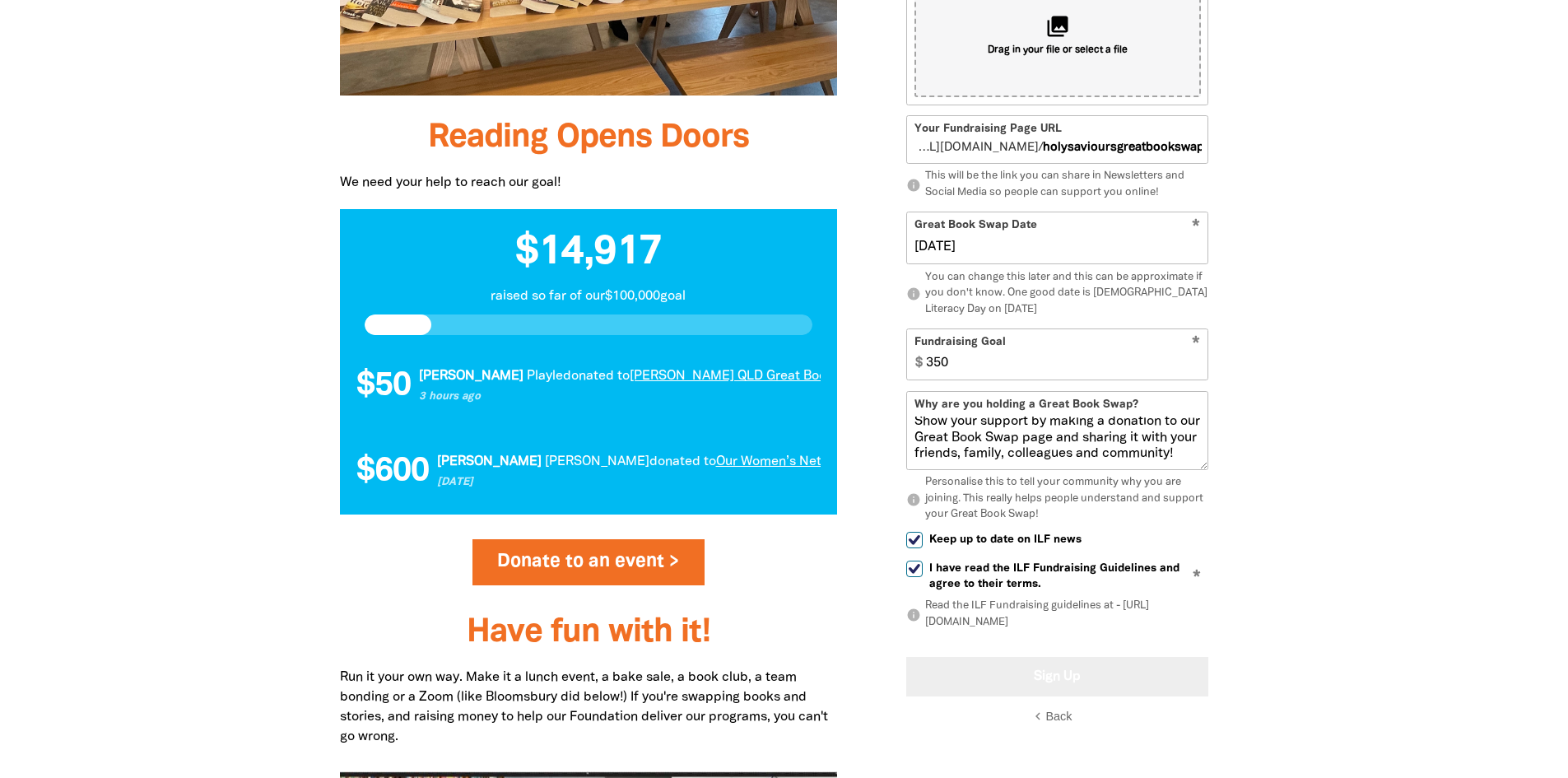
click at [1076, 671] on button "Sign Up" at bounding box center [1058, 677] width 302 height 39
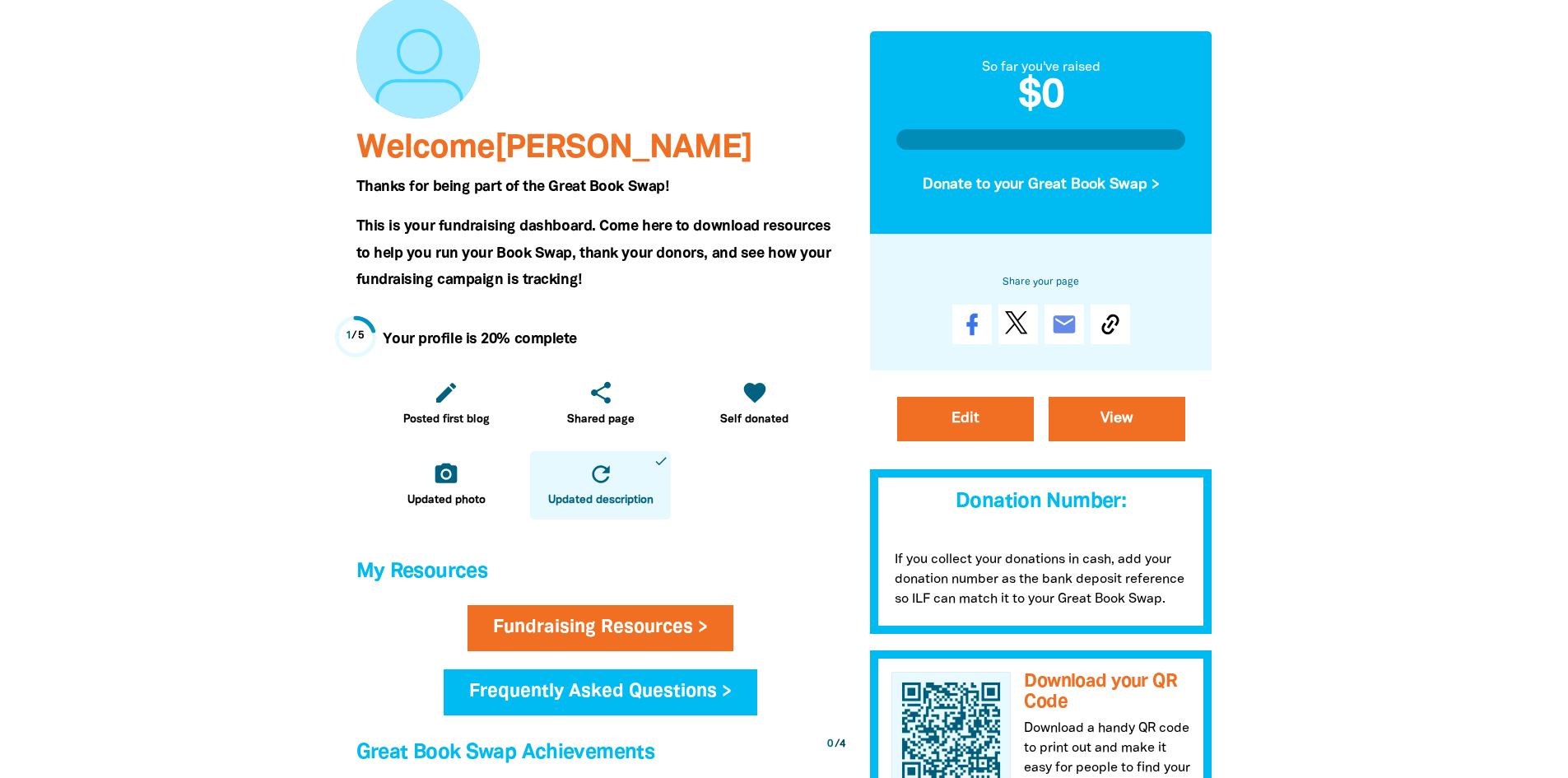
scroll to position [82, 0]
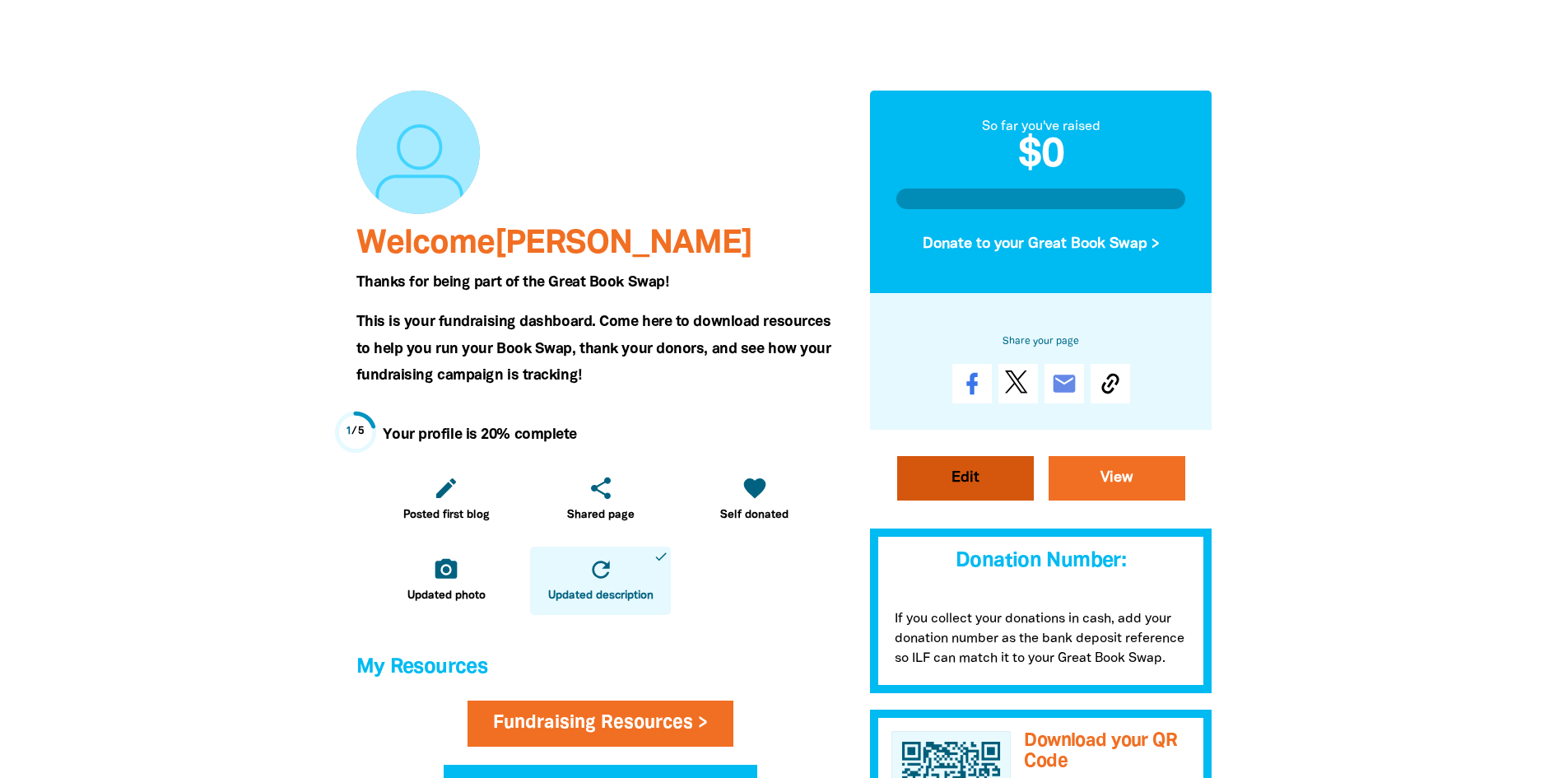
click at [1006, 480] on link "Edit" at bounding box center [966, 479] width 137 height 44
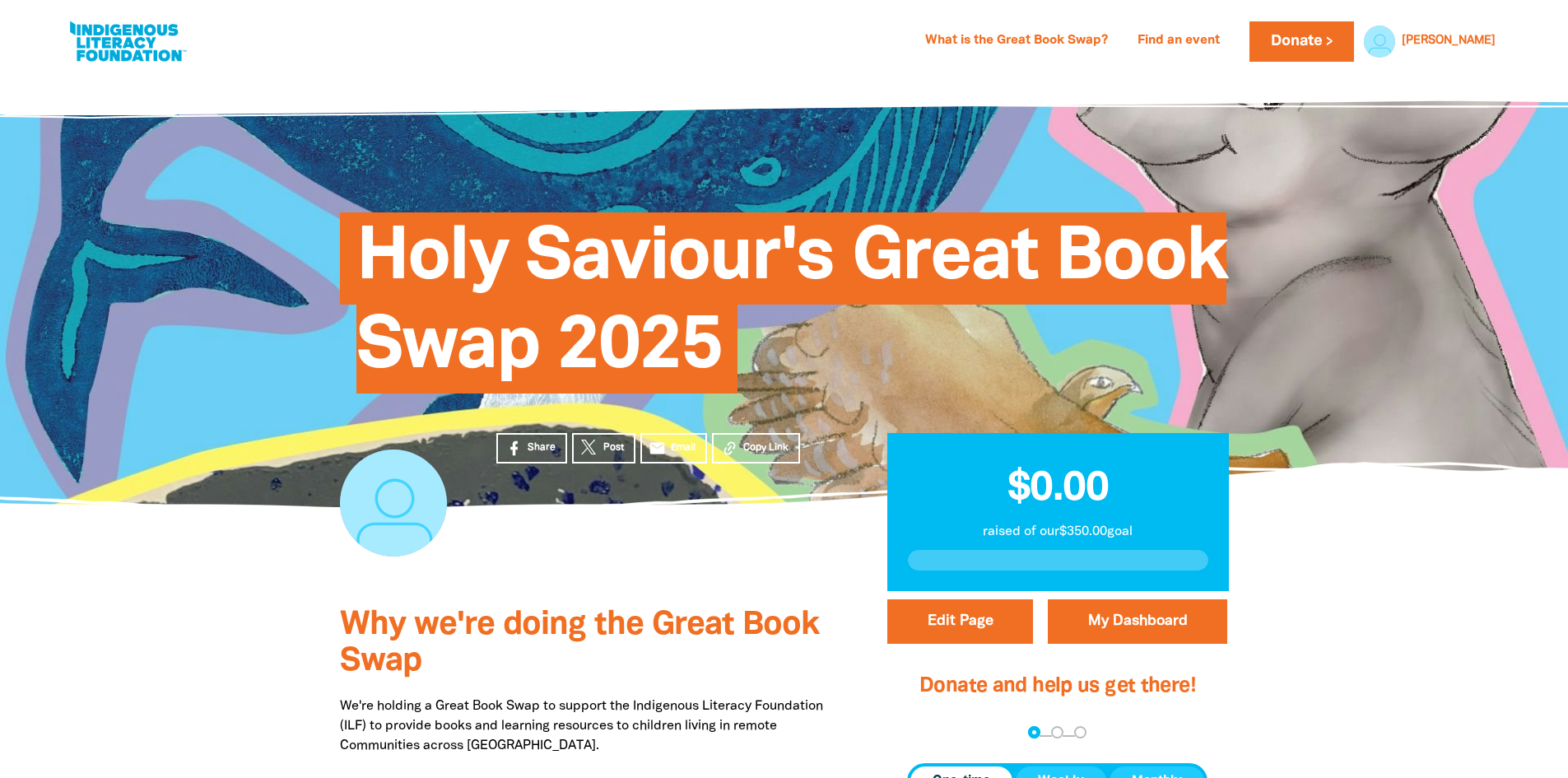
select select "No"
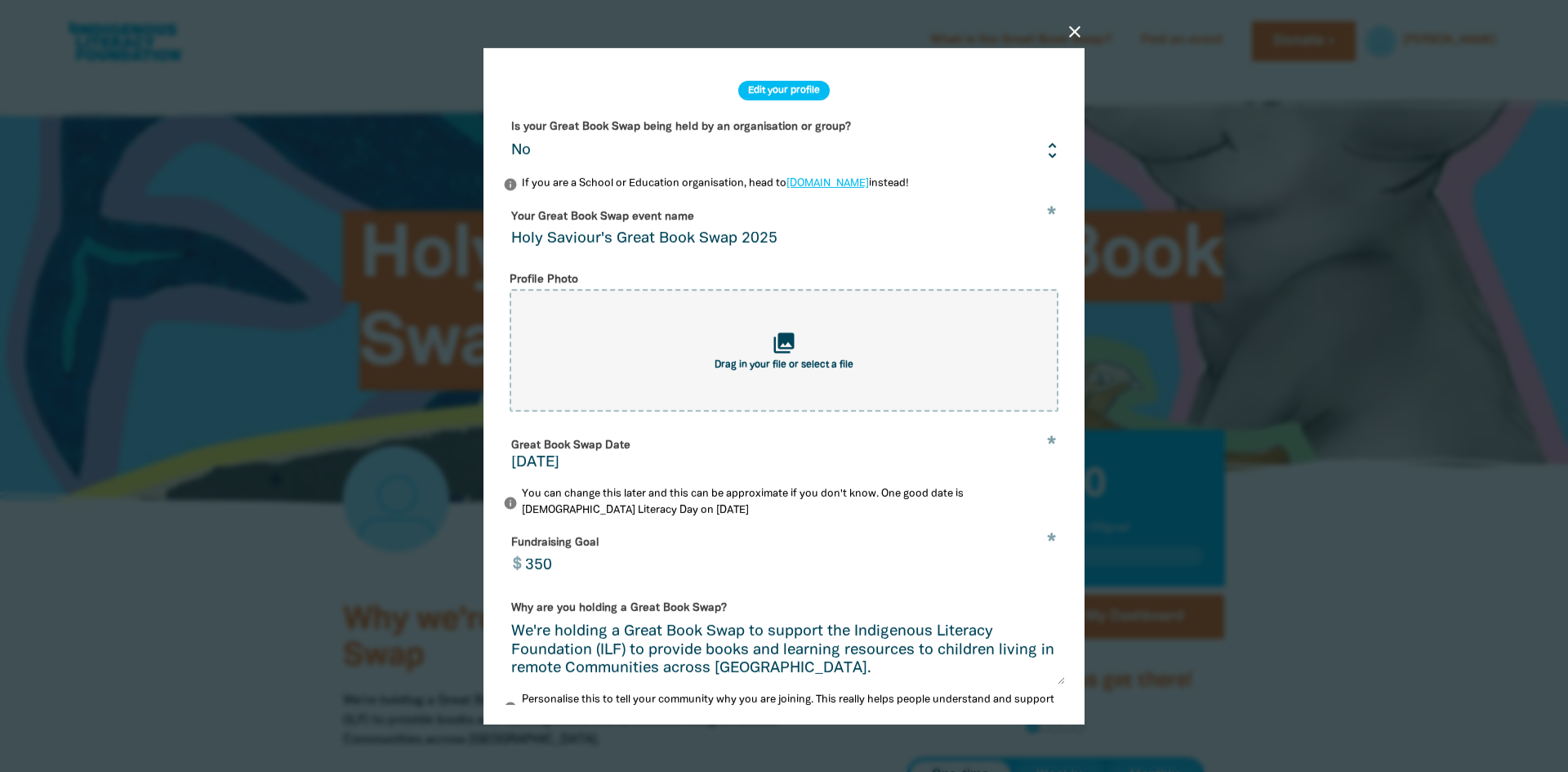
click at [1079, 34] on icon "close" at bounding box center [1075, 32] width 20 height 20
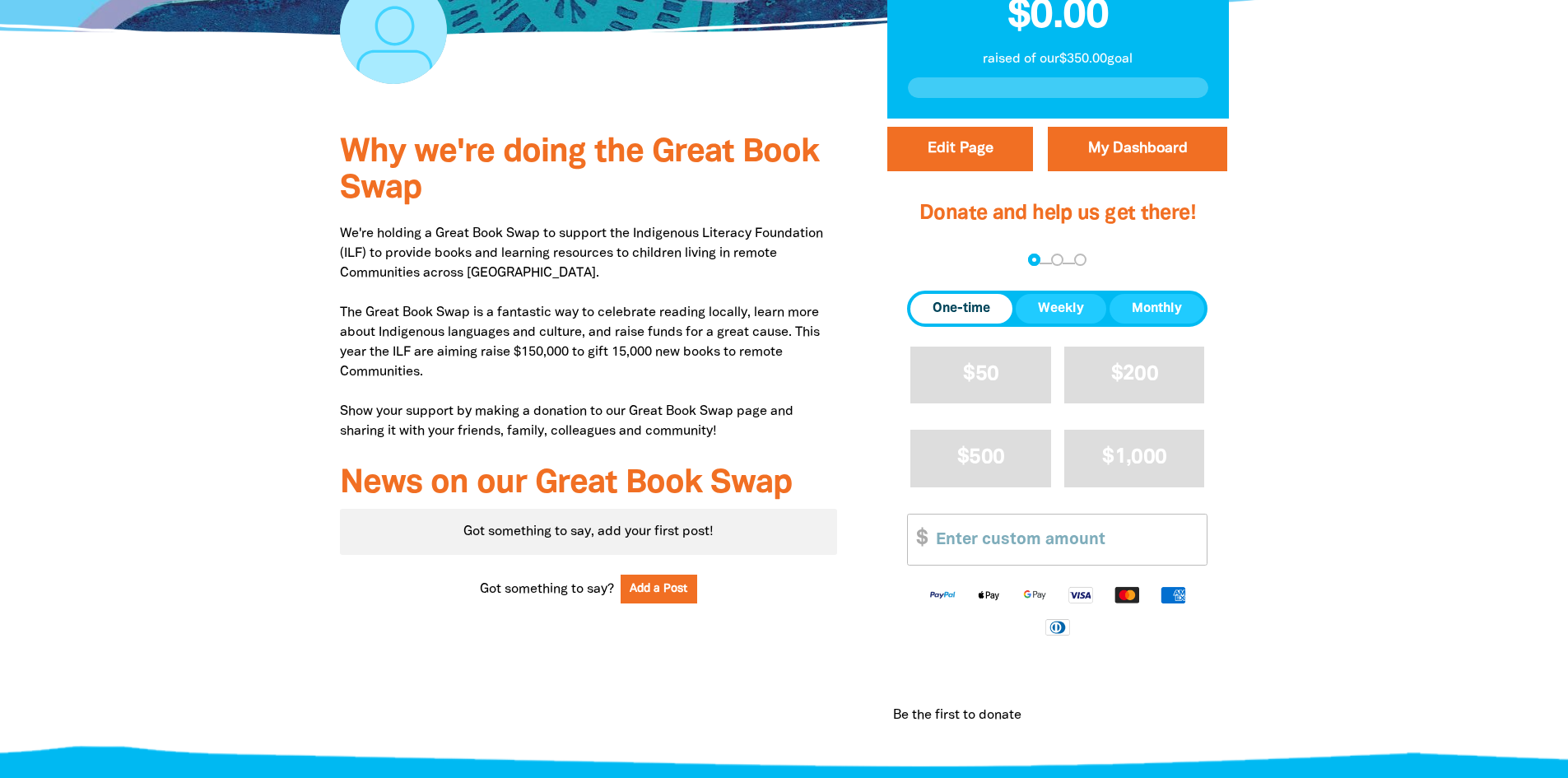
scroll to position [494, 0]
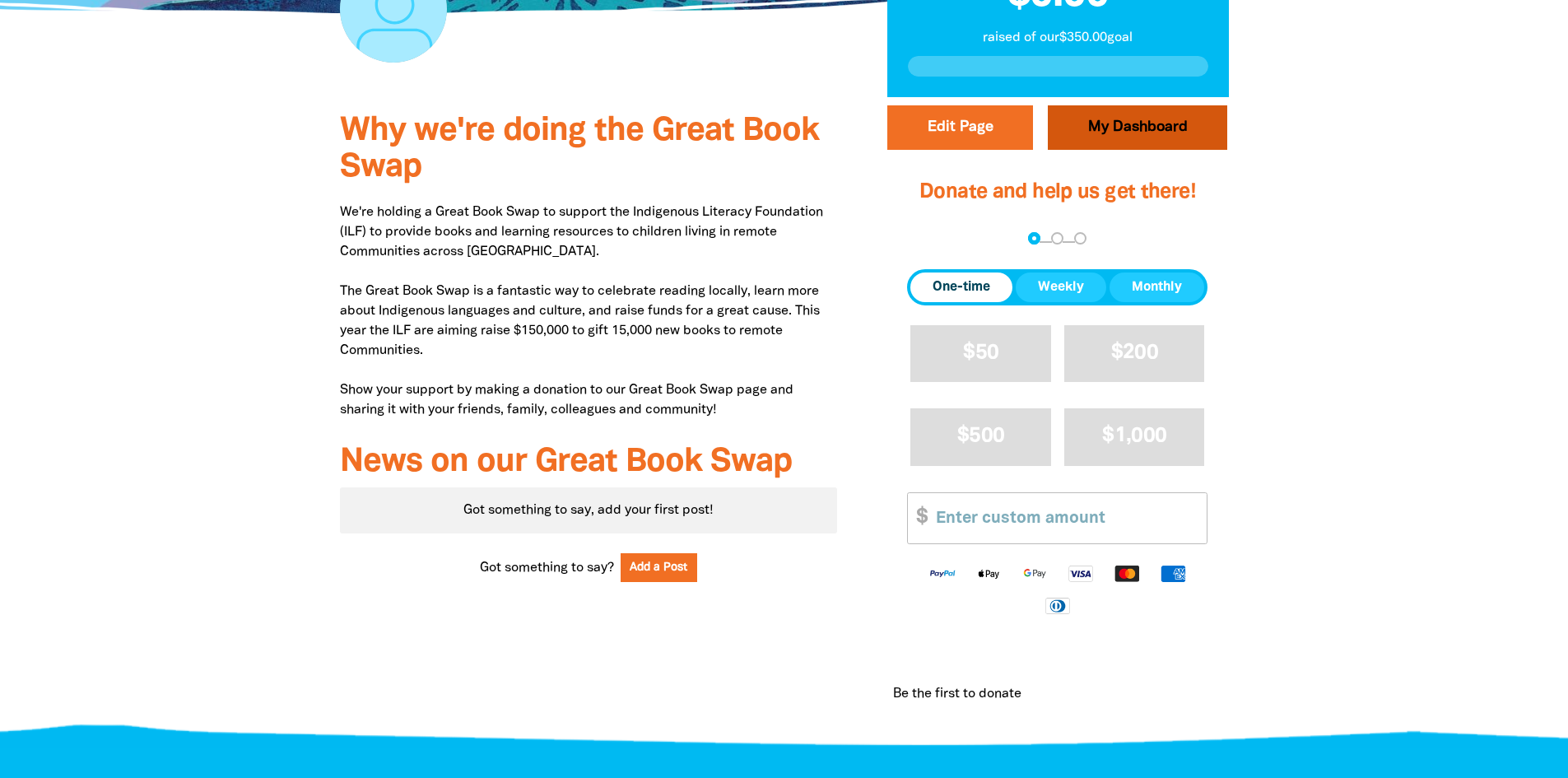
click at [1152, 133] on link "My Dashboard" at bounding box center [1137, 127] width 179 height 44
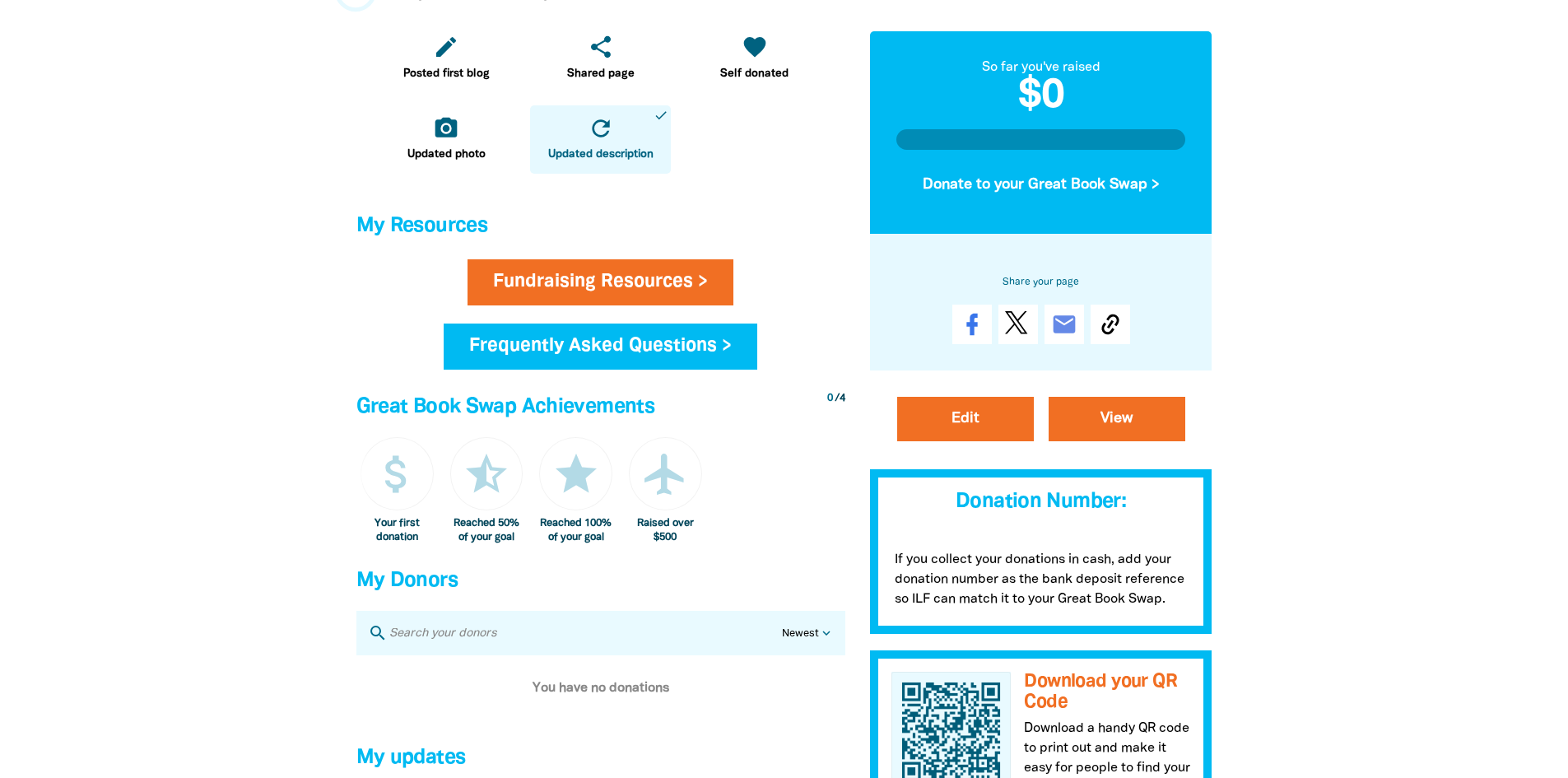
scroll to position [329, 0]
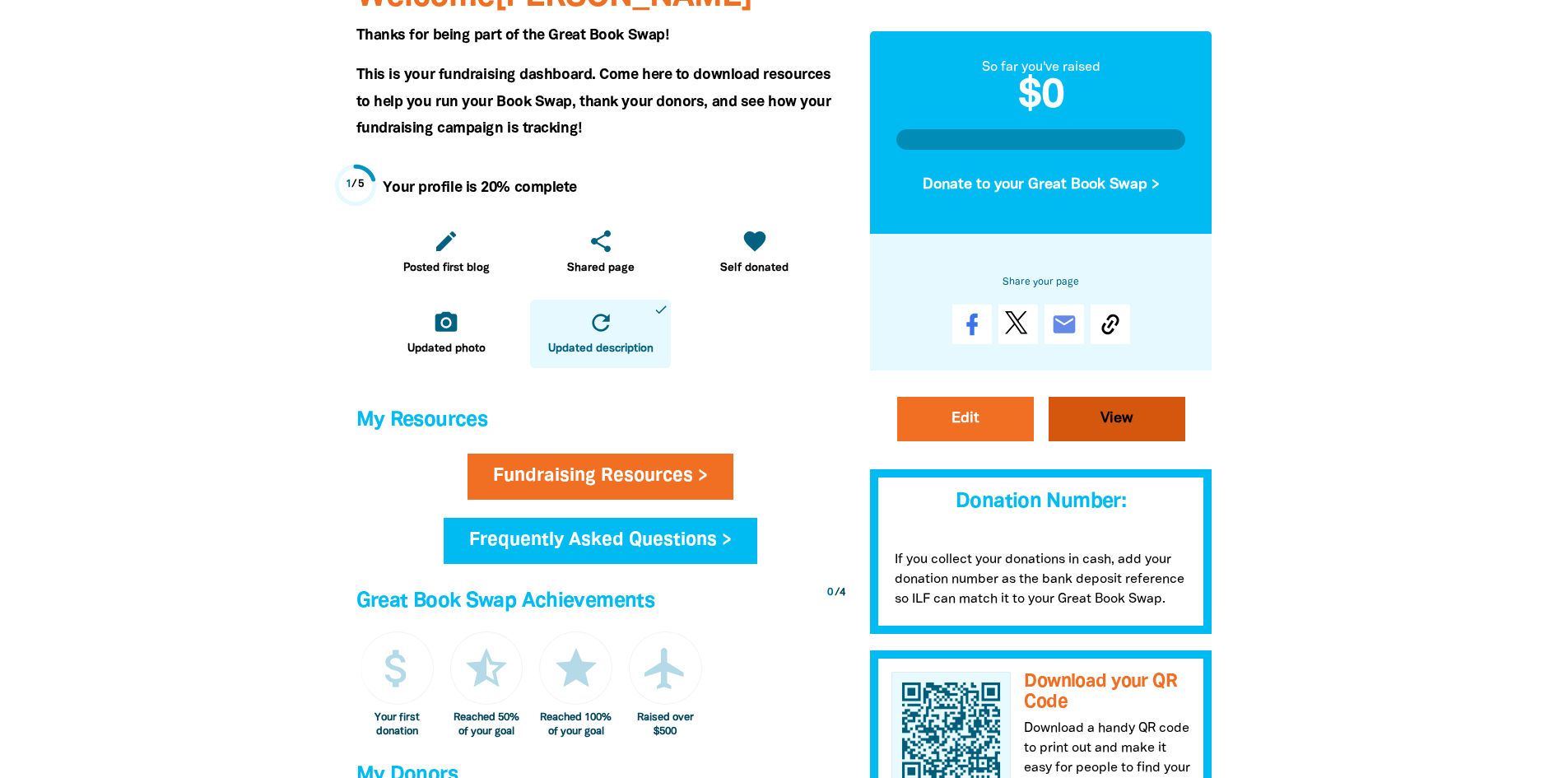
click at [1122, 424] on link "View" at bounding box center [1117, 419] width 137 height 44
